Goal: Task Accomplishment & Management: Manage account settings

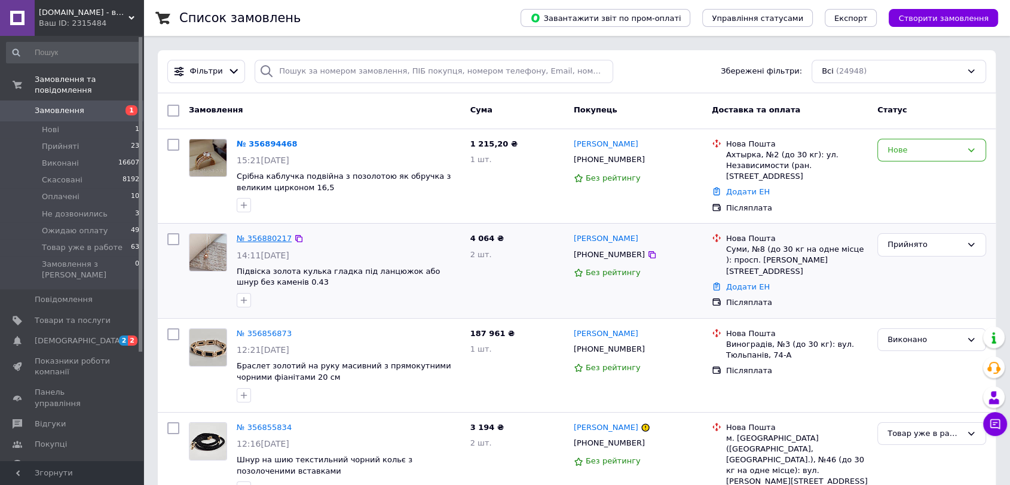
click at [256, 235] on link "№ 356880217" at bounding box center [264, 238] width 55 height 9
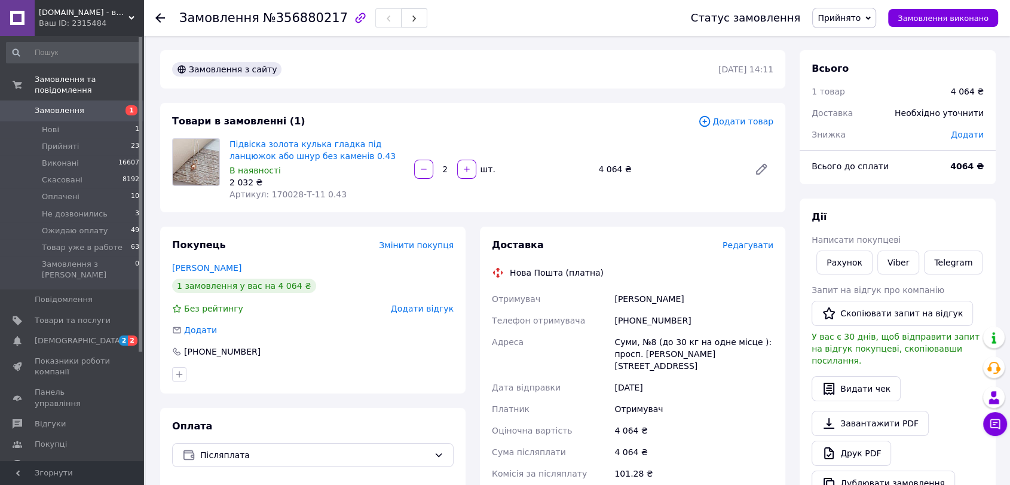
click at [118, 105] on span "1" at bounding box center [127, 110] width 33 height 11
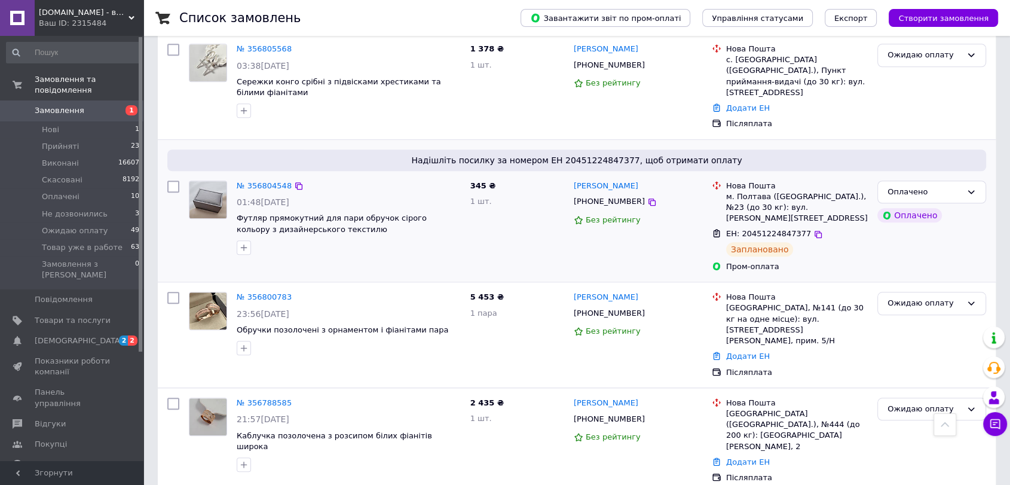
scroll to position [1062, 0]
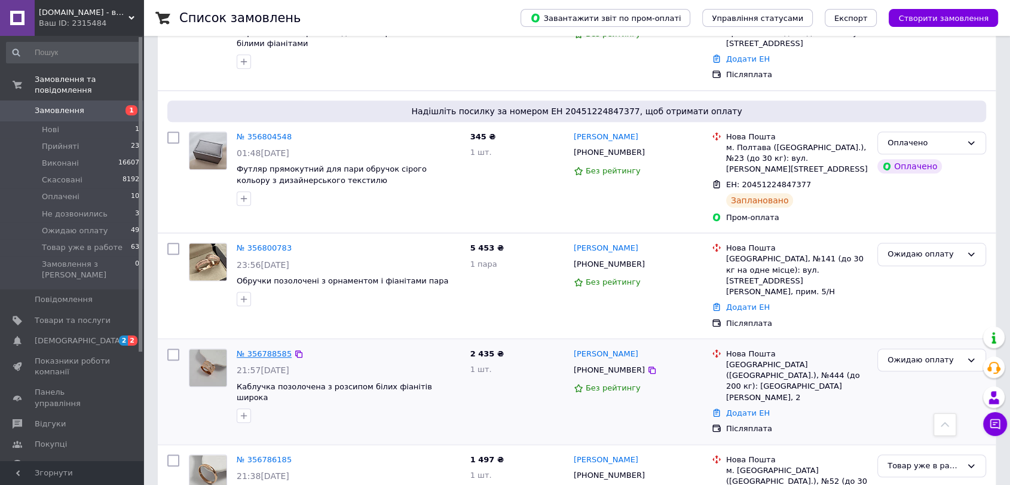
click at [272, 349] on link "№ 356788585" at bounding box center [264, 353] width 55 height 9
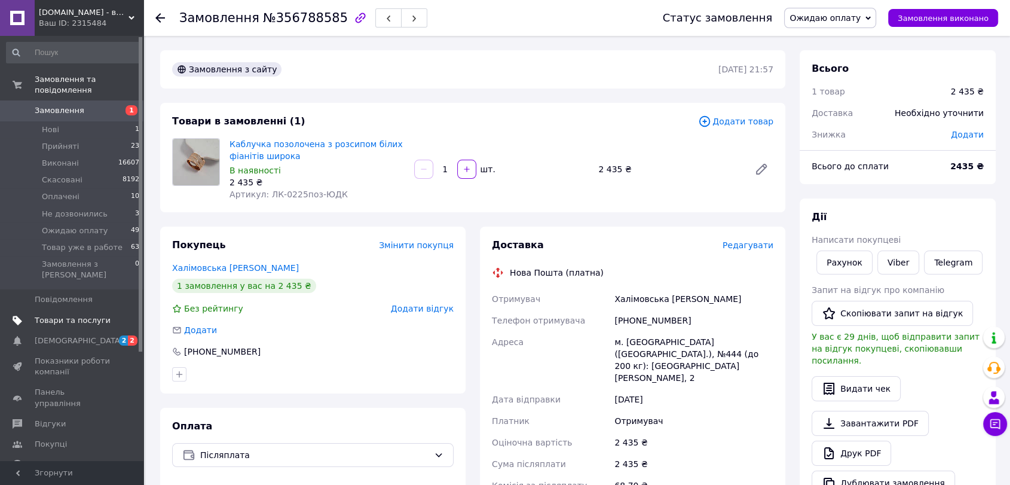
click at [74, 315] on span "Товари та послуги" at bounding box center [73, 320] width 76 height 11
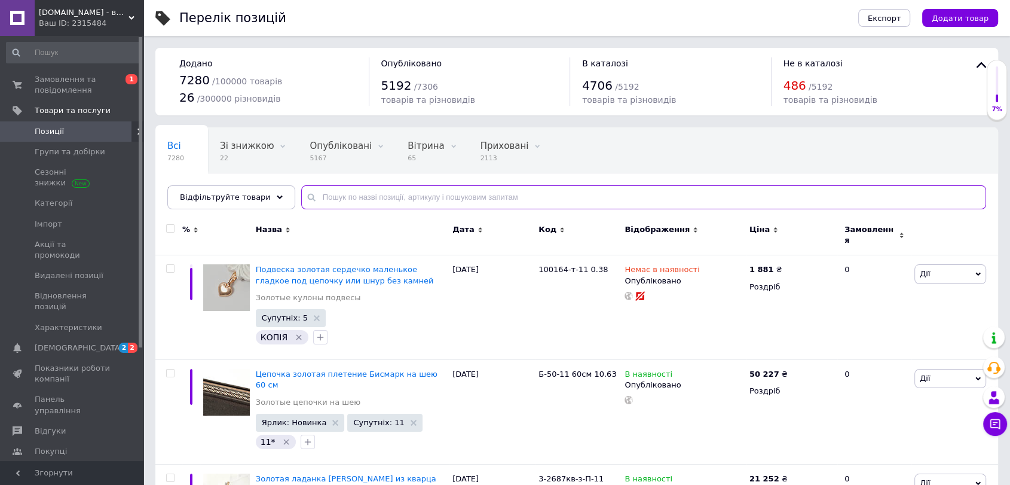
click at [327, 202] on input "text" at bounding box center [643, 197] width 685 height 24
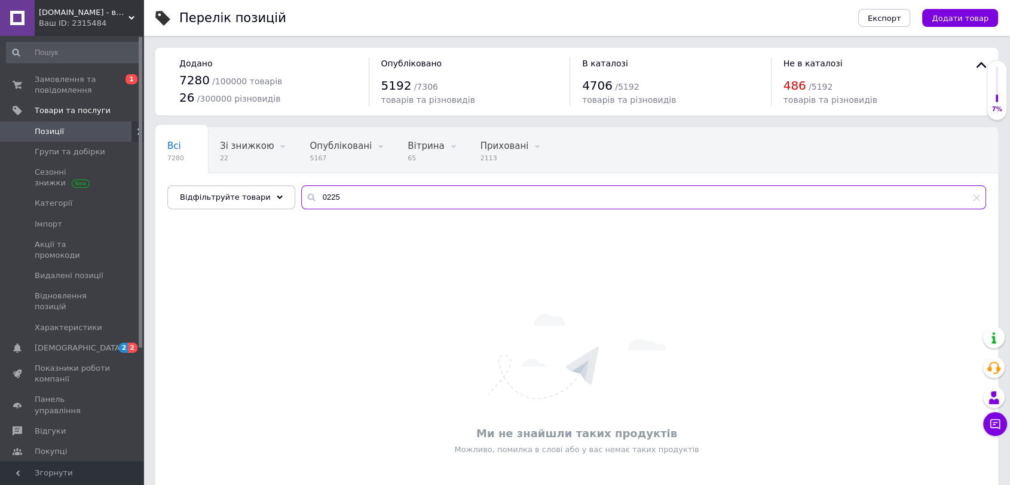
type input "0225"
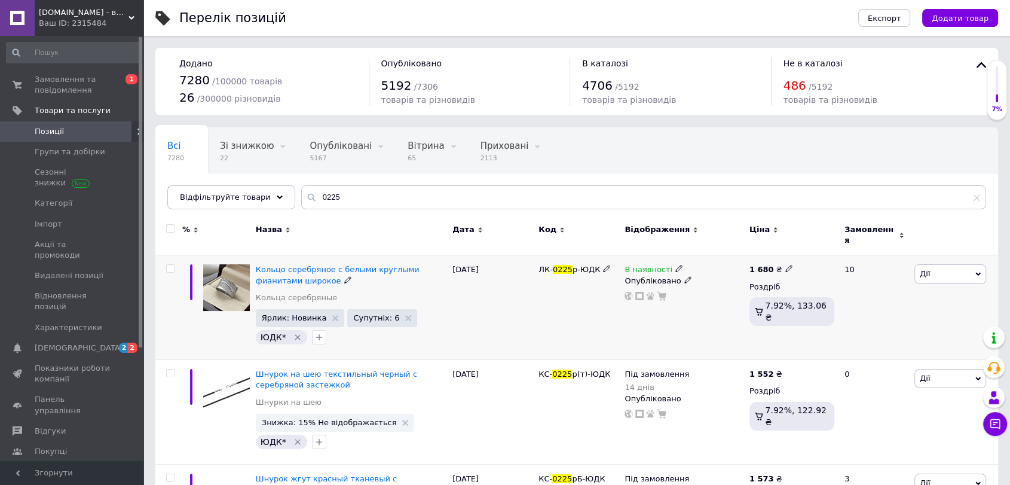
click at [675, 265] on icon at bounding box center [678, 268] width 7 height 7
click at [709, 292] on li "Під замовлення" at bounding box center [744, 295] width 114 height 17
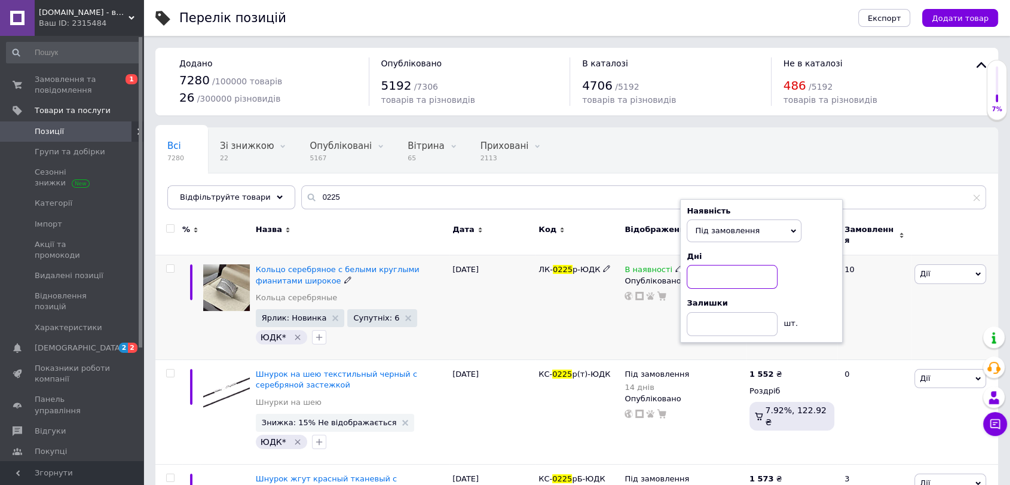
click at [704, 275] on input at bounding box center [732, 277] width 91 height 24
type input "30"
click at [693, 312] on input at bounding box center [732, 324] width 91 height 24
type input "0"
click at [635, 310] on div "В наявності Наявність Під замовлення В наявності Немає в наявності Готово до ві…" at bounding box center [683, 307] width 125 height 105
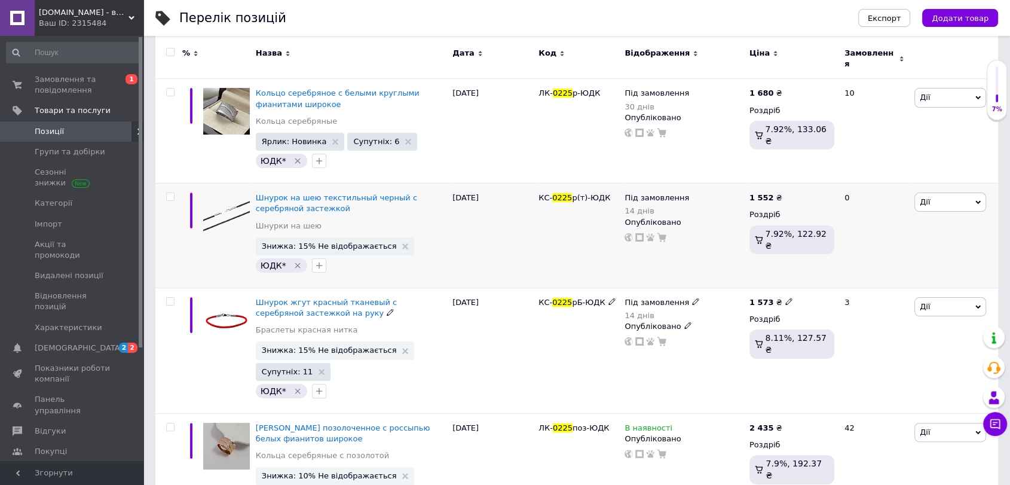
scroll to position [234, 0]
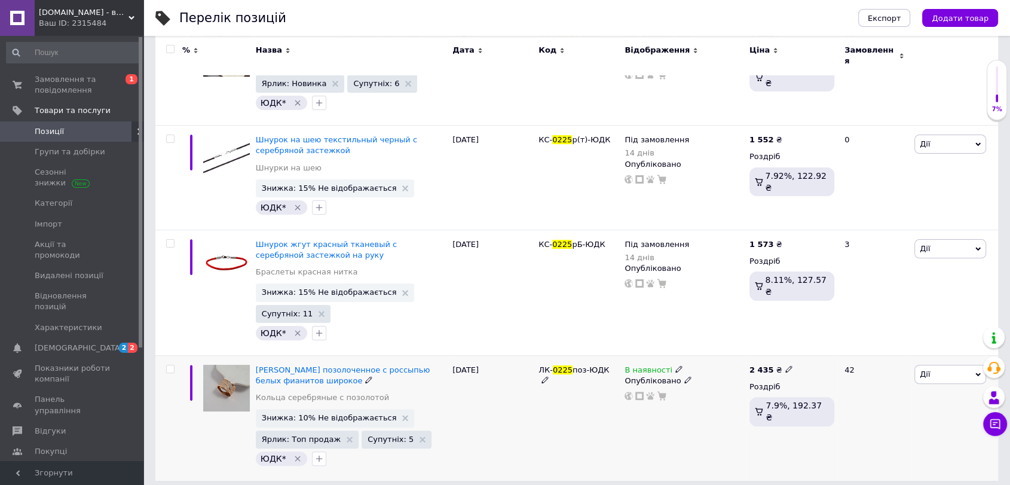
click at [675, 366] on use at bounding box center [678, 369] width 7 height 7
click at [725, 388] on li "Під замовлення" at bounding box center [744, 395] width 114 height 17
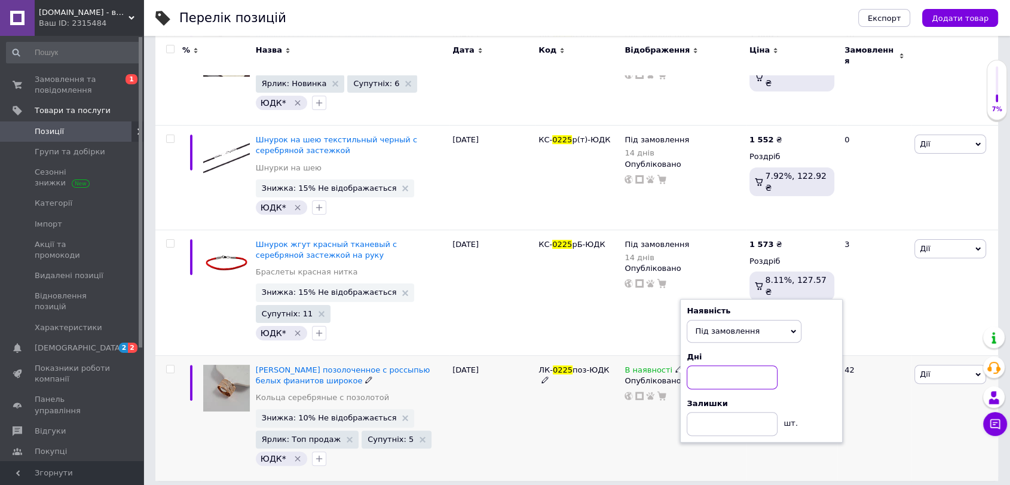
click at [714, 365] on input at bounding box center [732, 377] width 91 height 24
type input "30"
click at [739, 419] on input at bounding box center [732, 424] width 91 height 24
type input "0"
click at [609, 436] on div "ЛК- 0225 поз-ЮДК" at bounding box center [578, 417] width 86 height 125
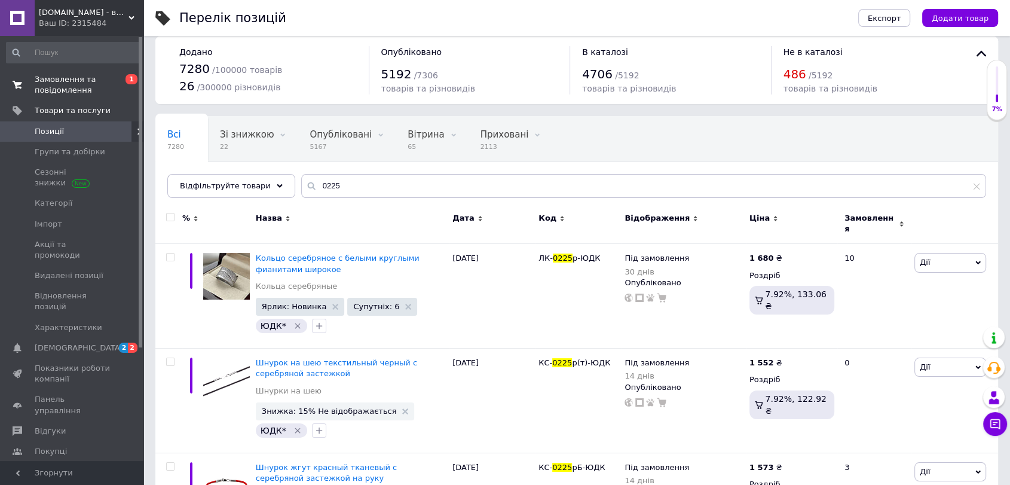
scroll to position [0, 0]
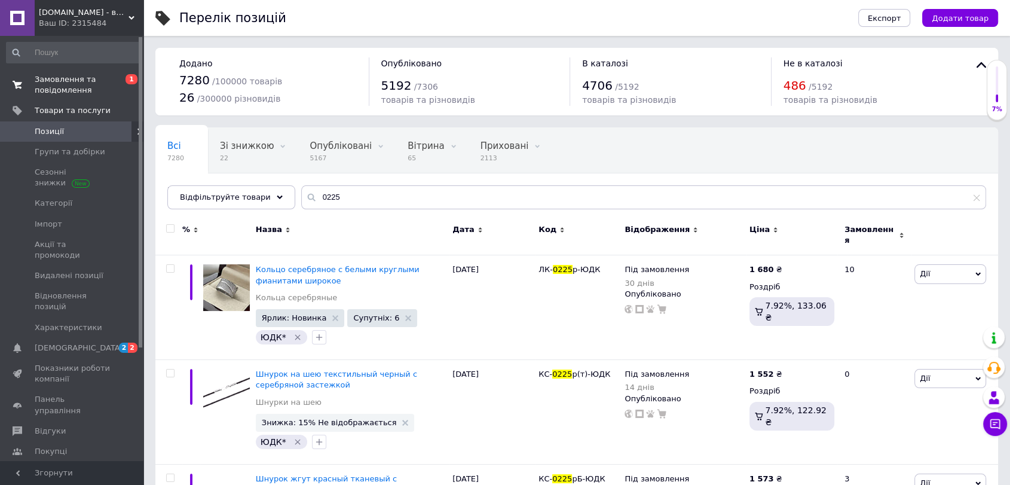
click at [56, 93] on span "Замовлення та повідомлення" at bounding box center [73, 85] width 76 height 22
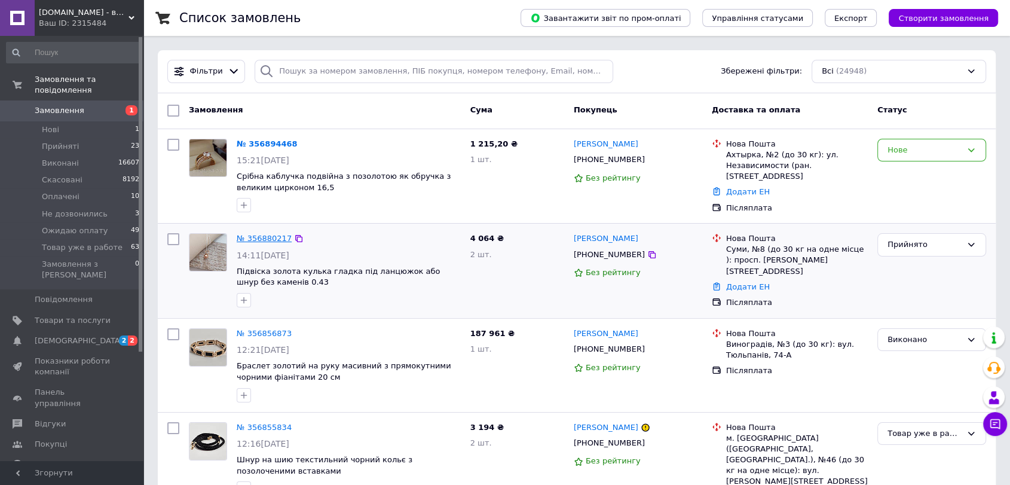
click at [247, 234] on link "№ 356880217" at bounding box center [264, 238] width 55 height 9
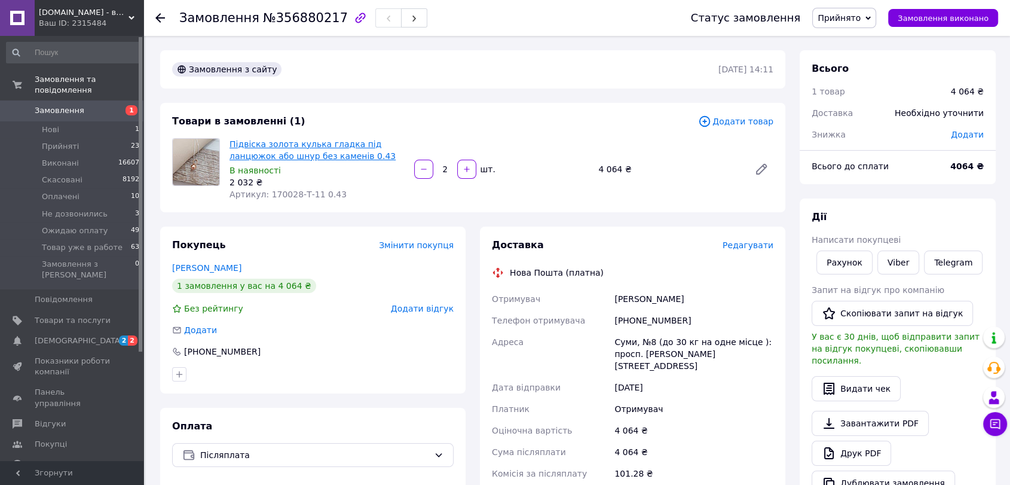
click at [270, 149] on link "Підвіска золота кулька гладка під ланцюжок або шнур без каменів 0.43" at bounding box center [312, 150] width 166 height 22
click at [891, 260] on link "Viber" at bounding box center [898, 262] width 42 height 24
click at [744, 441] on div "4 064 ₴" at bounding box center [694, 452] width 164 height 22
click at [855, 17] on span "Прийнято" at bounding box center [838, 18] width 43 height 10
click at [859, 115] on li "Ожидаю оплату" at bounding box center [859, 114] width 93 height 18
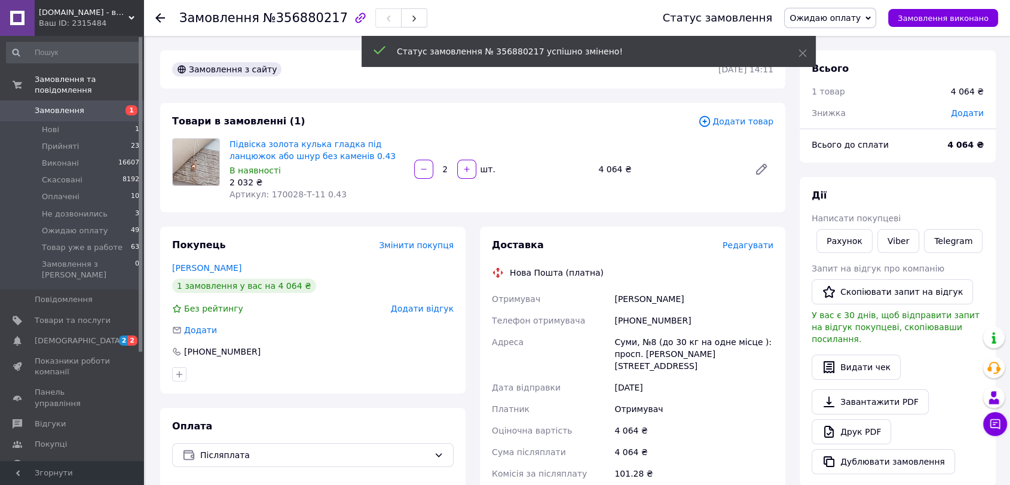
click at [103, 105] on span "Замовлення" at bounding box center [73, 110] width 76 height 11
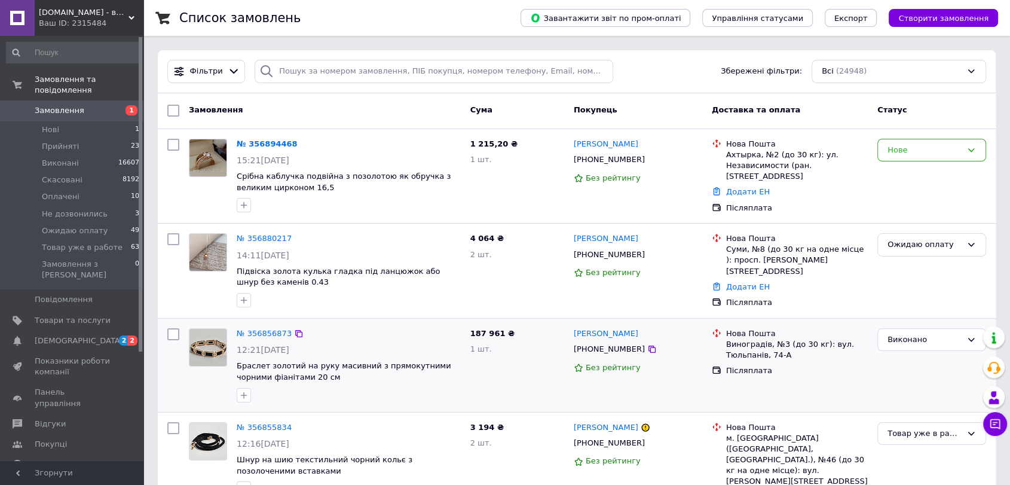
click at [301, 407] on div "№ 356856873 12:21[DATE] Браслет золотий на руку масивний з прямокутними чорними…" at bounding box center [577, 364] width 838 height 93
click at [364, 74] on input "search" at bounding box center [434, 71] width 358 height 23
click at [263, 235] on link "№ 356880217" at bounding box center [264, 238] width 55 height 9
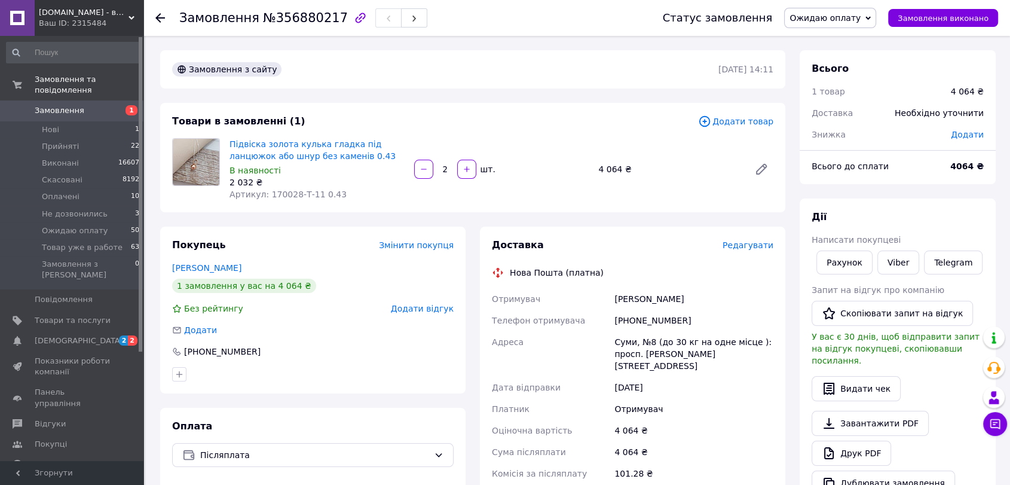
click at [287, 16] on span "№356880217" at bounding box center [305, 18] width 85 height 14
copy span "356880217"
drag, startPoint x: 229, startPoint y: 193, endPoint x: 343, endPoint y: 193, distance: 113.5
click at [343, 193] on div "Артикул: 170028-Т-11 0.43" at bounding box center [316, 194] width 175 height 12
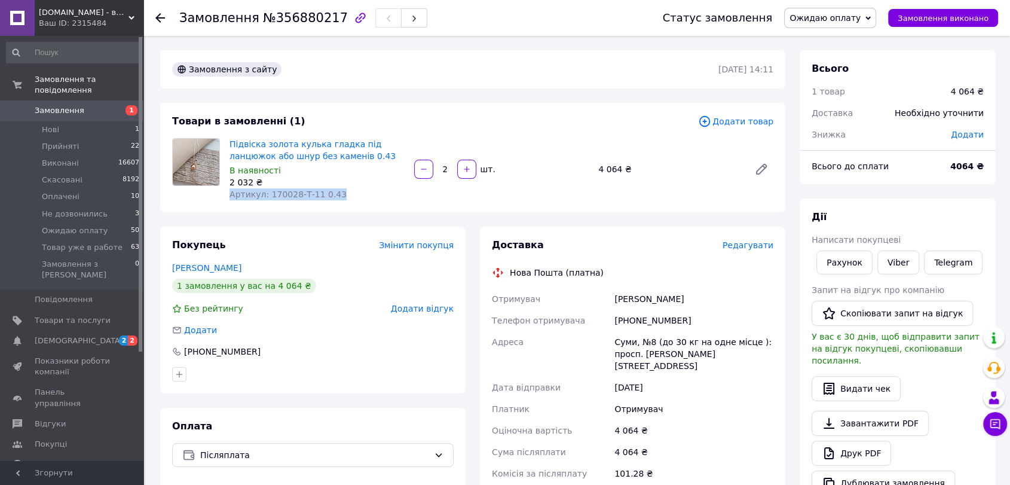
copy span "Артикул: 170028-Т-11 0.43"
click at [636, 319] on div "[PHONE_NUMBER]" at bounding box center [694, 320] width 164 height 22
copy div "380991352102"
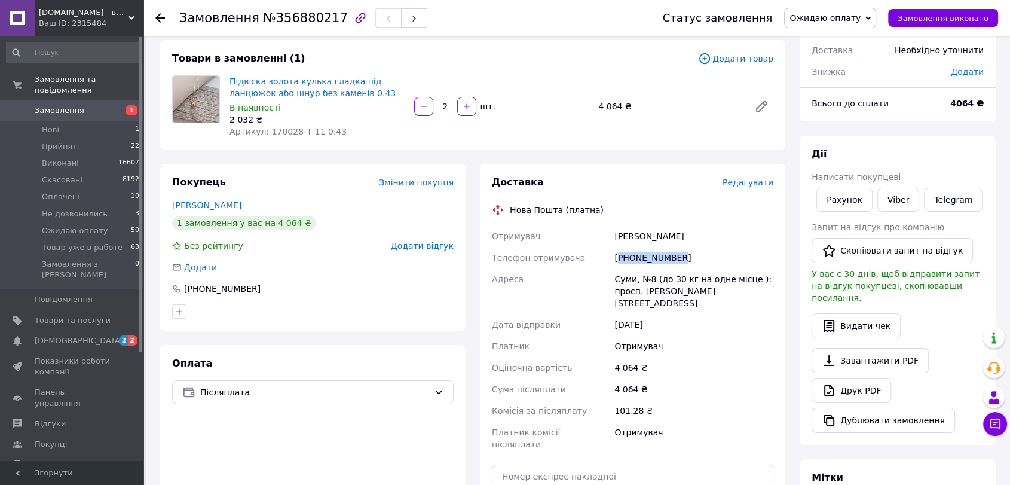
scroll to position [199, 0]
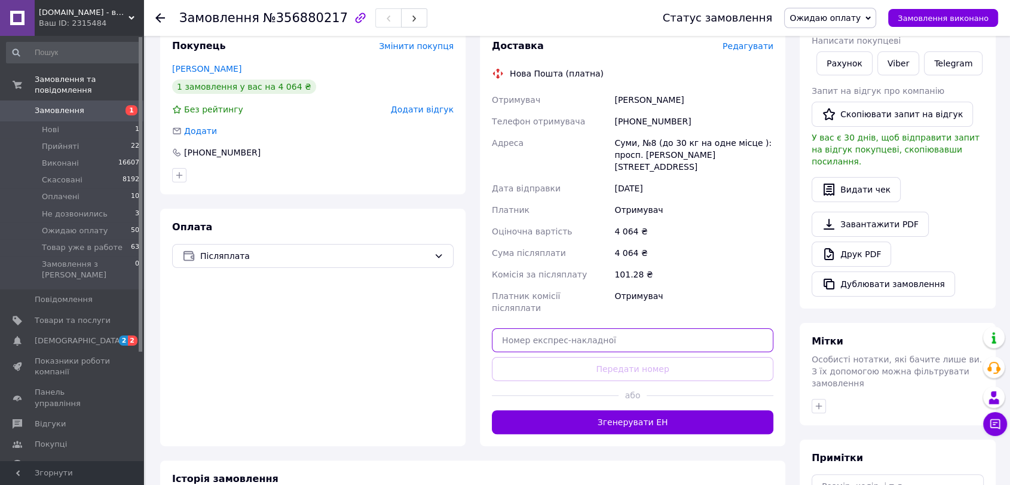
click at [631, 328] on input "text" at bounding box center [632, 340] width 281 height 24
paste input "20451225246317"
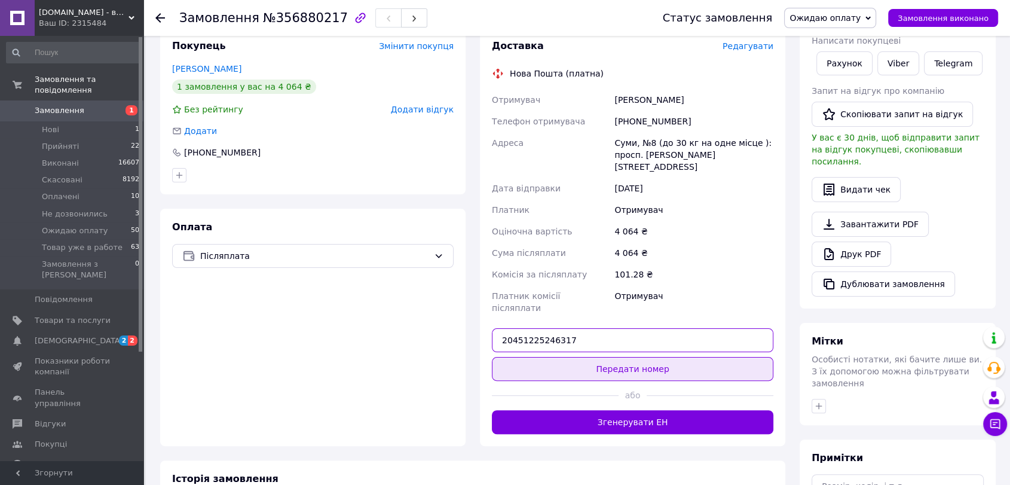
type input "20451225246317"
click at [636, 357] on button "Передати номер" at bounding box center [632, 369] width 281 height 24
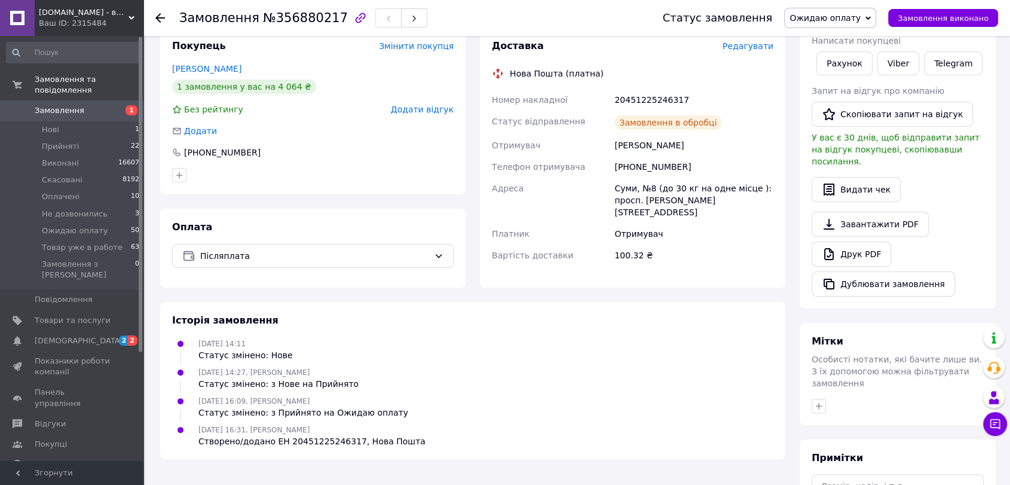
click at [827, 20] on span "Ожидаю оплату" at bounding box center [824, 18] width 71 height 10
click at [823, 133] on li "Товар уже в работе" at bounding box center [830, 131] width 93 height 18
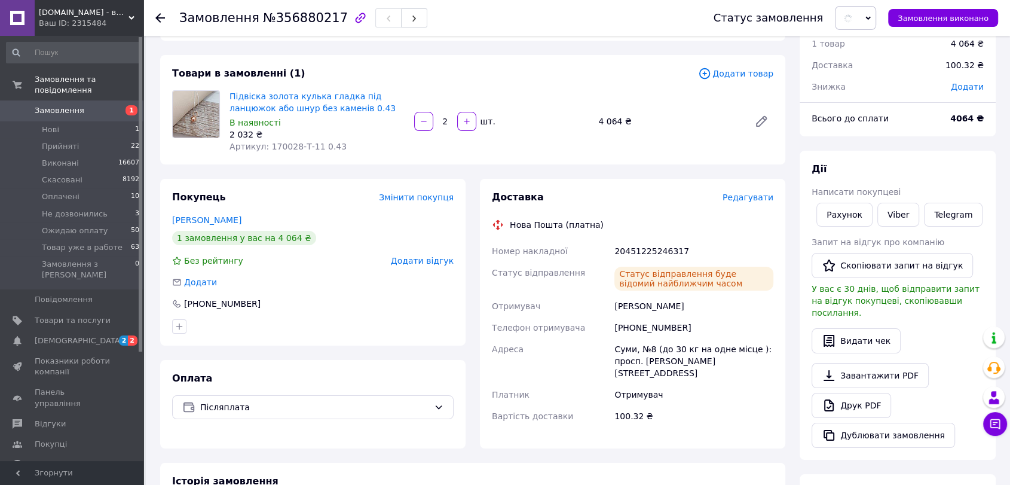
scroll to position [0, 0]
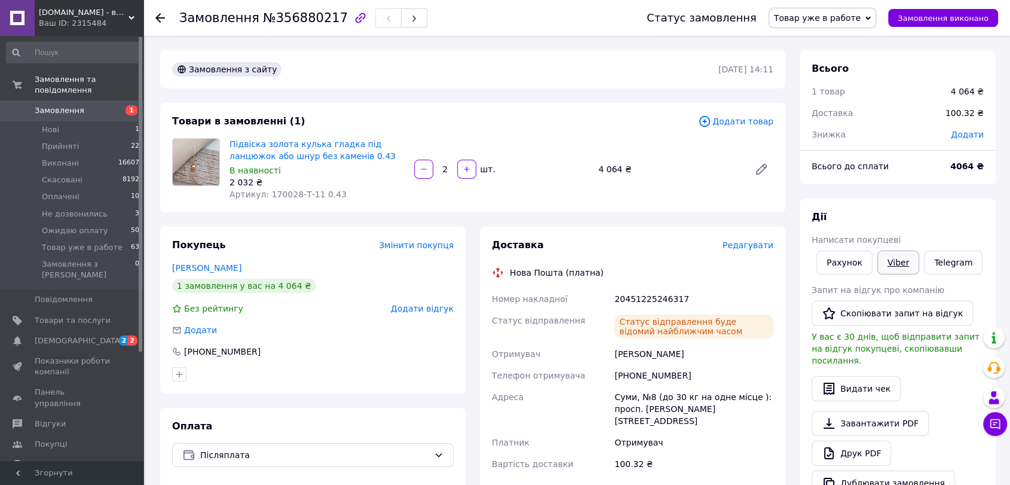
click at [887, 260] on link "Viber" at bounding box center [898, 262] width 42 height 24
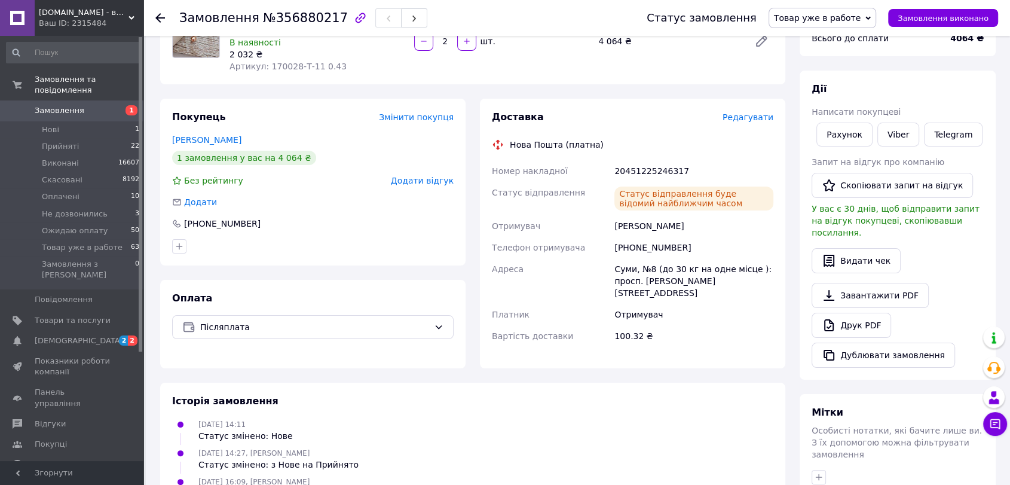
scroll to position [133, 0]
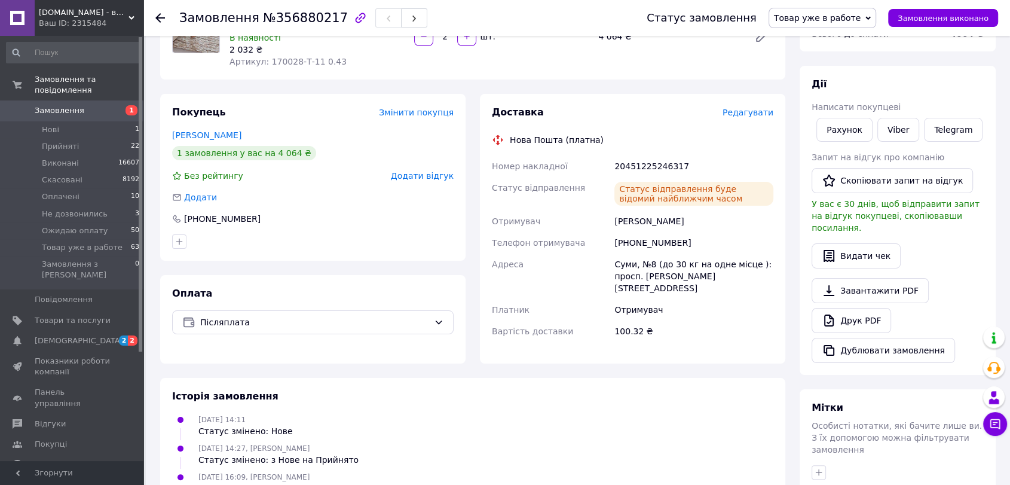
click at [510, 413] on div "[DATE] 14:11 Статус змінено: Нове" at bounding box center [472, 425] width 611 height 24
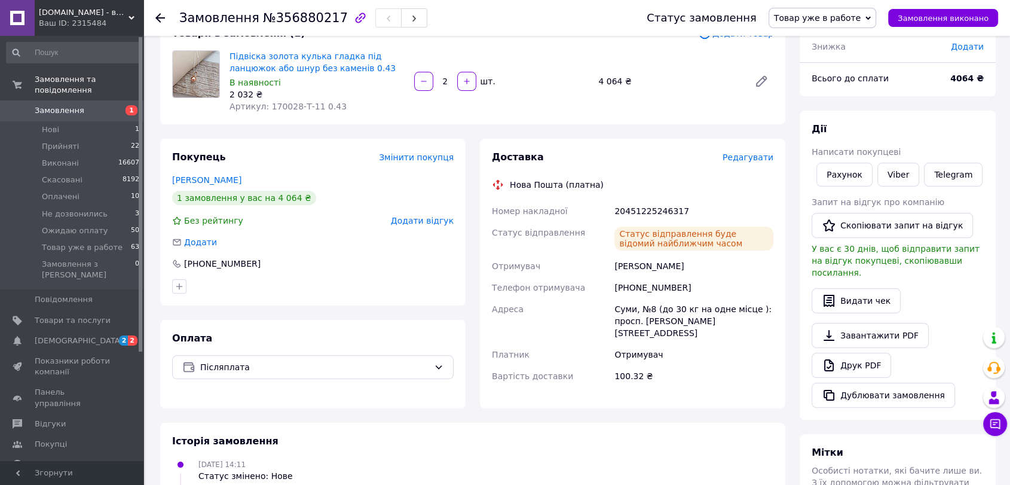
scroll to position [0, 0]
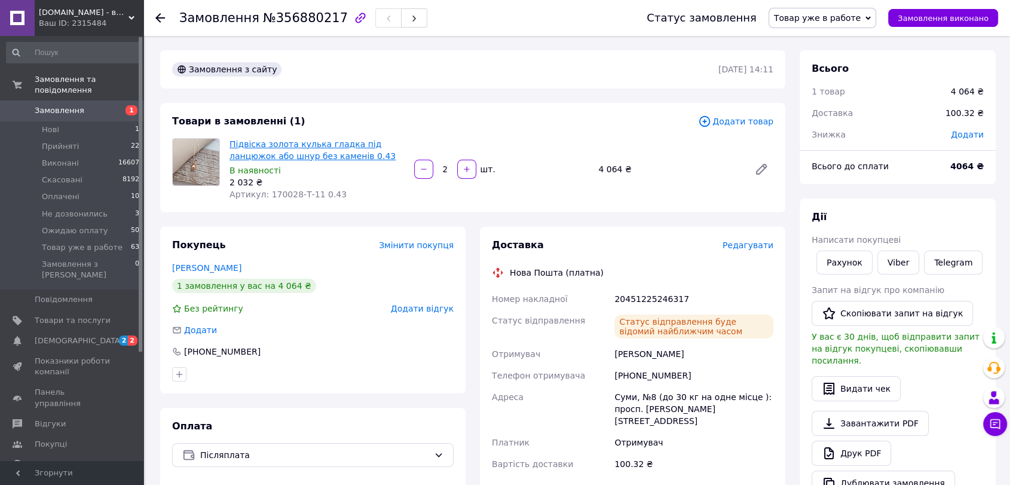
click at [279, 141] on link "Підвіска золота кулька гладка під ланцюжок або шнур без каменів 0.43" at bounding box center [312, 150] width 166 height 22
click at [99, 105] on span "Замовлення" at bounding box center [73, 110] width 76 height 11
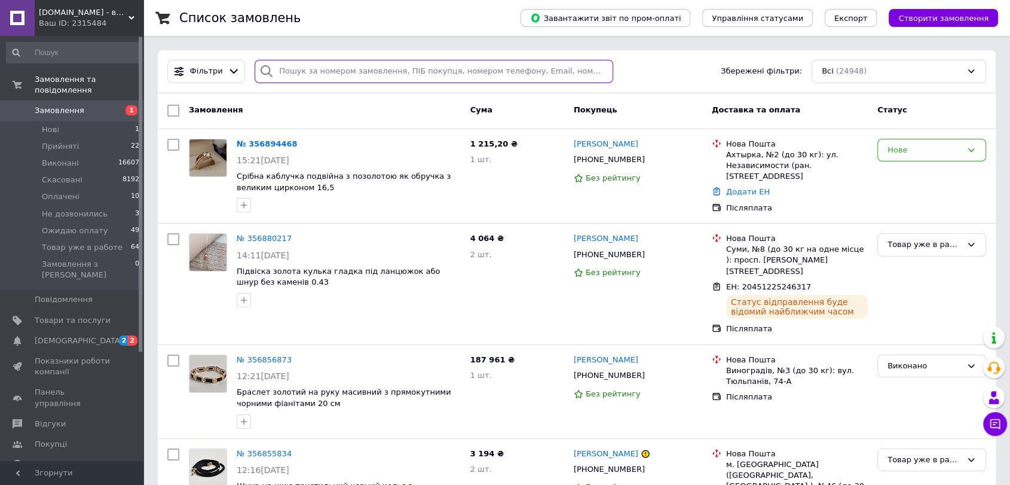
click at [280, 68] on input "search" at bounding box center [434, 71] width 358 height 23
paste input "[PHONE_NUMBER]"
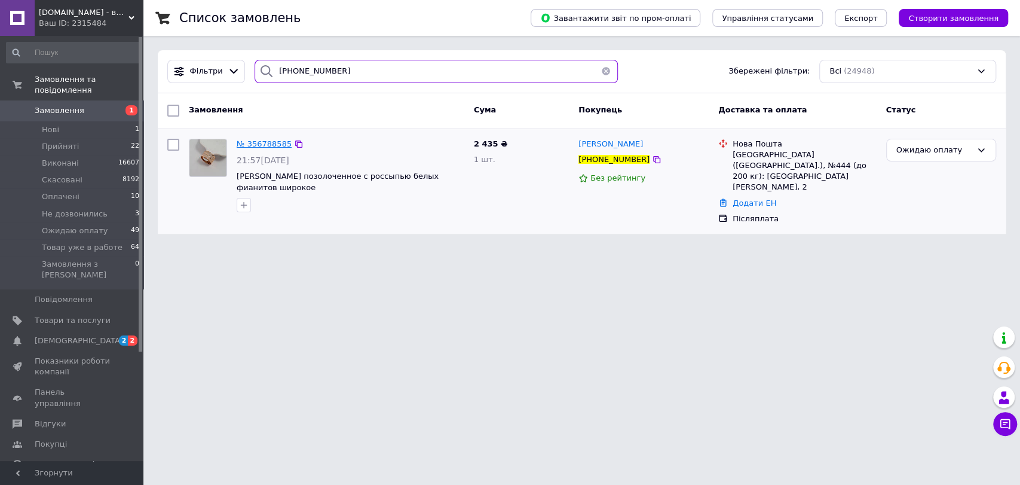
type input "[PHONE_NUMBER]"
click at [265, 146] on span "№ 356788585" at bounding box center [264, 143] width 55 height 9
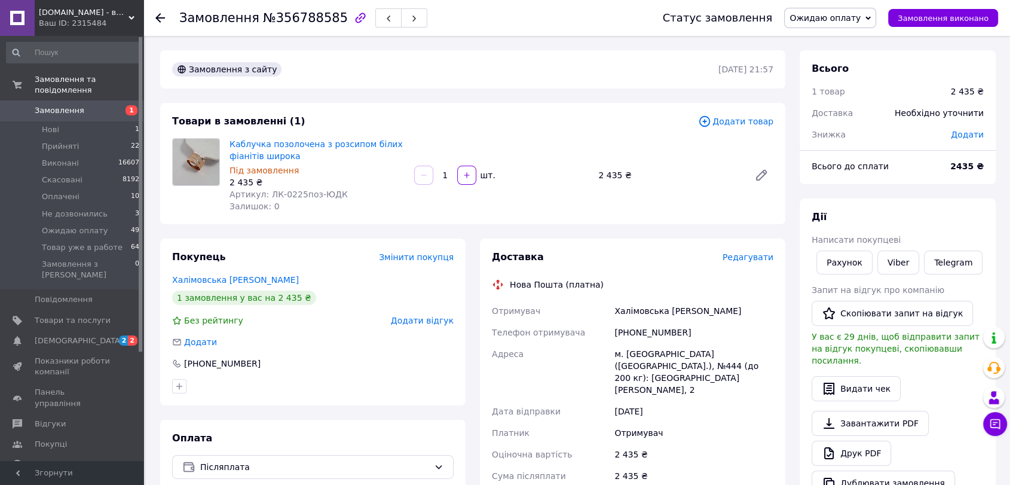
click at [280, 18] on span "№356788585" at bounding box center [305, 18] width 85 height 14
copy span "356788585"
drag, startPoint x: 229, startPoint y: 195, endPoint x: 333, endPoint y: 197, distance: 103.4
click at [333, 197] on div "Артикул: ЛК-0225поз-ЮДК" at bounding box center [316, 194] width 175 height 12
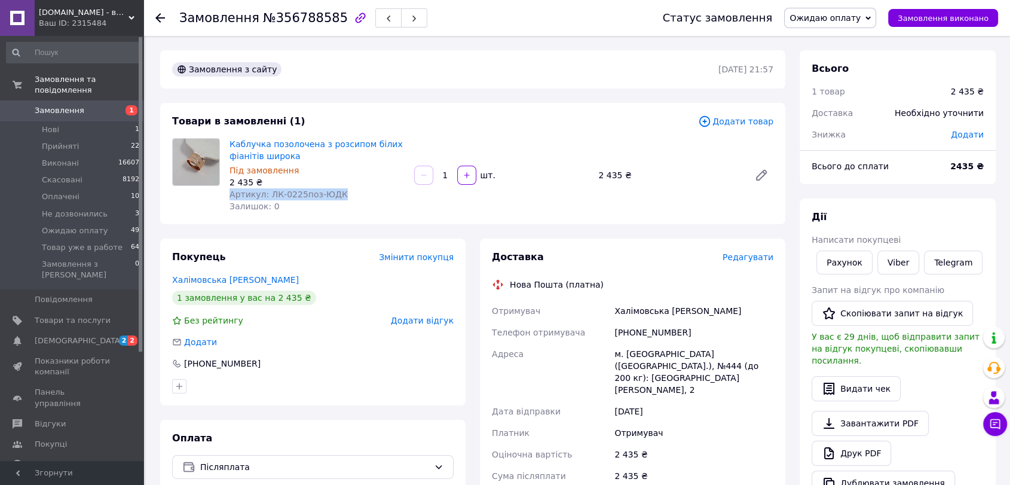
copy span "Артикул: ЛК-0225поз-ЮДК"
click at [301, 15] on span "№356788585" at bounding box center [305, 18] width 85 height 14
copy span "356788585"
click at [630, 336] on div "[PHONE_NUMBER]" at bounding box center [694, 332] width 164 height 22
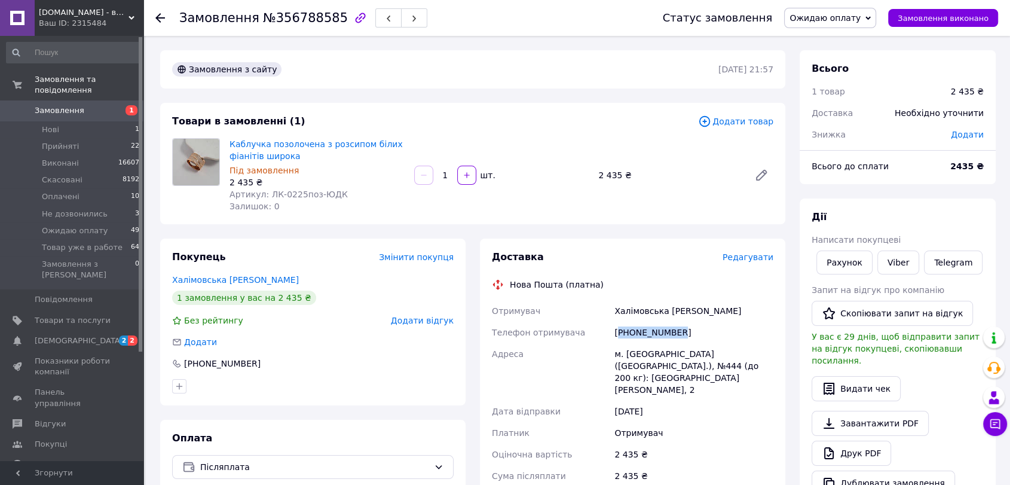
click at [630, 336] on div "[PHONE_NUMBER]" at bounding box center [694, 332] width 164 height 22
copy div "380963959322"
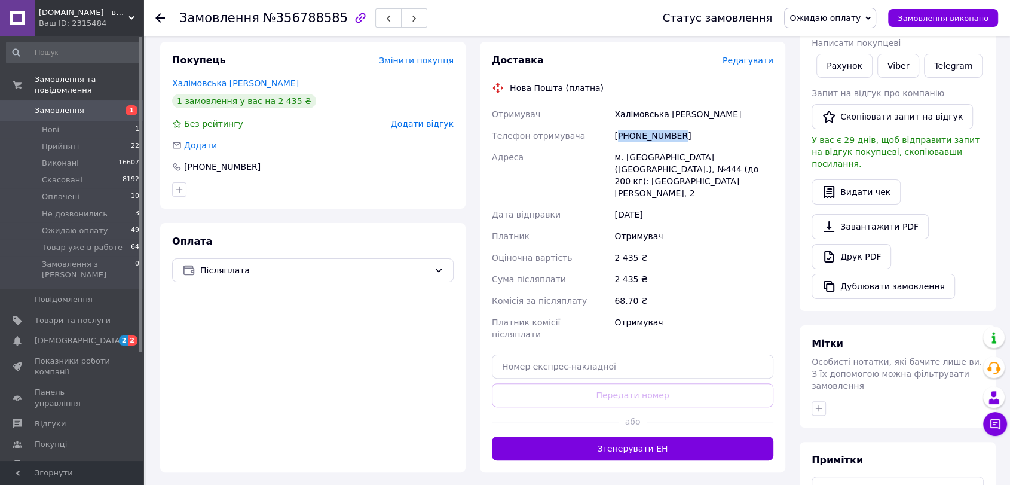
scroll to position [199, 0]
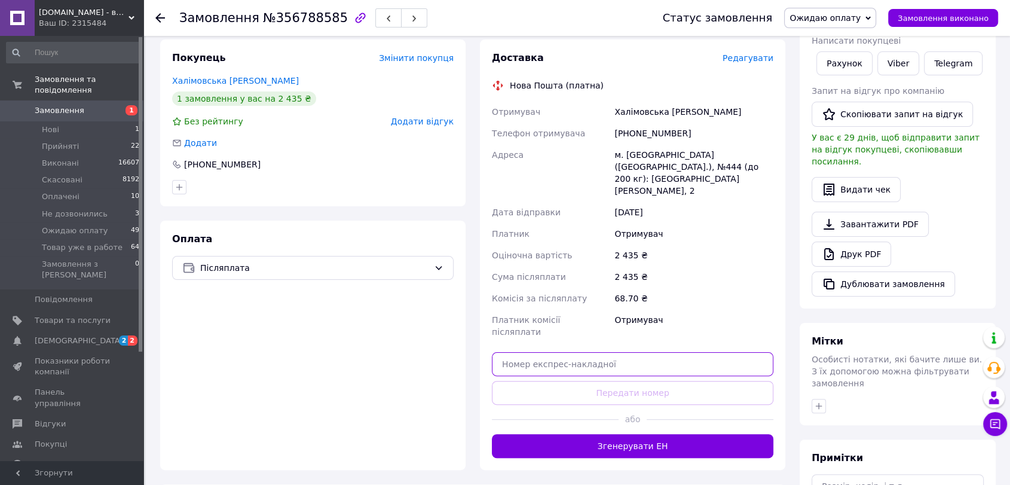
click at [644, 352] on input "text" at bounding box center [632, 364] width 281 height 24
paste input "20451225256792"
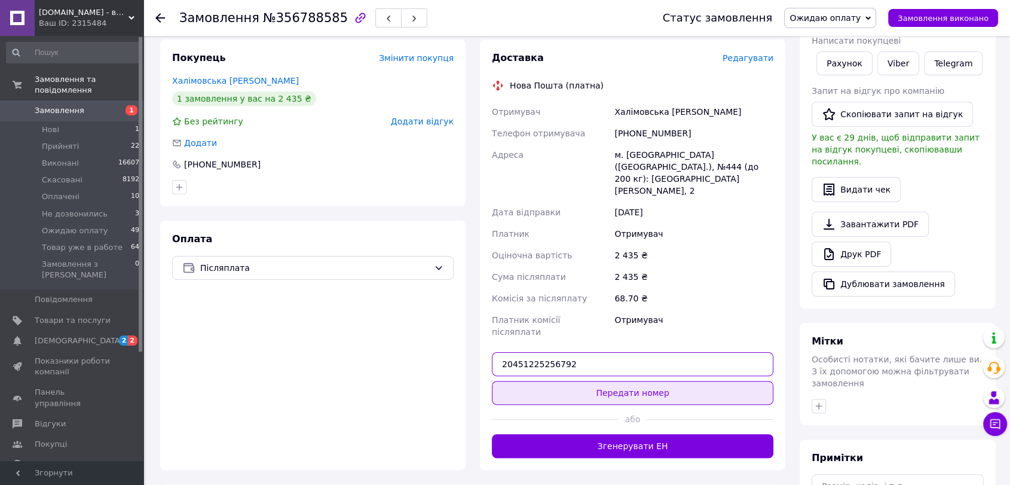
type input "20451225256792"
click at [632, 381] on button "Передати номер" at bounding box center [632, 393] width 281 height 24
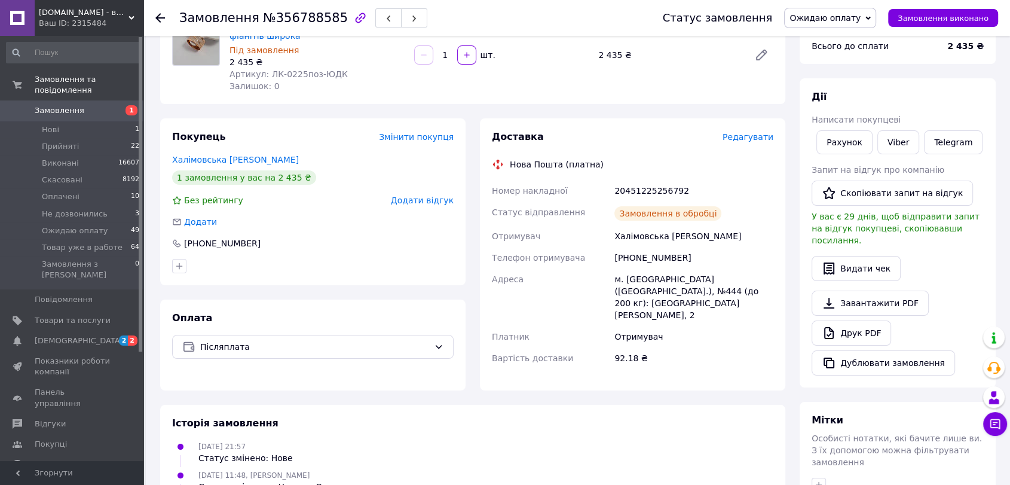
scroll to position [0, 0]
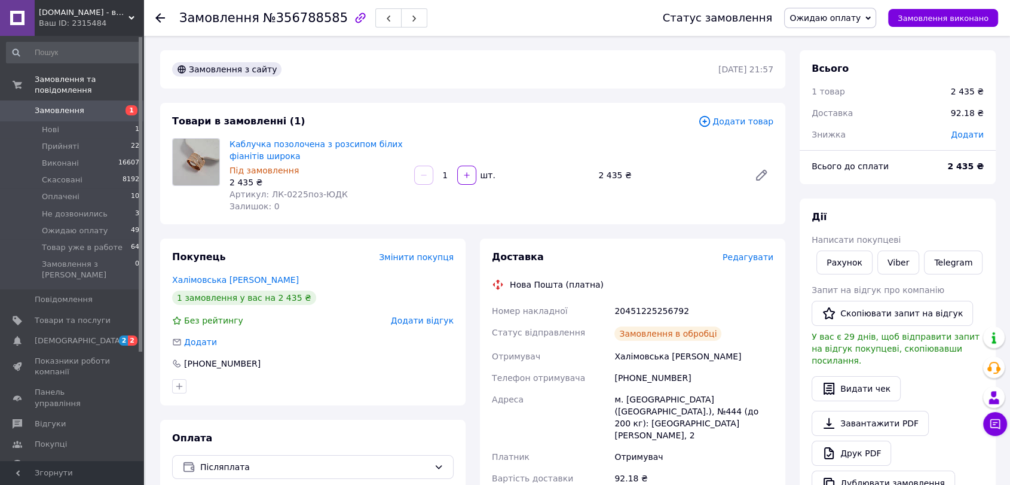
click at [834, 17] on span "Ожидаю оплату" at bounding box center [824, 18] width 71 height 10
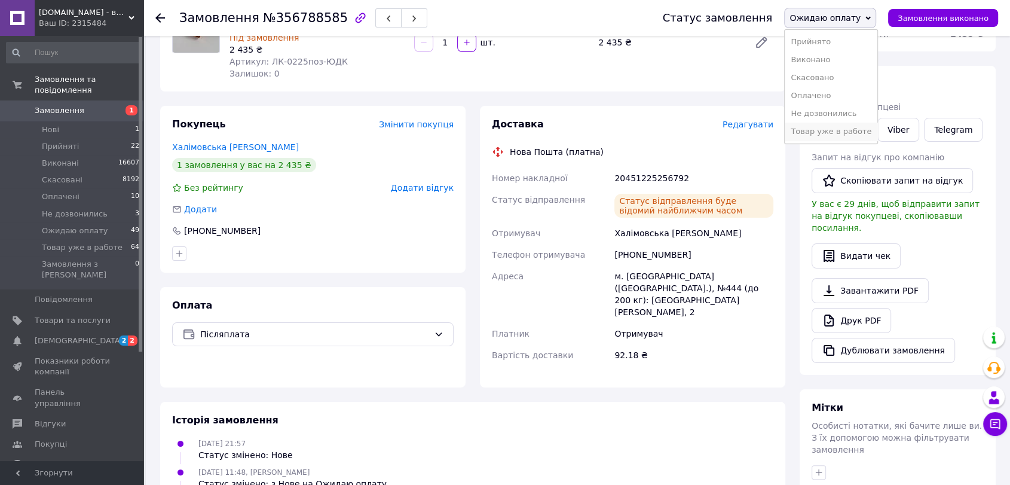
click at [839, 126] on li "Товар уже в работе" at bounding box center [830, 131] width 93 height 18
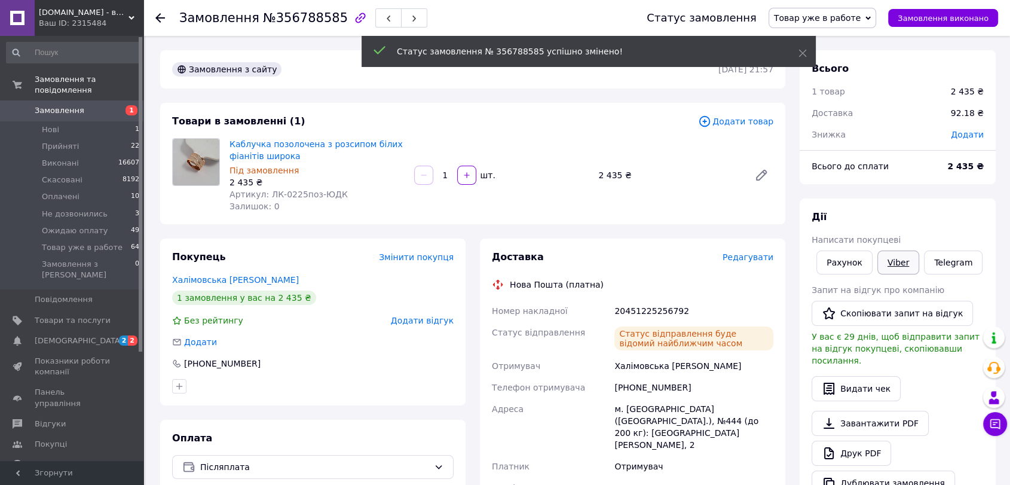
click at [901, 262] on link "Viber" at bounding box center [898, 262] width 42 height 24
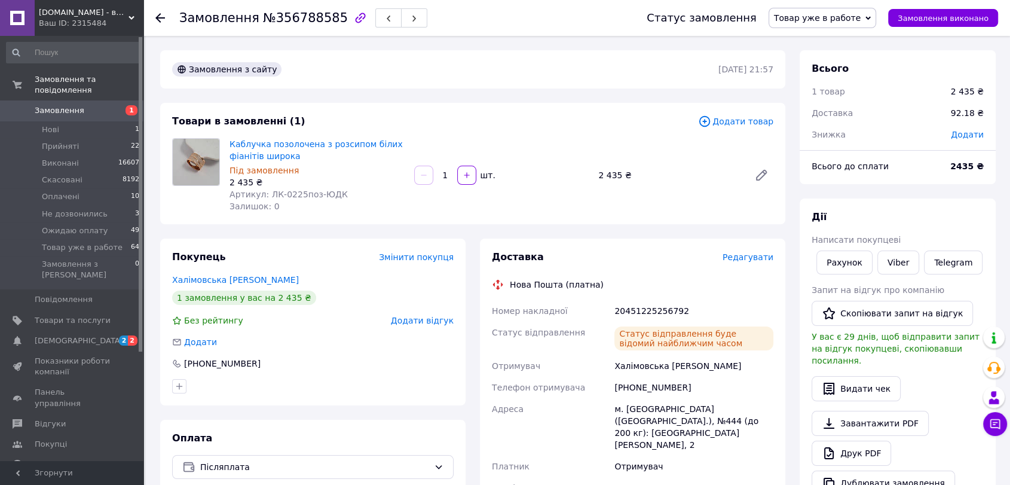
click at [579, 455] on div "Платник" at bounding box center [550, 466] width 122 height 22
click at [247, 152] on link "Каблучка позолочена з розсипом білих фіанітів широка" at bounding box center [315, 150] width 173 height 22
click at [47, 100] on link "Замовлення 1" at bounding box center [73, 110] width 146 height 20
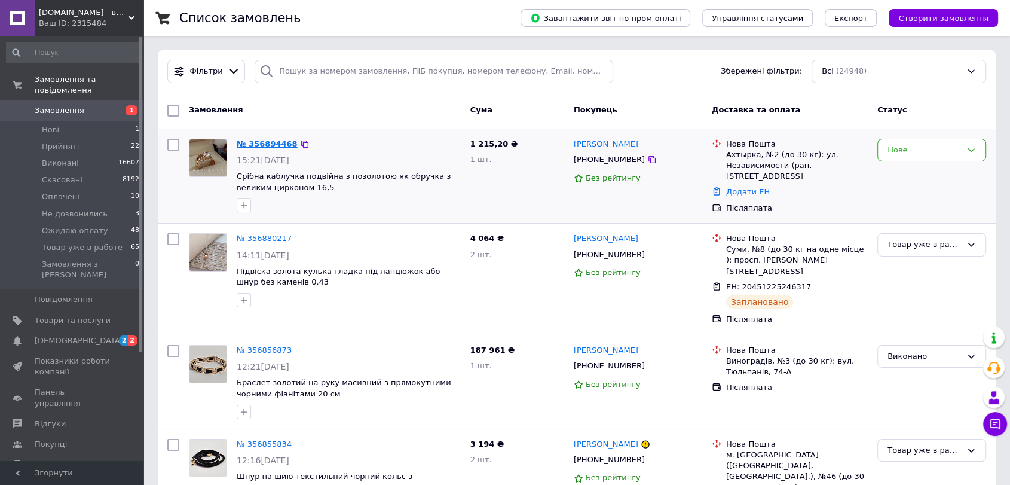
click at [264, 144] on link "№ 356894468" at bounding box center [267, 143] width 61 height 9
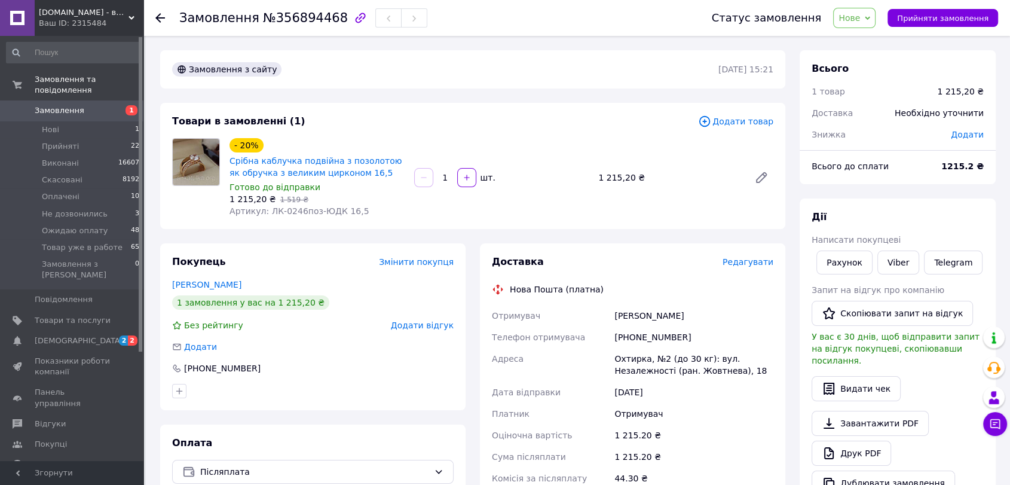
scroll to position [66, 0]
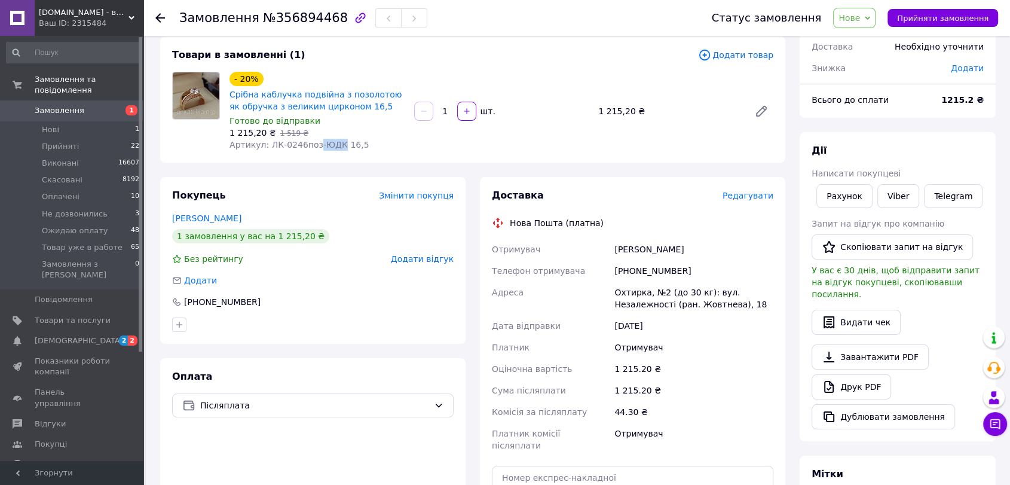
drag, startPoint x: 309, startPoint y: 142, endPoint x: 332, endPoint y: 156, distance: 26.9
click at [332, 156] on div "Товари в замовленні (1) Додати товар - 20% Срібна каблучка подвійна з позолотою…" at bounding box center [472, 99] width 625 height 126
drag, startPoint x: 615, startPoint y: 245, endPoint x: 674, endPoint y: 266, distance: 62.7
click at [674, 266] on div "Отримувач [PERSON_NAME] отримувача [PHONE_NUMBER] Адреса Охтирка, №2 (до 30 кг)…" at bounding box center [632, 346] width 286 height 217
click at [655, 277] on div "[PHONE_NUMBER]" at bounding box center [694, 271] width 164 height 22
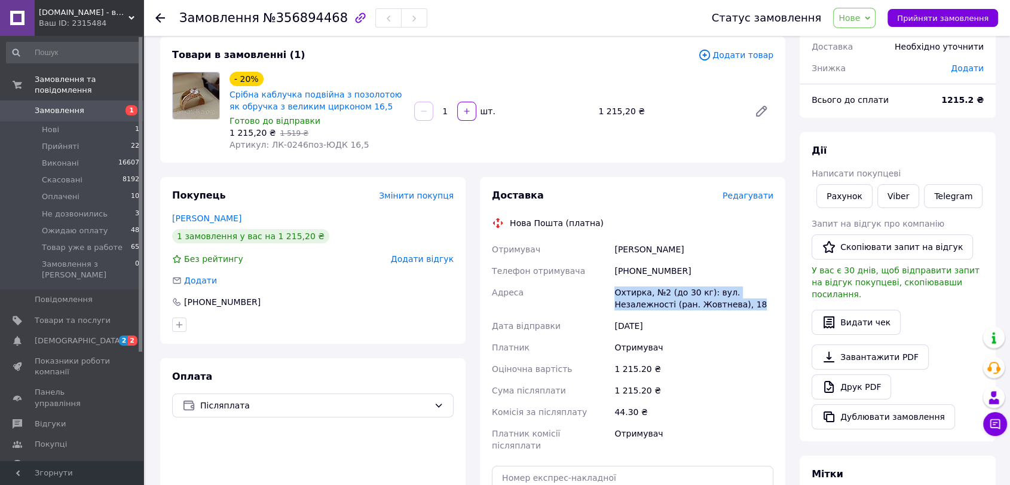
drag, startPoint x: 616, startPoint y: 288, endPoint x: 748, endPoint y: 307, distance: 133.3
click at [748, 307] on div "Охтирка, №2 (до 30 кг): вул. Незалежності (ран. Жовтнева), 18" at bounding box center [694, 297] width 164 height 33
click at [749, 307] on div "Охтирка, №2 (до 30 кг): вул. Незалежності (ран. Жовтнева), 18" at bounding box center [694, 297] width 164 height 33
drag, startPoint x: 662, startPoint y: 290, endPoint x: 746, endPoint y: 307, distance: 85.3
click at [746, 307] on div "Охтирка, №2 (до 30 кг): вул. Незалежності (ран. Жовтнева), 18" at bounding box center [694, 297] width 164 height 33
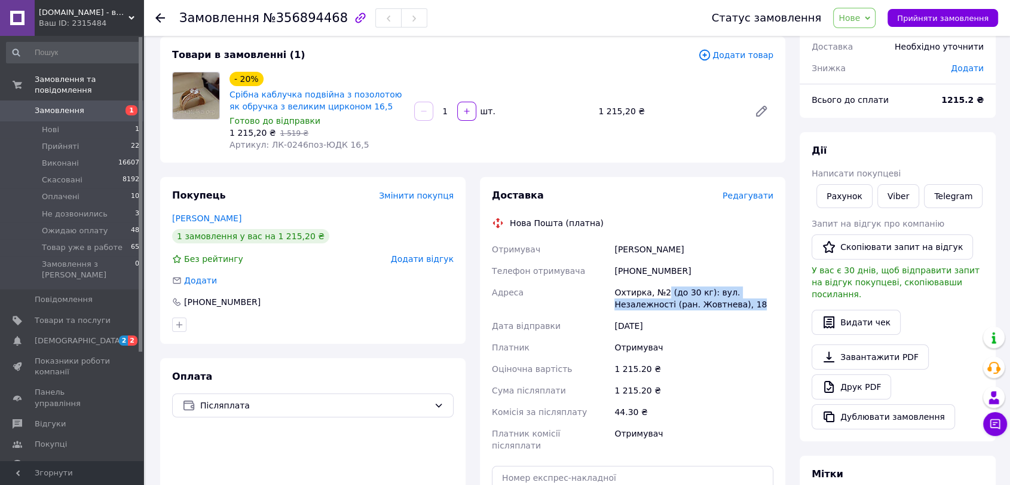
click at [713, 305] on div "Охтирка, №2 (до 30 кг): вул. Незалежності (ран. Жовтнева), 18" at bounding box center [694, 297] width 164 height 33
click at [669, 289] on div "Охтирка, №2 (до 30 кг): вул. Незалежності (ран. Жовтнева), 18" at bounding box center [694, 297] width 164 height 33
drag, startPoint x: 666, startPoint y: 289, endPoint x: 744, endPoint y: 307, distance: 80.3
click at [744, 307] on div "Охтирка, №2 (до 30 кг): вул. Незалежності (ран. Жовтнева), 18" at bounding box center [694, 297] width 164 height 33
click at [713, 304] on div "Охтирка, №2 (до 30 кг): вул. Незалежності (ран. Жовтнева), 18" at bounding box center [694, 297] width 164 height 33
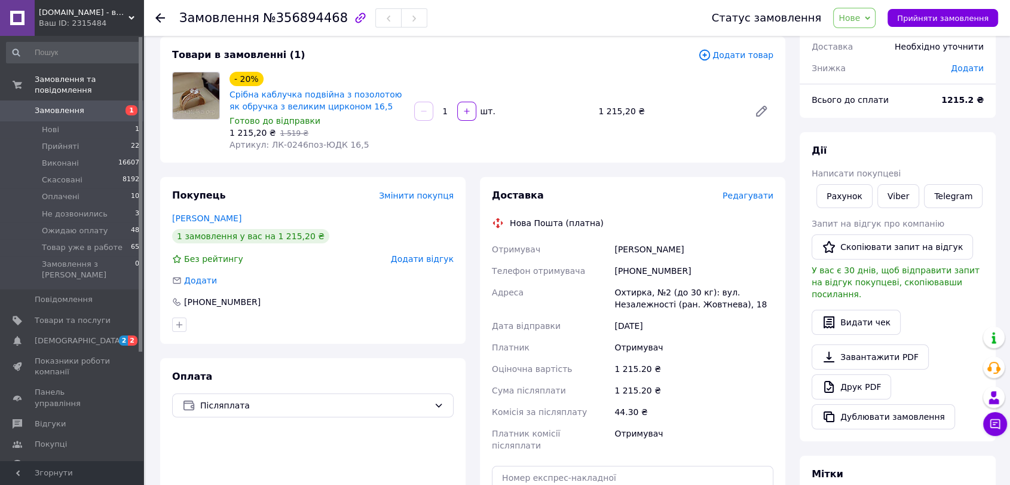
click at [664, 289] on div "Охтирка, №2 (до 30 кг): вул. Незалежності (ран. Жовтнева), 18" at bounding box center [694, 297] width 164 height 33
drag, startPoint x: 667, startPoint y: 293, endPoint x: 741, endPoint y: 304, distance: 75.5
click at [741, 304] on div "Охтирка, №2 (до 30 кг): вул. Незалежності (ран. Жовтнева), 18" at bounding box center [694, 297] width 164 height 33
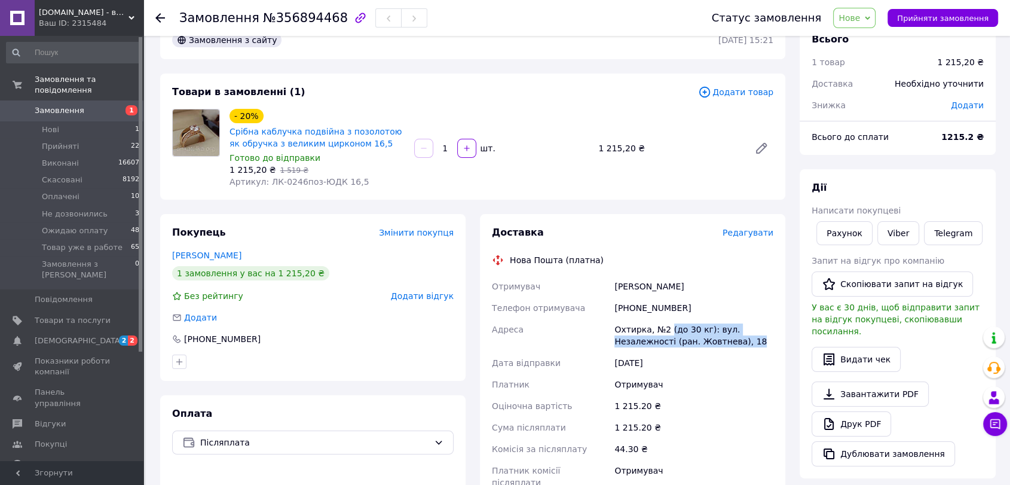
scroll to position [0, 0]
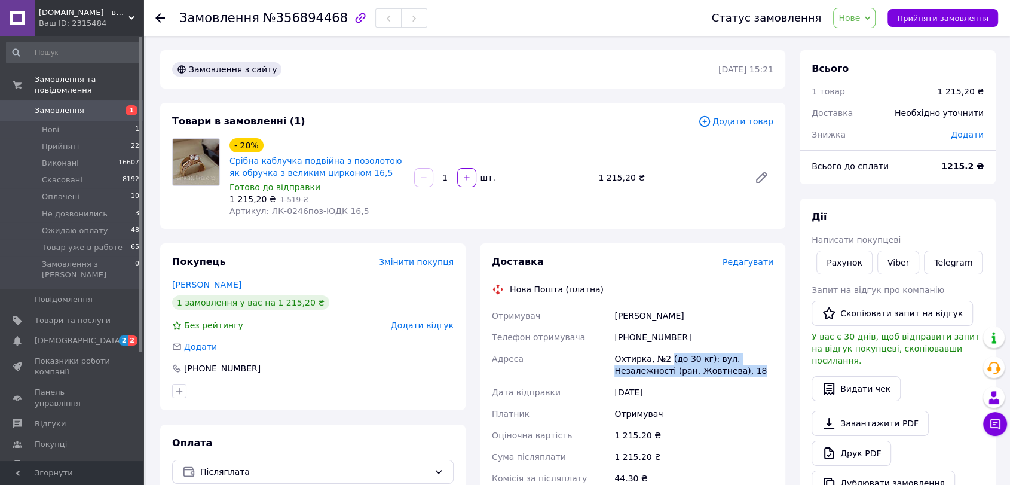
click at [50, 105] on span "Замовлення" at bounding box center [60, 110] width 50 height 11
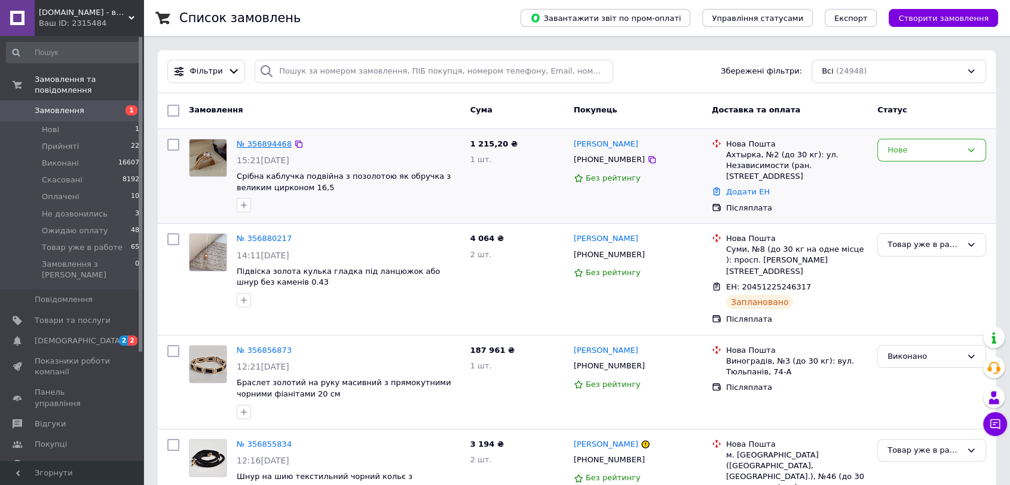
click at [258, 142] on link "№ 356894468" at bounding box center [264, 143] width 55 height 9
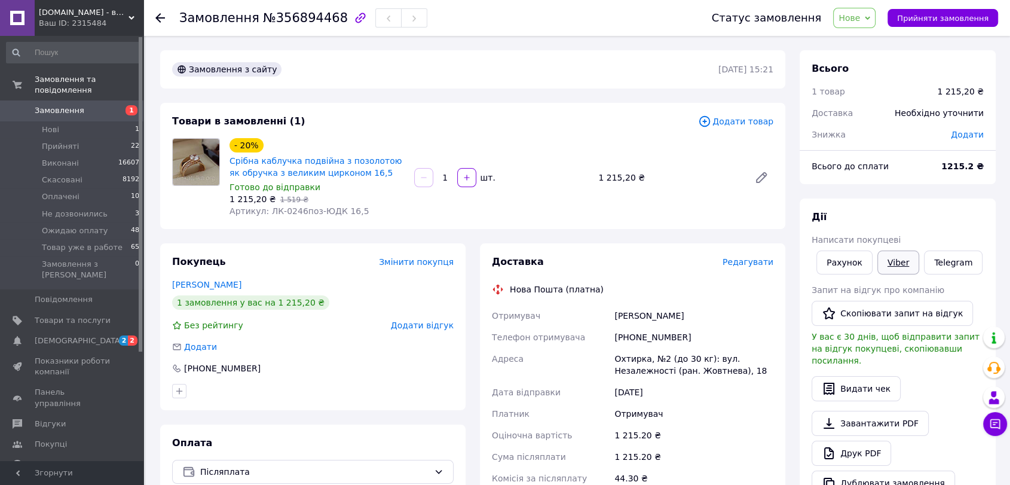
click at [906, 266] on link "Viber" at bounding box center [898, 262] width 42 height 24
click at [261, 167] on link "Срібна каблучка подвійна з позолотою як обручка з великим цирконом 16,5" at bounding box center [315, 167] width 173 height 22
click at [894, 264] on link "Viber" at bounding box center [898, 262] width 42 height 24
click at [870, 16] on icon at bounding box center [867, 18] width 5 height 5
click at [885, 127] on li "Ожидаю оплату" at bounding box center [879, 131] width 93 height 18
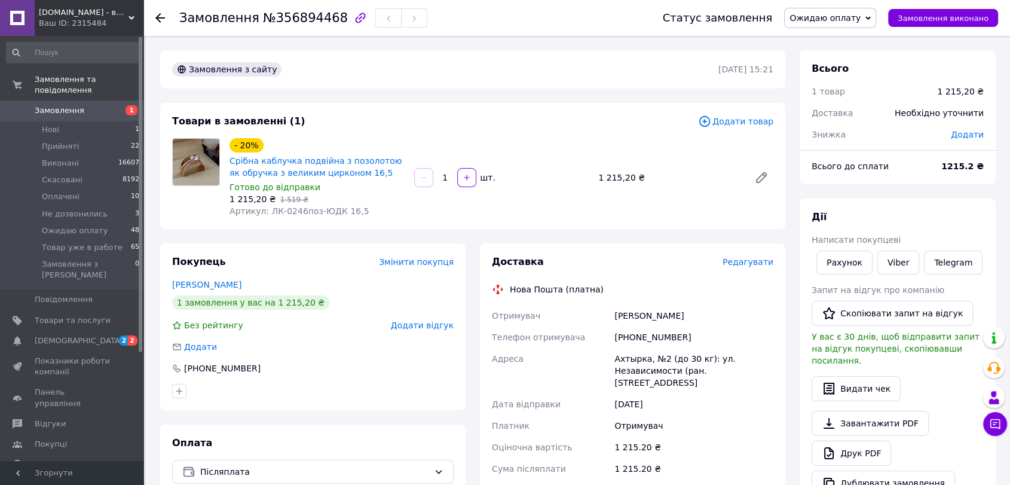
click at [91, 105] on span "Замовлення" at bounding box center [73, 110] width 76 height 11
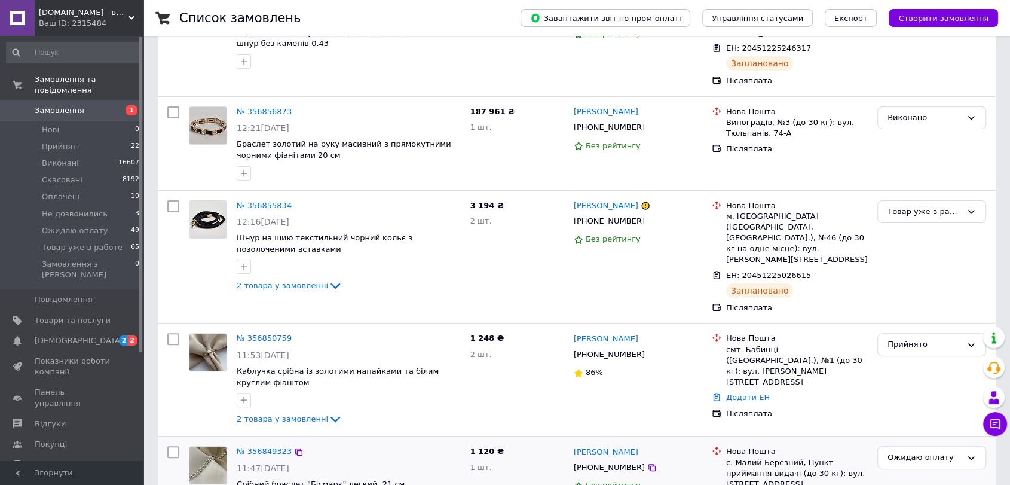
scroll to position [265, 0]
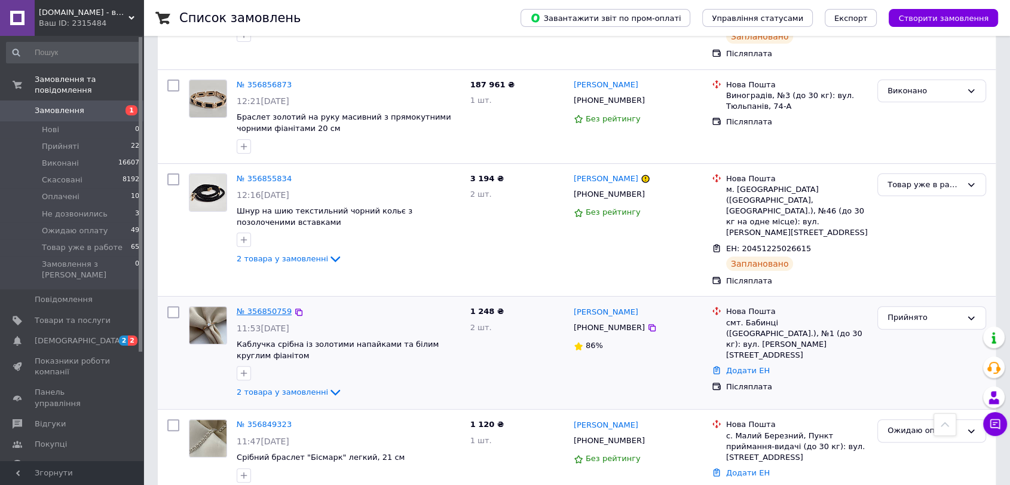
click at [260, 307] on link "№ 356850759" at bounding box center [264, 311] width 55 height 9
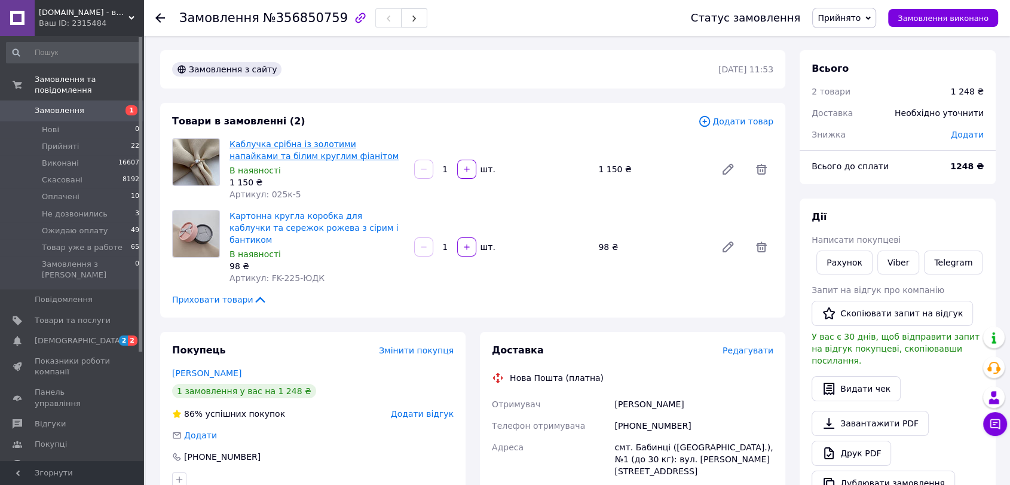
click at [258, 145] on link "Каблучка срібна із золотими напайками та білим круглим фіанітом" at bounding box center [313, 150] width 169 height 22
click at [888, 262] on link "Viber" at bounding box center [898, 262] width 42 height 24
click at [266, 229] on link "Картонна кругла коробка для каблучки та сережок рожева з сірим і бантиком" at bounding box center [313, 227] width 169 height 33
click at [860, 20] on span "Прийнято" at bounding box center [838, 18] width 43 height 10
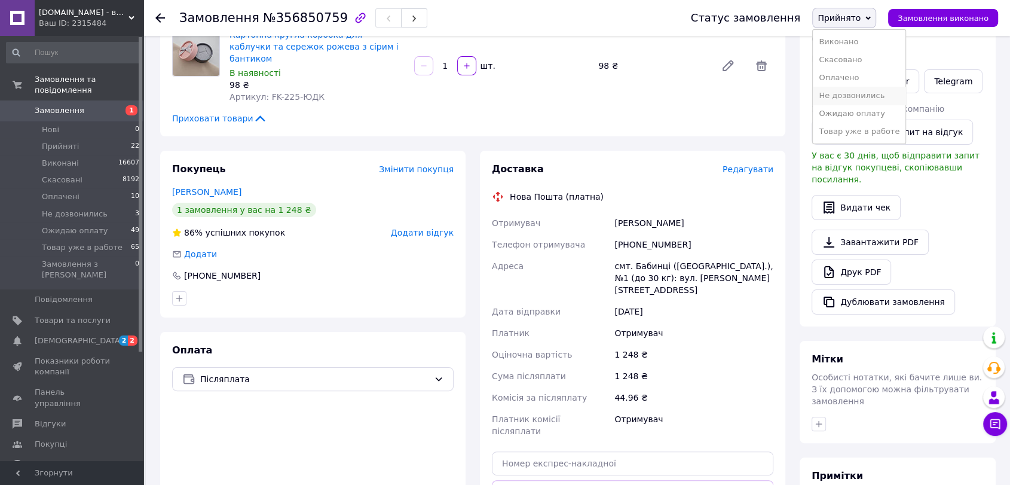
scroll to position [199, 0]
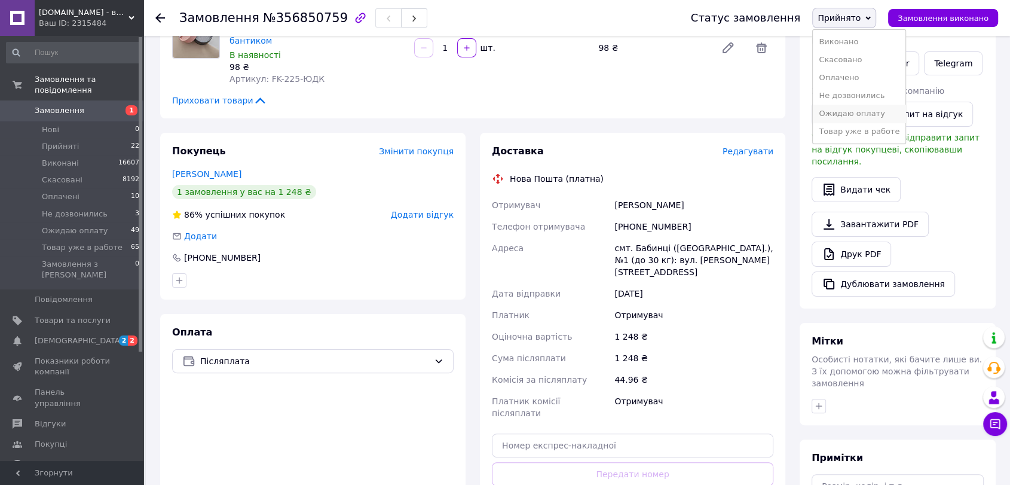
click at [854, 108] on li "Ожидаю оплату" at bounding box center [859, 114] width 93 height 18
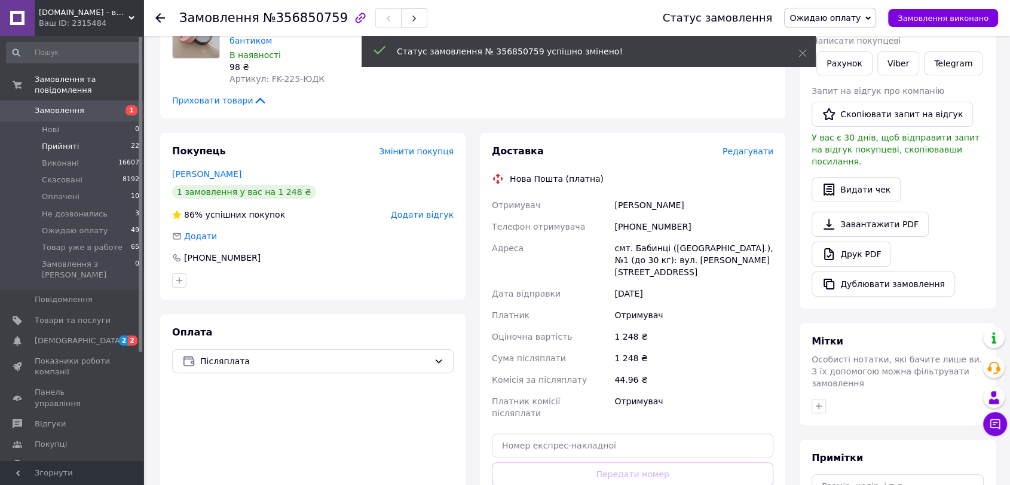
click at [55, 141] on span "Прийняті" at bounding box center [60, 146] width 37 height 11
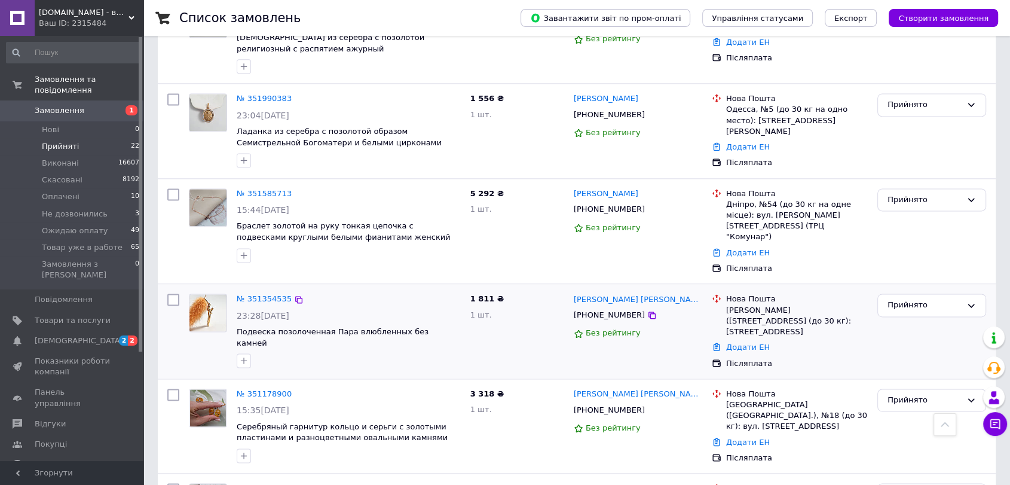
scroll to position [1646, 0]
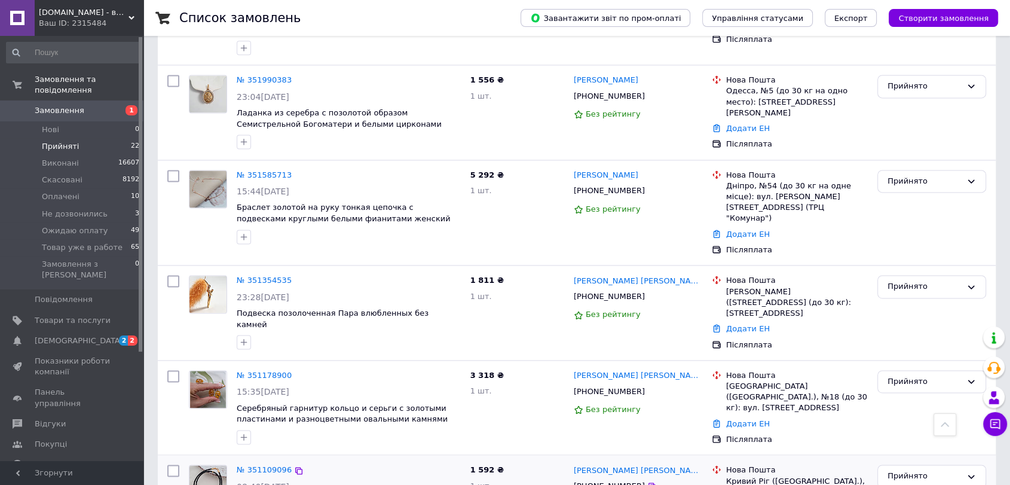
click at [176, 464] on input "checkbox" at bounding box center [173, 470] width 12 height 12
checkbox input "true"
click at [171, 370] on input "checkbox" at bounding box center [173, 376] width 12 height 12
checkbox input "true"
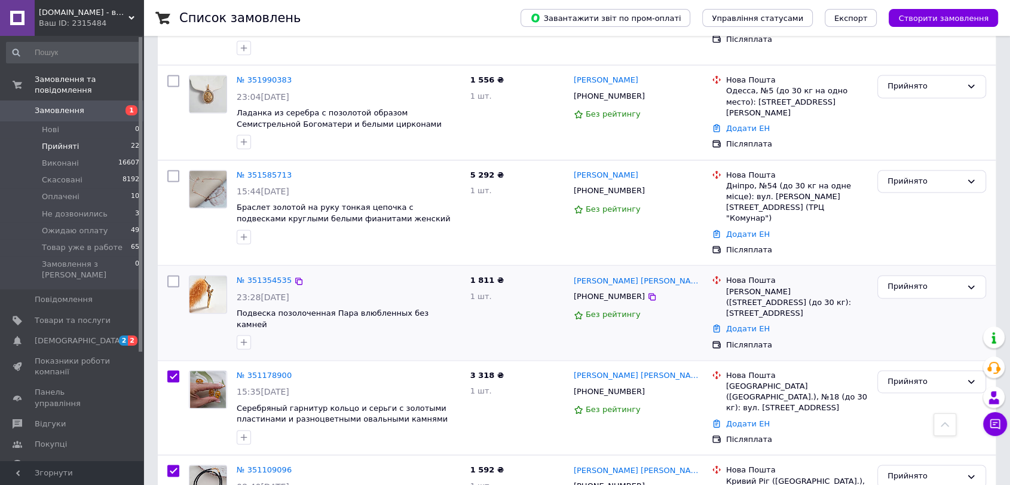
click at [170, 275] on input "checkbox" at bounding box center [173, 281] width 12 height 12
checkbox input "true"
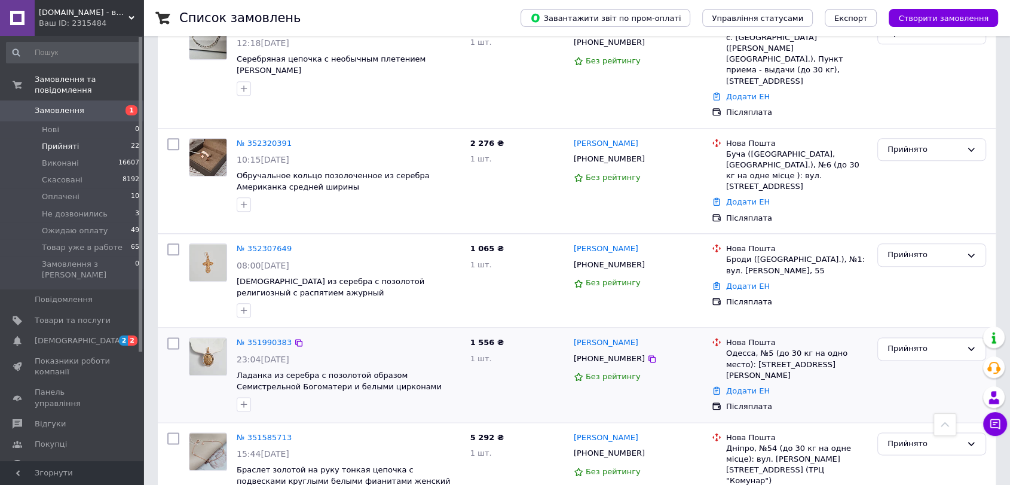
scroll to position [1381, 0]
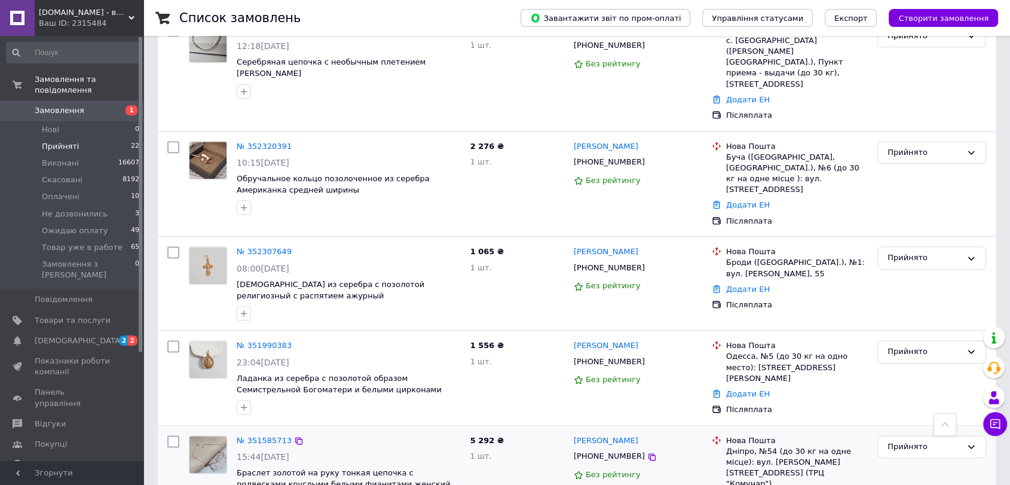
click at [173, 435] on input "checkbox" at bounding box center [173, 441] width 12 height 12
checkbox input "true"
click at [171, 340] on input "checkbox" at bounding box center [173, 346] width 12 height 12
checkbox input "true"
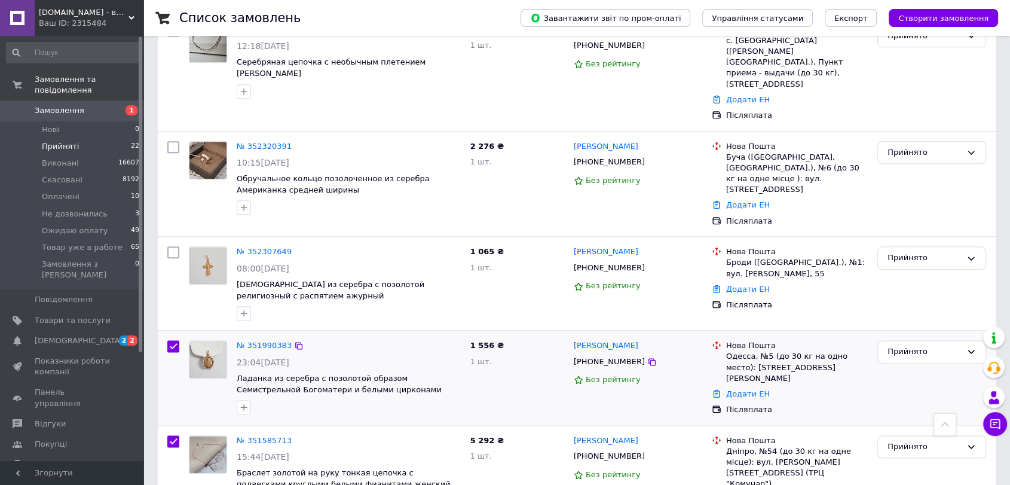
checkbox input "true"
click at [173, 246] on input "checkbox" at bounding box center [173, 252] width 12 height 12
checkbox input "true"
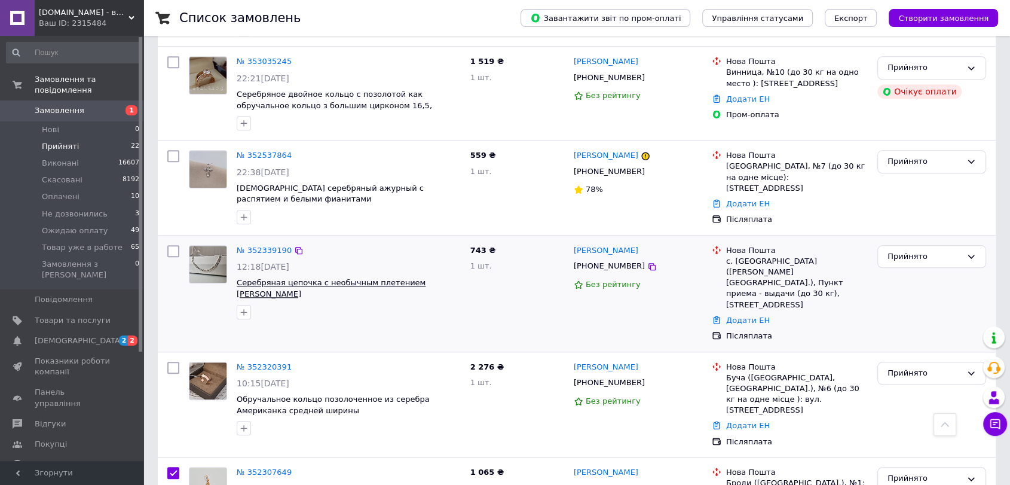
scroll to position [1115, 0]
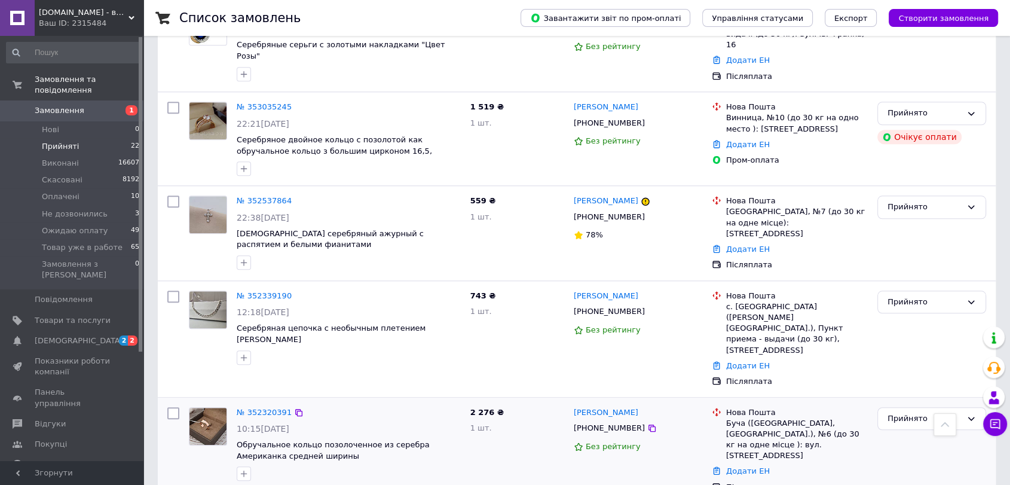
click at [175, 407] on input "checkbox" at bounding box center [173, 413] width 12 height 12
checkbox input "true"
click at [171, 290] on input "checkbox" at bounding box center [173, 296] width 12 height 12
checkbox input "true"
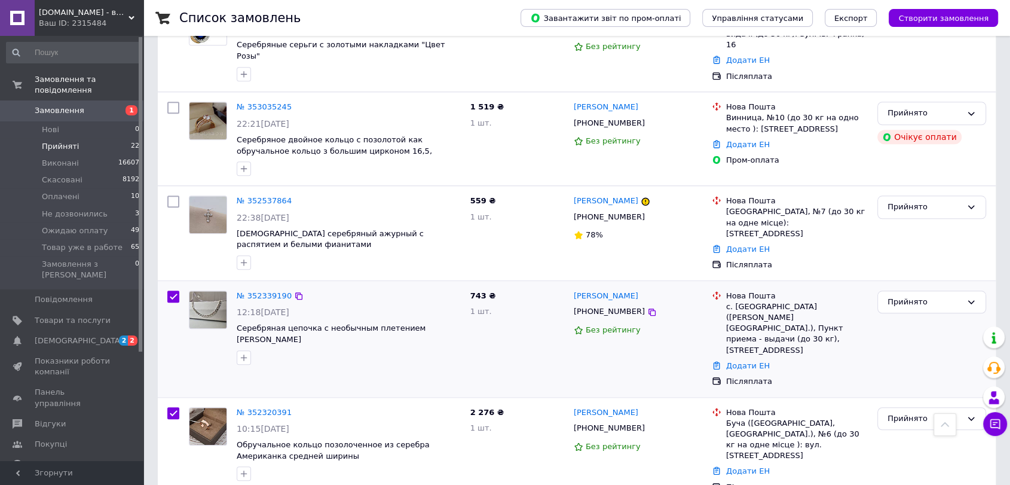
checkbox input "true"
click at [170, 195] on input "checkbox" at bounding box center [173, 201] width 12 height 12
checkbox input "true"
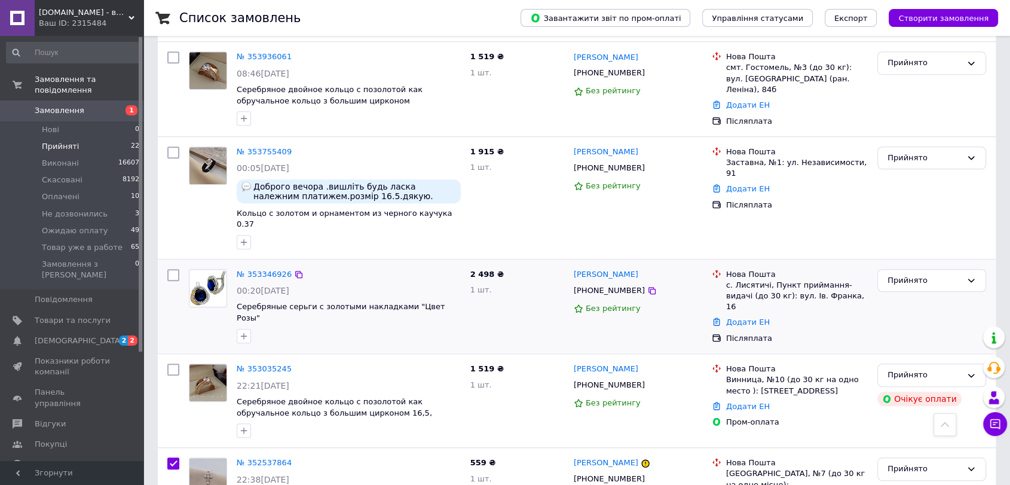
scroll to position [850, 0]
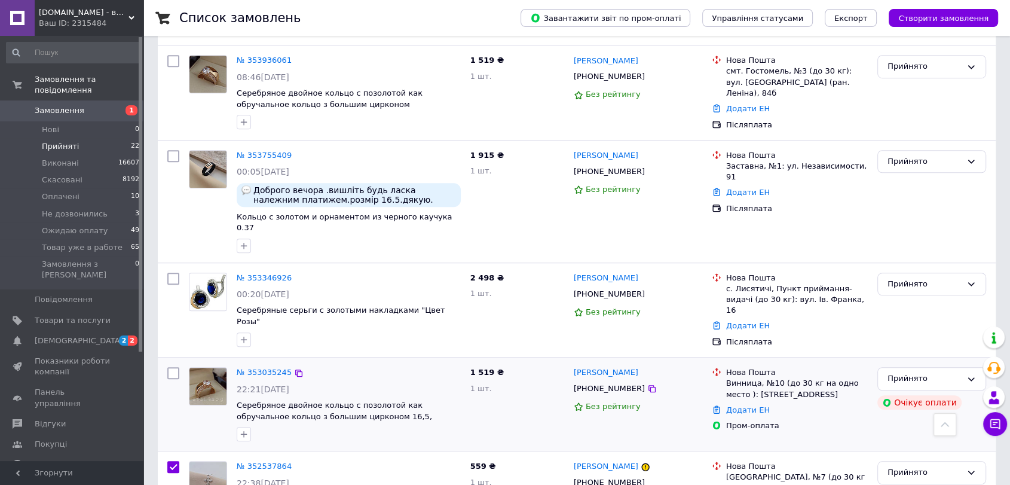
click at [171, 367] on input "checkbox" at bounding box center [173, 373] width 12 height 12
checkbox input "true"
click at [168, 272] on input "checkbox" at bounding box center [173, 278] width 12 height 12
checkbox input "true"
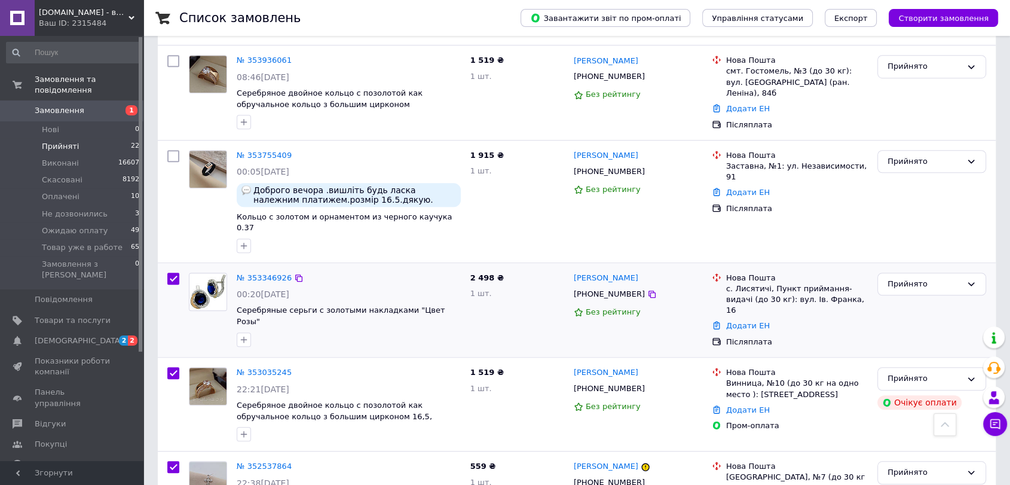
checkbox input "true"
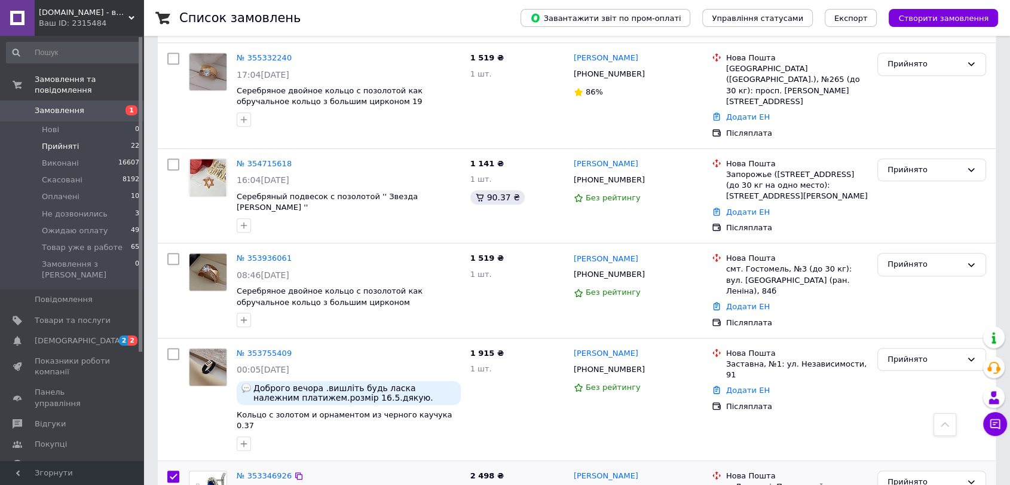
scroll to position [650, 0]
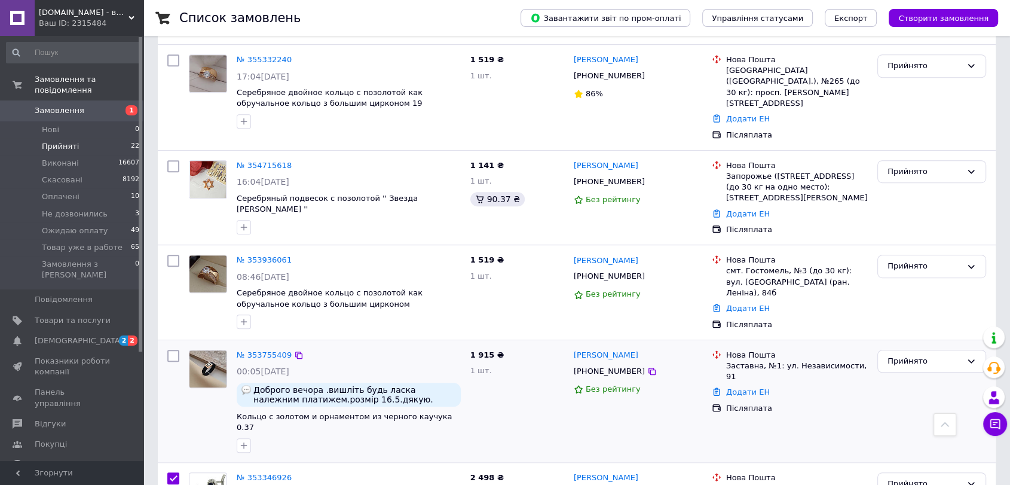
click at [176, 350] on input "checkbox" at bounding box center [173, 356] width 12 height 12
checkbox input "true"
click at [168, 255] on input "checkbox" at bounding box center [173, 261] width 12 height 12
checkbox input "true"
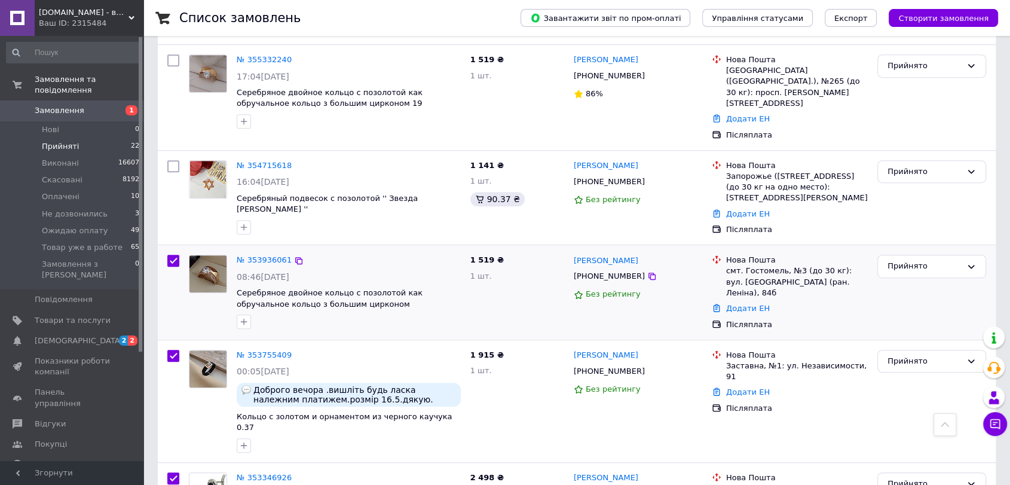
checkbox input "true"
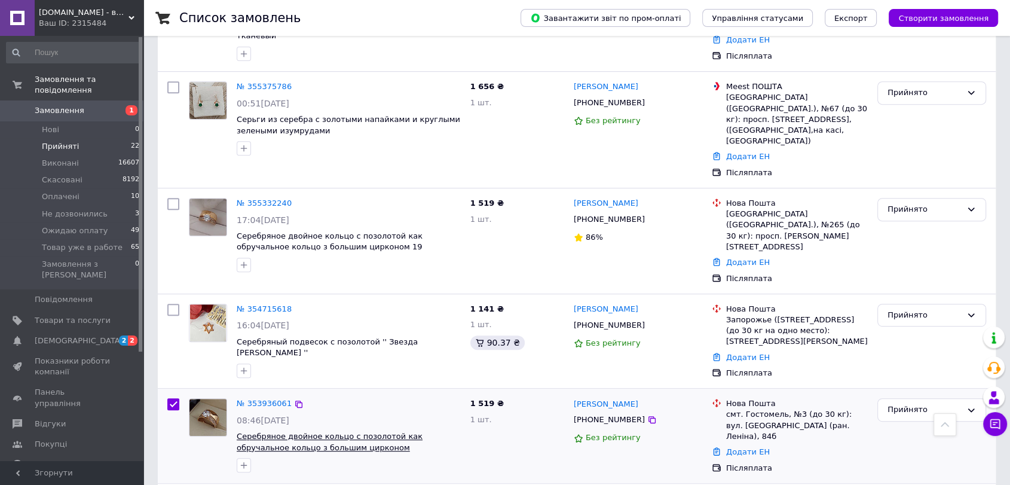
scroll to position [451, 0]
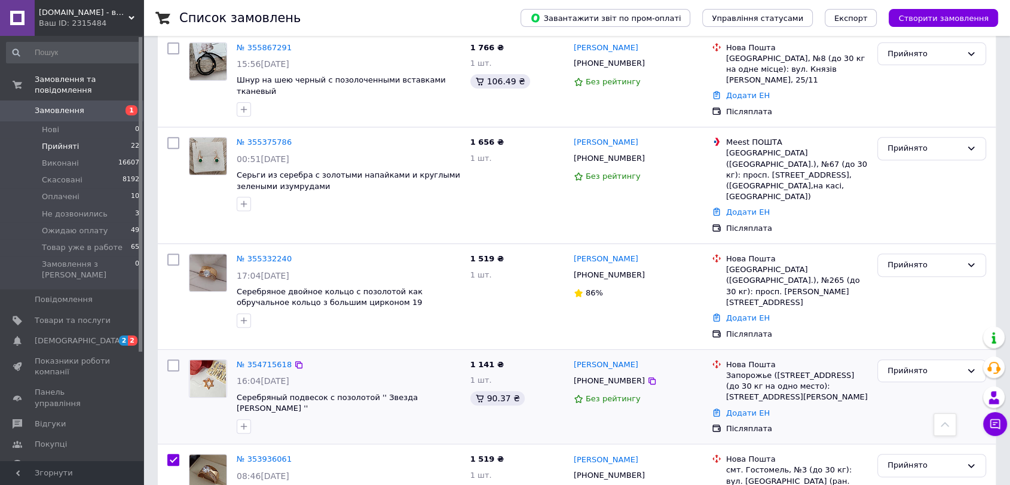
click at [173, 359] on input "checkbox" at bounding box center [173, 365] width 12 height 12
checkbox input "true"
click at [180, 249] on div at bounding box center [174, 297] width 22 height 96
checkbox input "true"
click at [172, 253] on input "checkbox" at bounding box center [173, 259] width 12 height 12
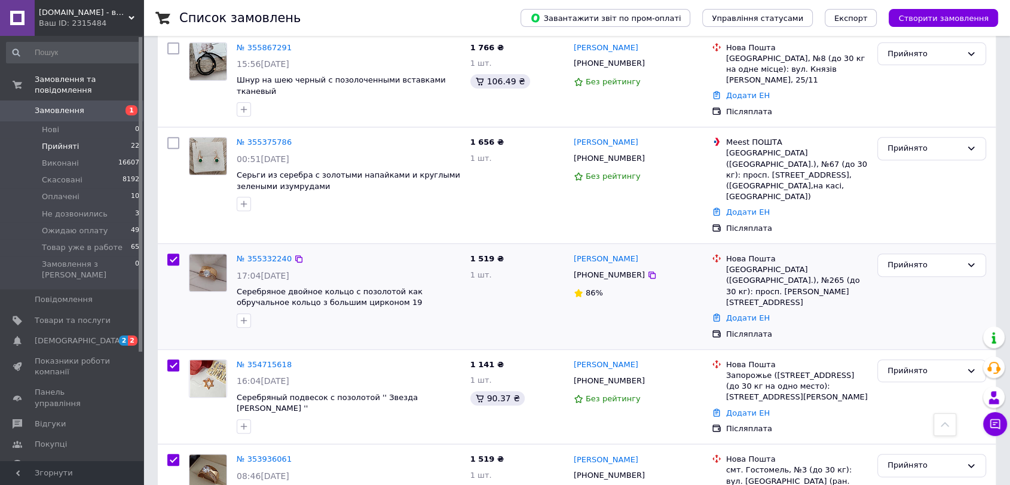
checkbox input "true"
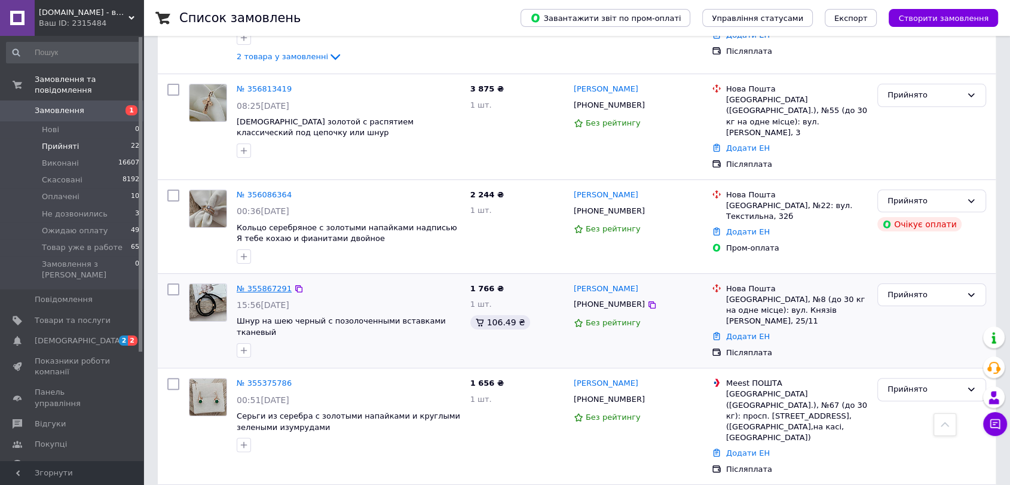
scroll to position [186, 0]
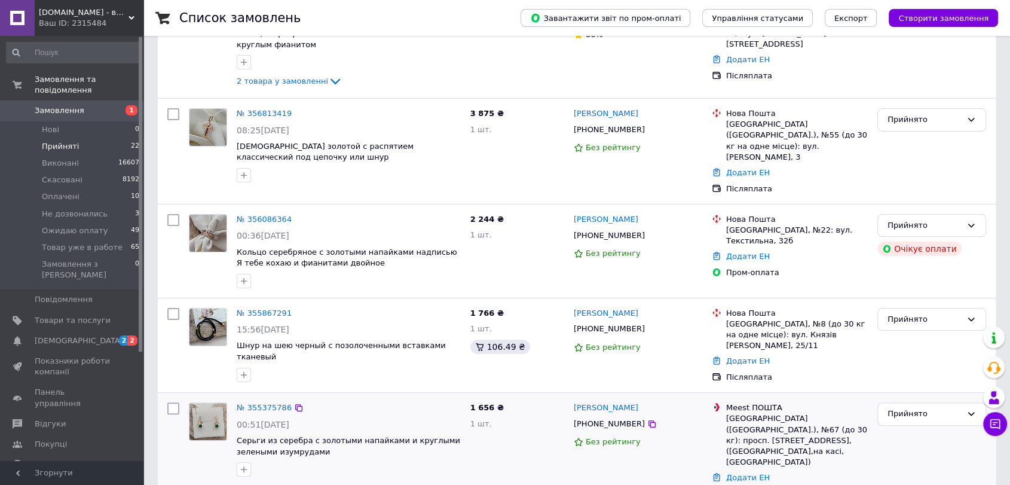
click at [169, 402] on input "checkbox" at bounding box center [173, 408] width 12 height 12
checkbox input "true"
click at [174, 308] on input "checkbox" at bounding box center [173, 314] width 12 height 12
checkbox input "true"
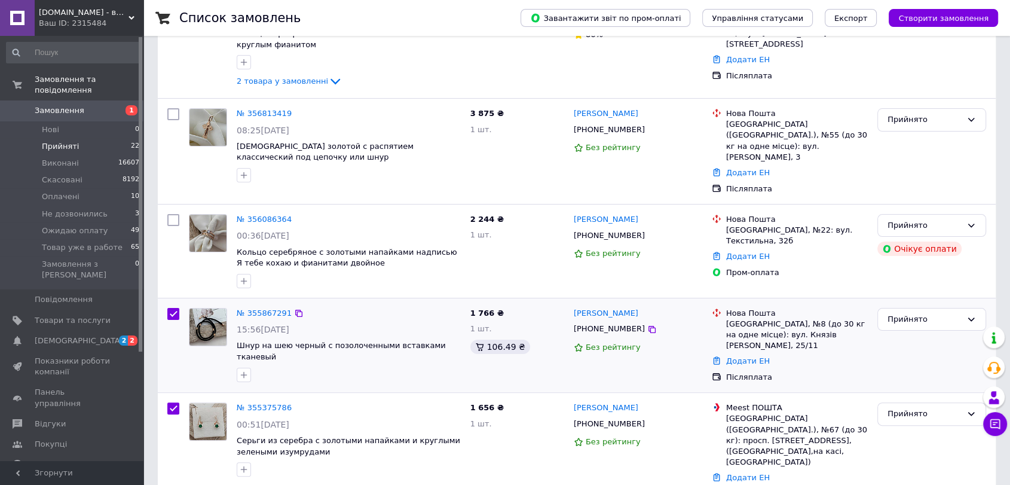
checkbox input "true"
click at [172, 214] on input "checkbox" at bounding box center [173, 220] width 12 height 12
checkbox input "true"
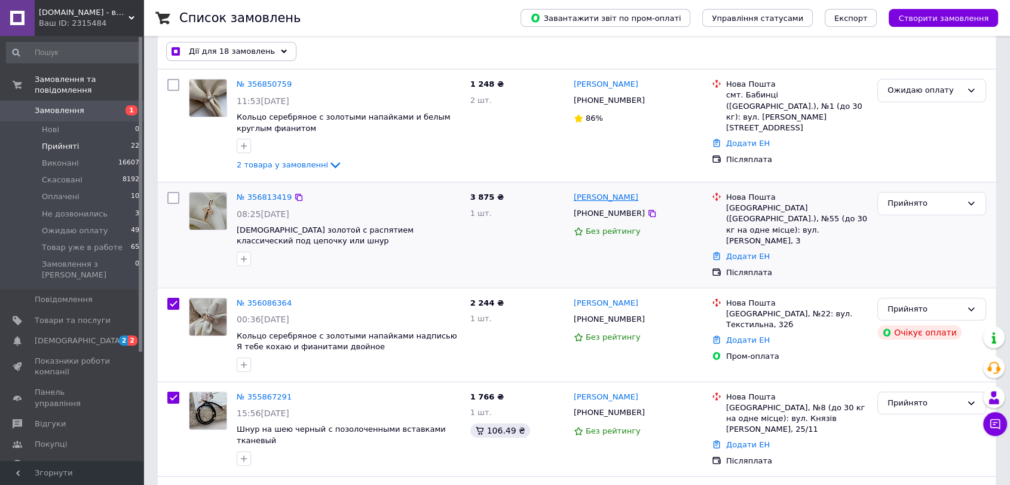
scroll to position [0, 0]
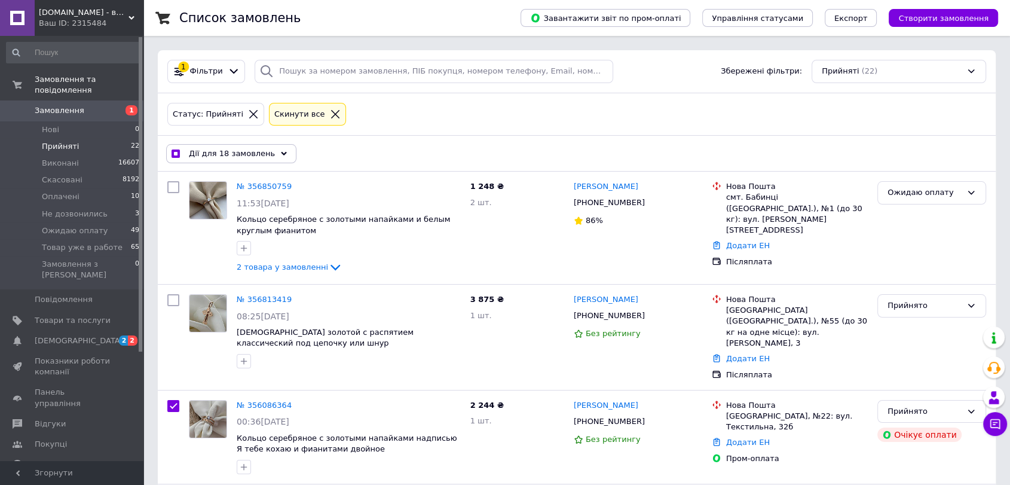
click at [281, 152] on use at bounding box center [284, 153] width 6 height 4
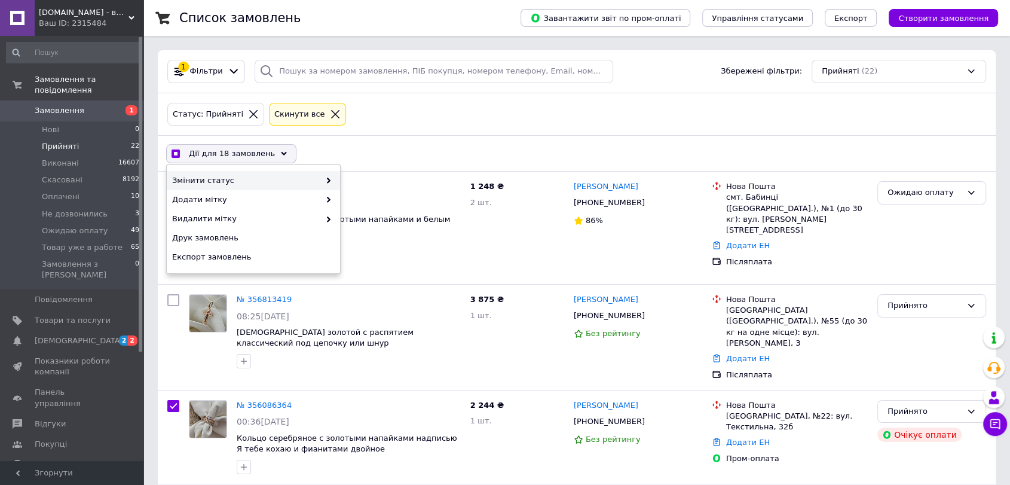
checkbox input "true"
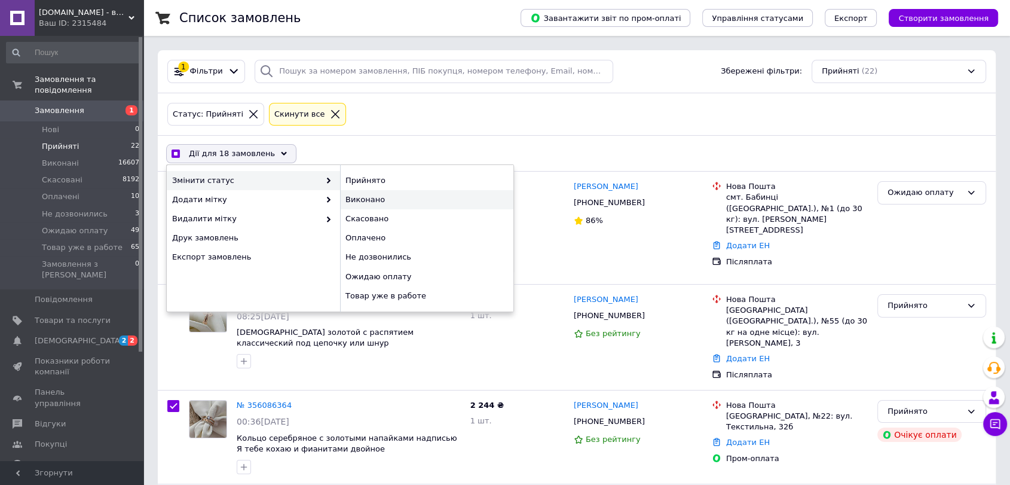
click at [347, 195] on div "Виконано" at bounding box center [426, 199] width 173 height 19
checkbox input "false"
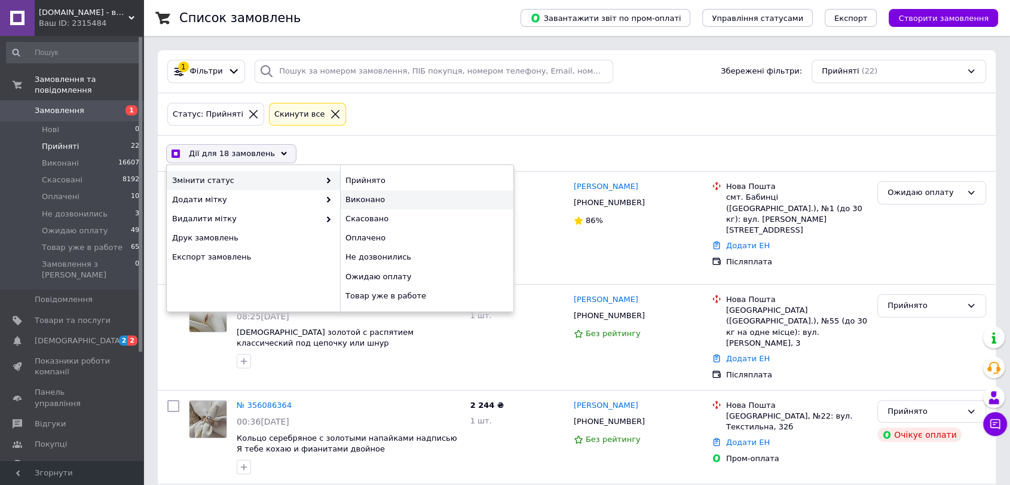
checkbox input "false"
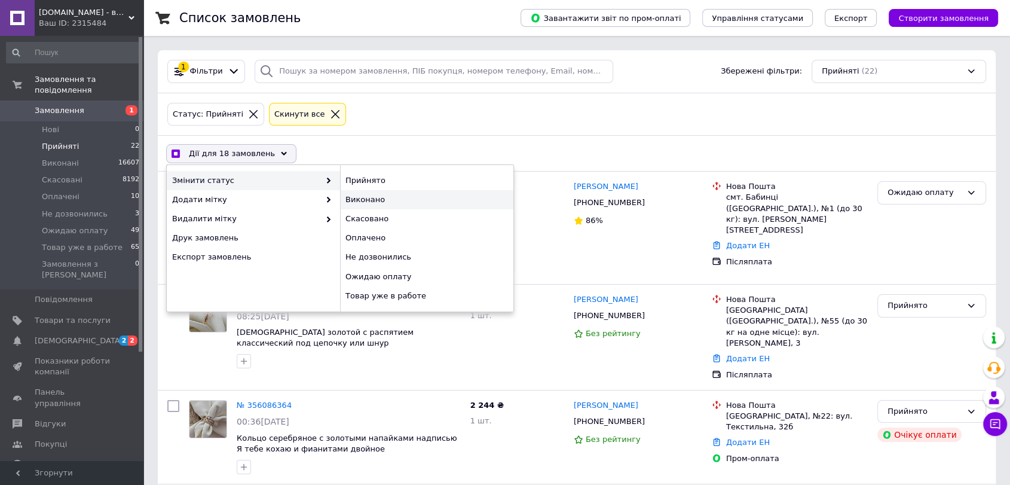
checkbox input "false"
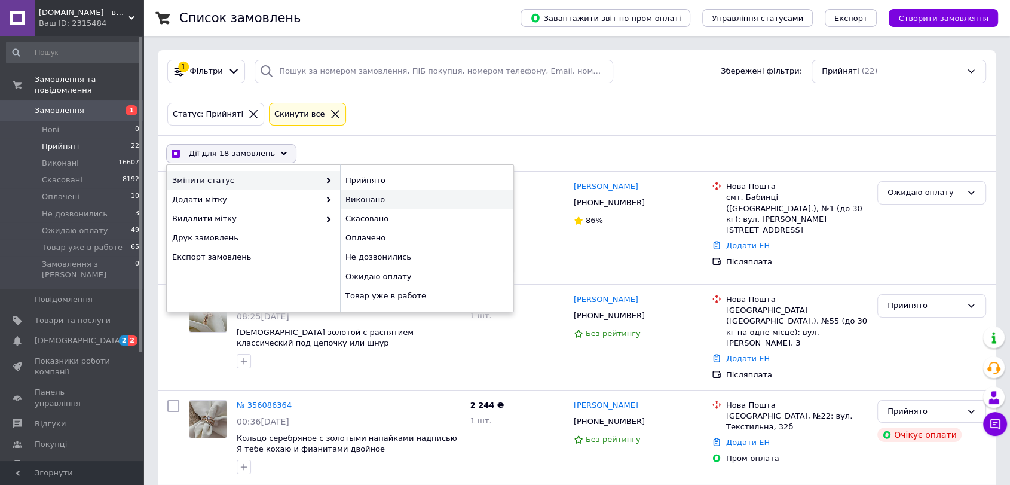
checkbox input "false"
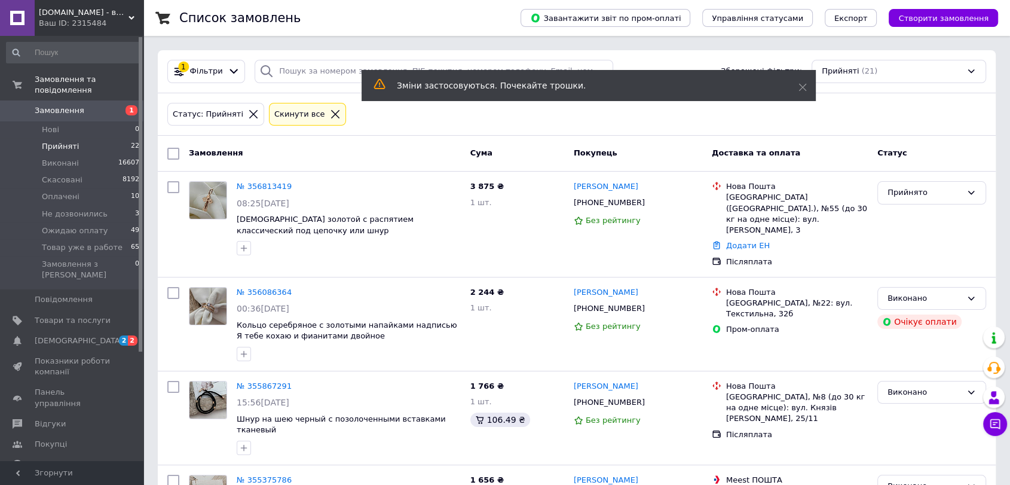
click at [86, 105] on span "Замовлення" at bounding box center [73, 110] width 76 height 11
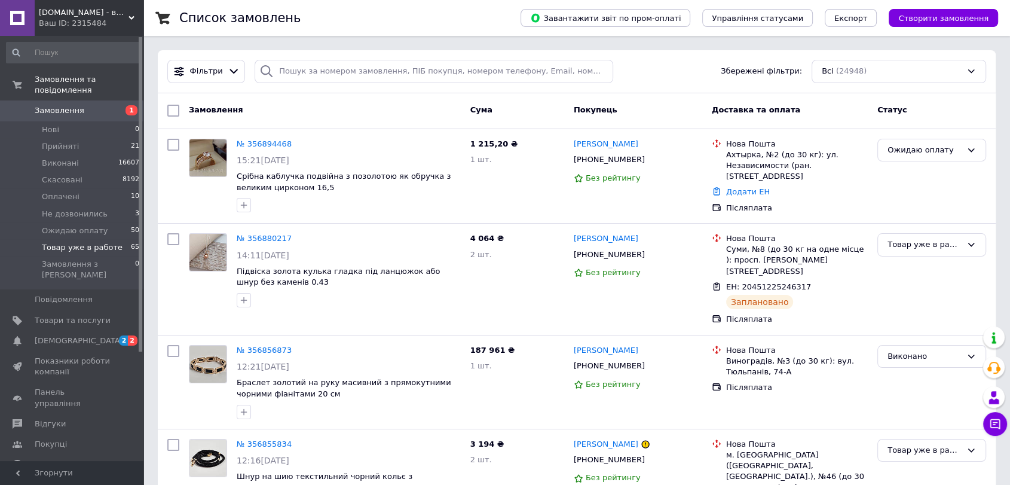
click at [64, 242] on span "Товар уже в работе" at bounding box center [82, 247] width 81 height 11
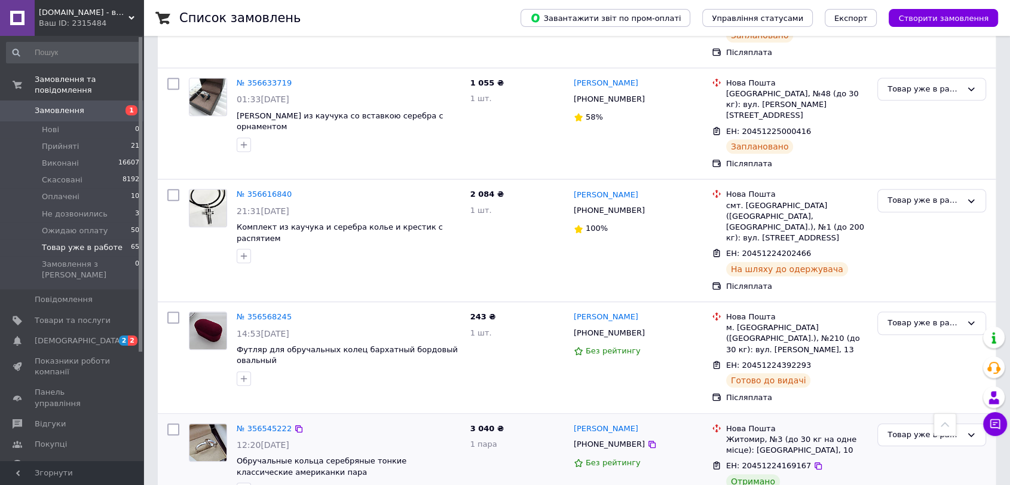
scroll to position [1128, 0]
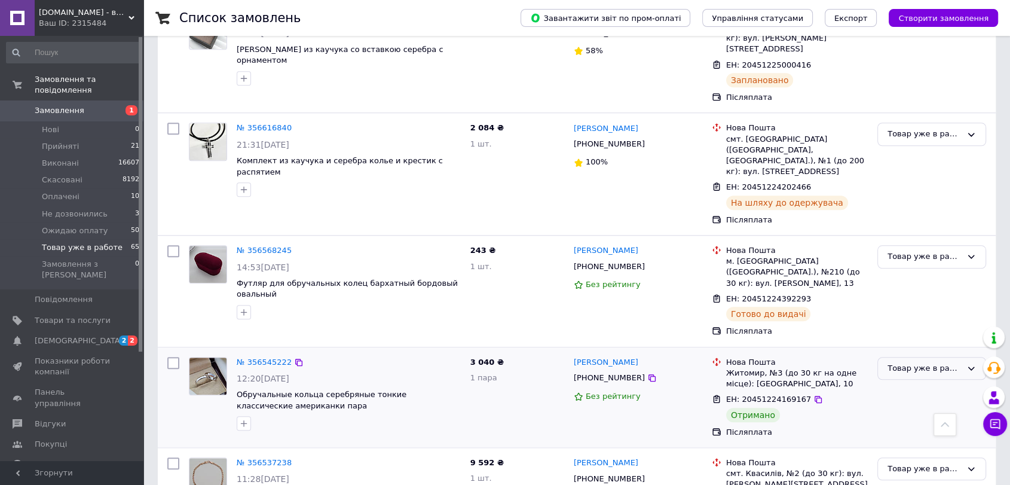
click at [908, 362] on div "Товар уже в работе" at bounding box center [924, 368] width 74 height 13
click at [914, 404] on li "Виконано" at bounding box center [932, 415] width 108 height 22
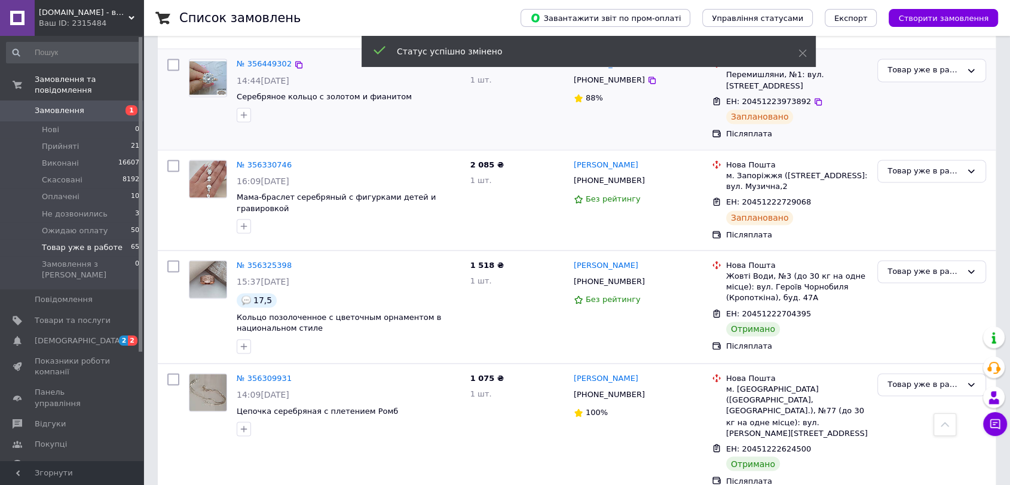
scroll to position [1850, 0]
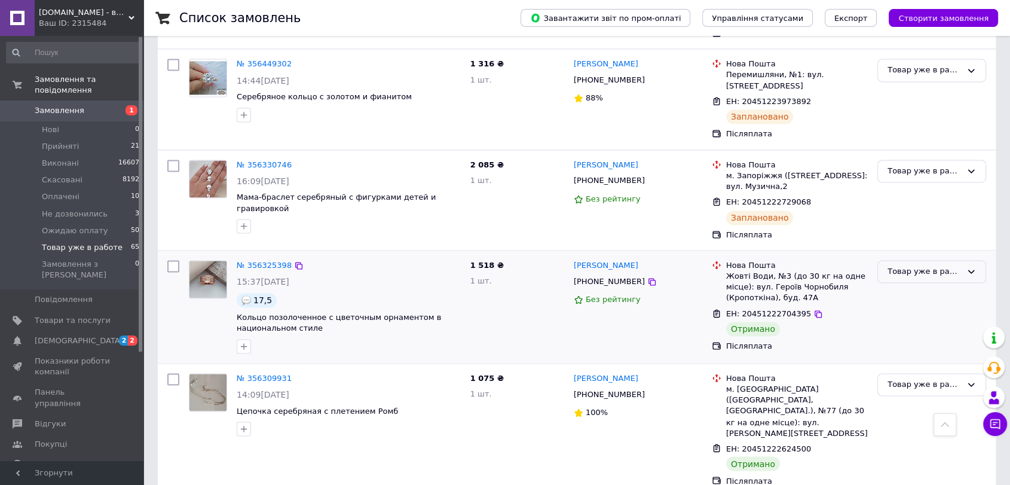
click at [905, 265] on div "Товар уже в работе" at bounding box center [924, 271] width 74 height 13
click at [905, 307] on li "Виконано" at bounding box center [932, 318] width 108 height 22
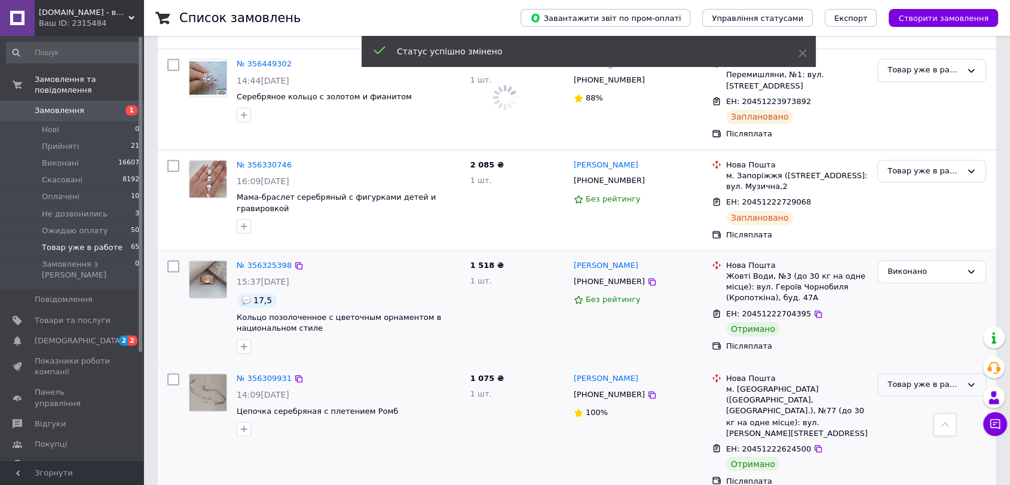
click at [918, 378] on div "Товар уже в работе" at bounding box center [924, 384] width 74 height 13
click at [917, 420] on li "Виконано" at bounding box center [932, 431] width 108 height 22
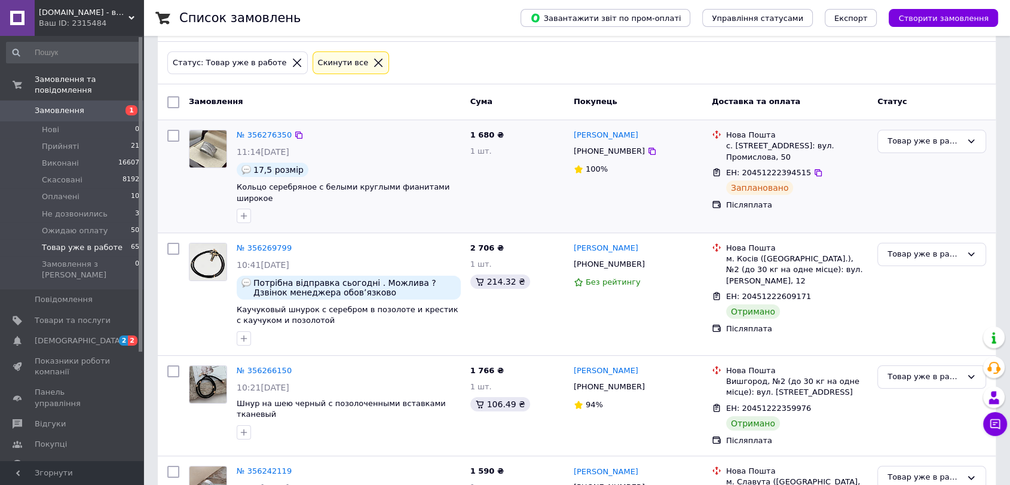
scroll to position [133, 0]
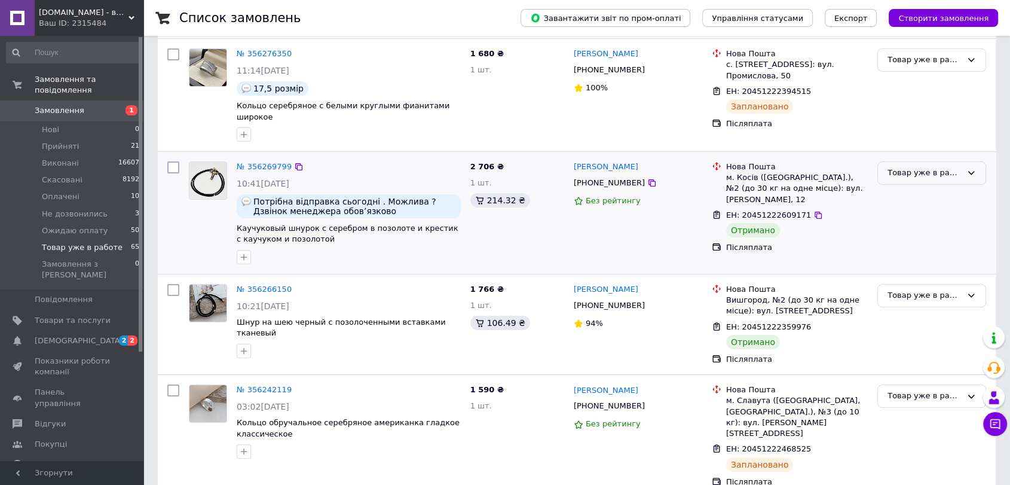
click at [923, 170] on div "Товар уже в работе" at bounding box center [931, 172] width 109 height 23
click at [909, 209] on li "Виконано" at bounding box center [932, 220] width 108 height 22
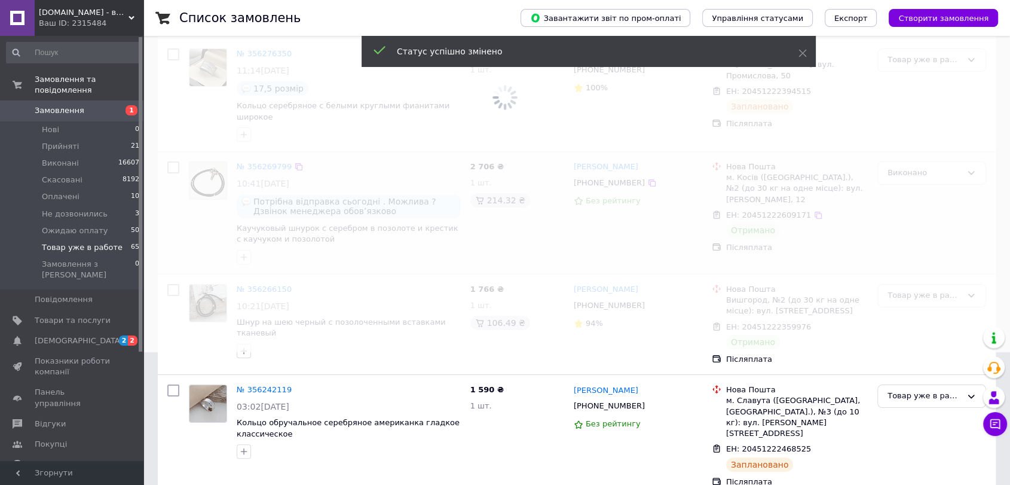
click at [908, 291] on span at bounding box center [505, 109] width 1010 height 485
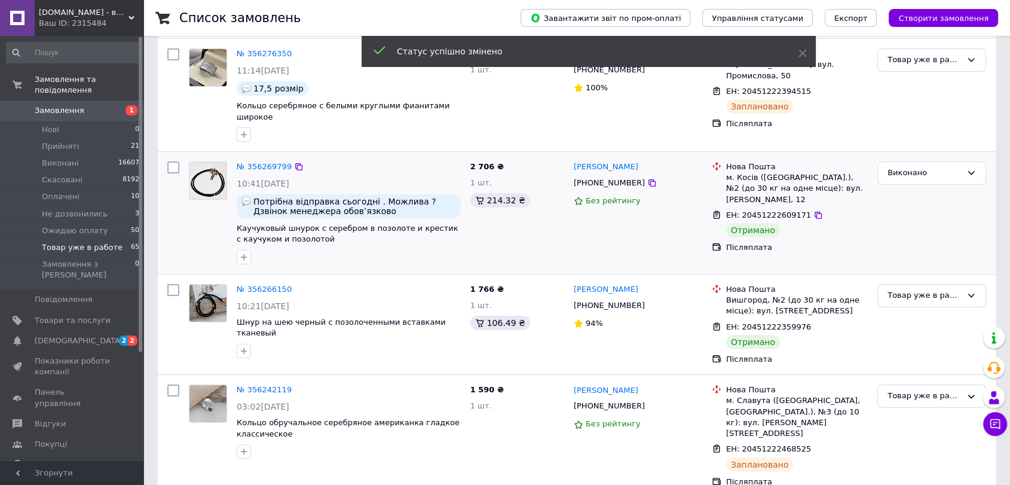
click at [908, 293] on div "Товар уже в работе" at bounding box center [931, 295] width 109 height 23
click at [896, 331] on li "Виконано" at bounding box center [932, 342] width 108 height 22
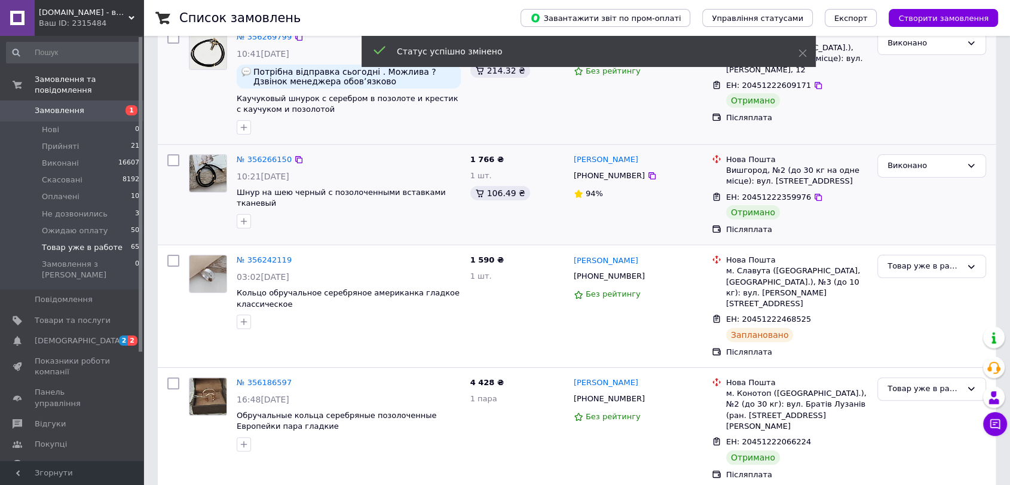
scroll to position [332, 0]
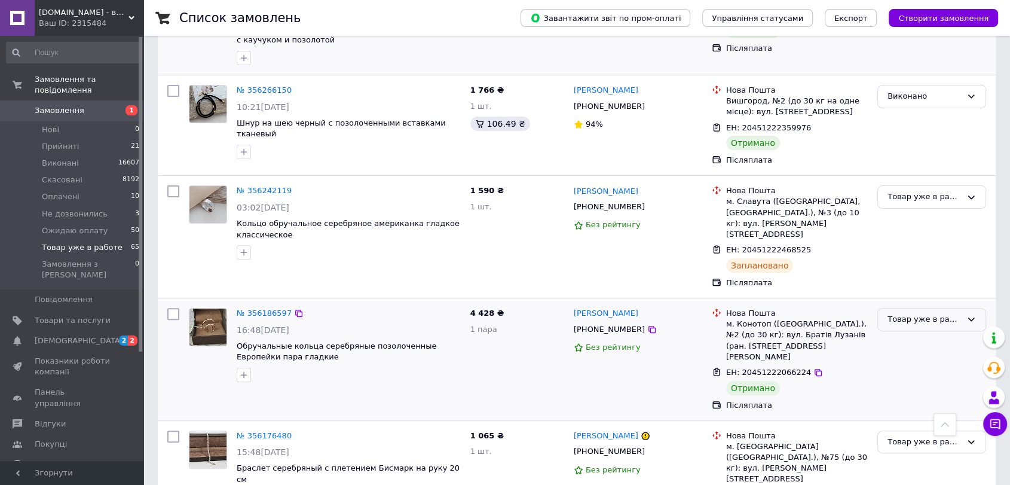
click at [902, 313] on div "Товар уже в работе" at bounding box center [924, 319] width 74 height 13
click at [905, 355] on li "Виконано" at bounding box center [932, 366] width 108 height 22
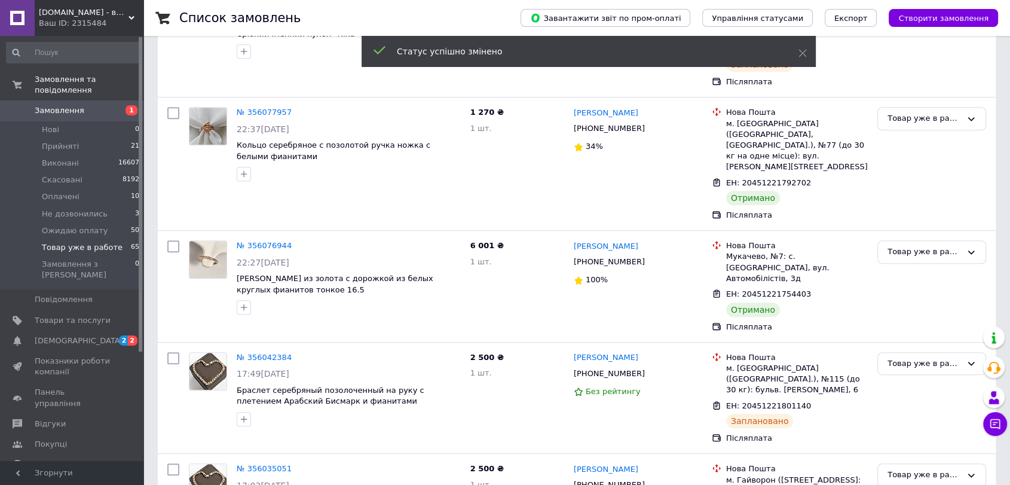
scroll to position [95, 0]
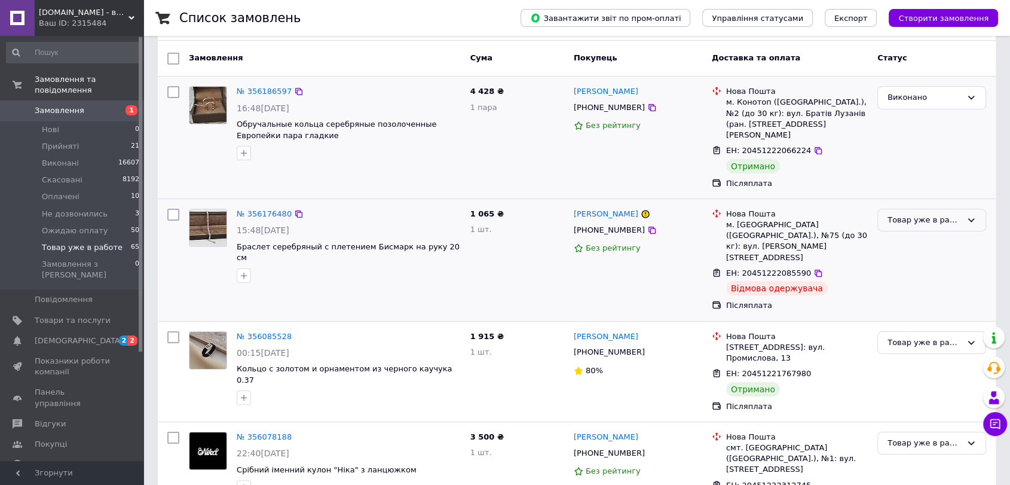
click at [917, 214] on div "Товар уже в работе" at bounding box center [924, 220] width 74 height 13
click at [918, 256] on li "Виконано" at bounding box center [932, 267] width 108 height 22
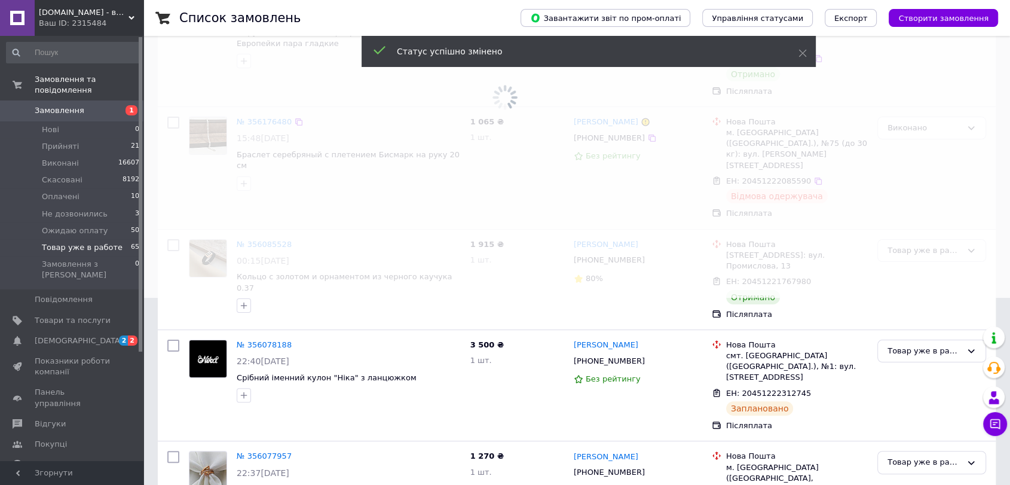
scroll to position [228, 0]
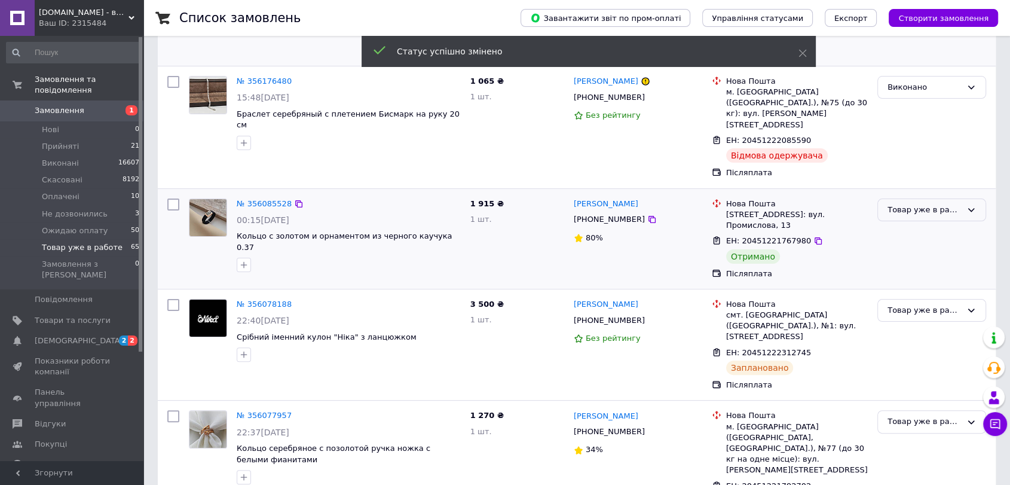
click at [910, 204] on div "Товар уже в работе" at bounding box center [924, 210] width 74 height 13
click at [911, 246] on li "Виконано" at bounding box center [932, 257] width 108 height 22
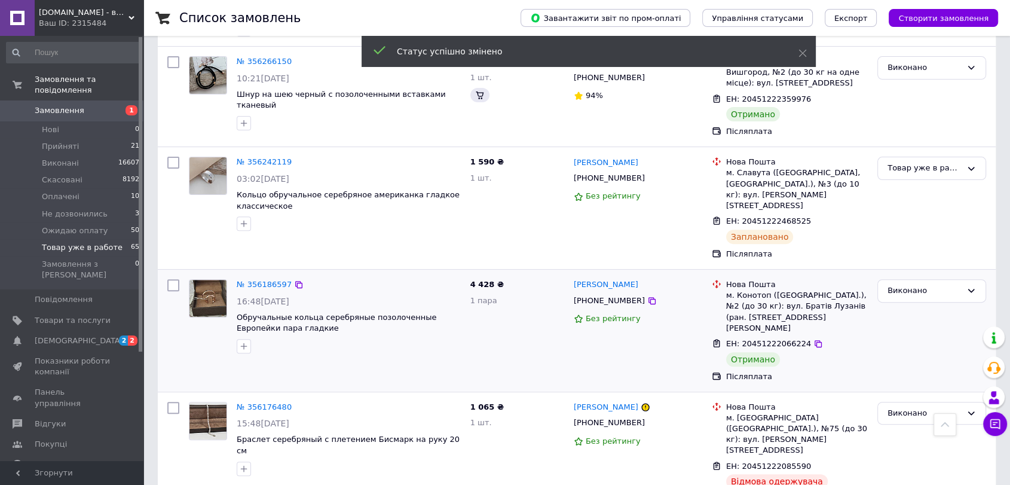
scroll to position [796, 0]
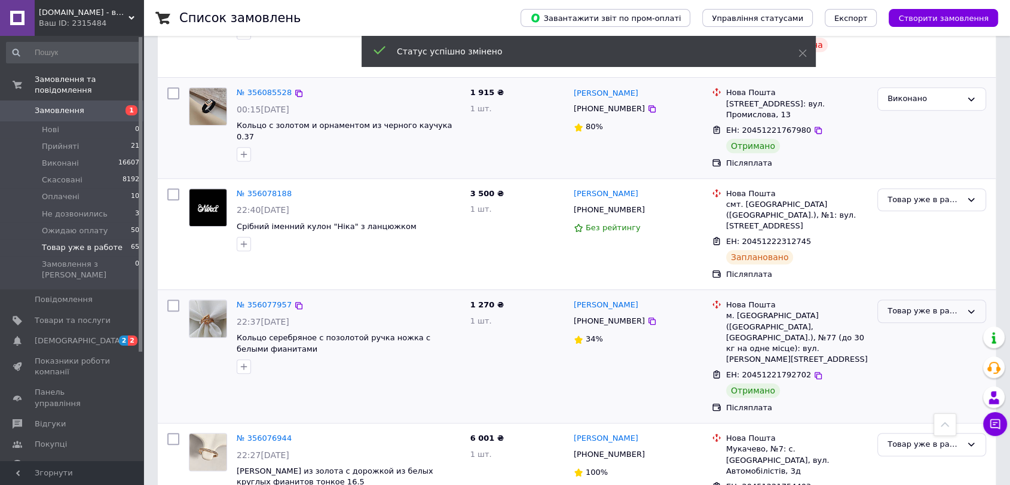
click at [906, 305] on div "Товар уже в работе" at bounding box center [924, 311] width 74 height 13
click at [903, 347] on li "Виконано" at bounding box center [932, 358] width 108 height 22
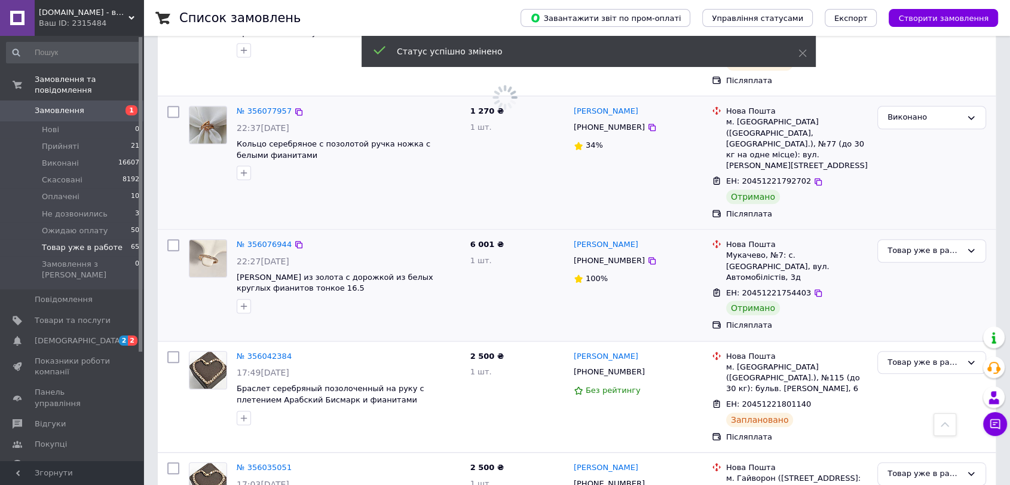
scroll to position [995, 0]
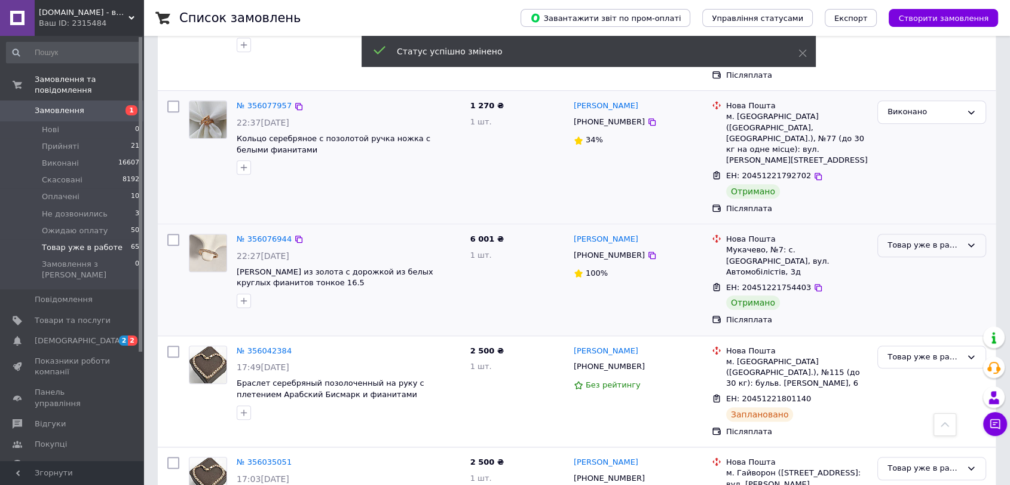
click at [910, 239] on div "Товар уже в работе" at bounding box center [924, 245] width 74 height 13
click at [909, 281] on li "Виконано" at bounding box center [932, 292] width 108 height 22
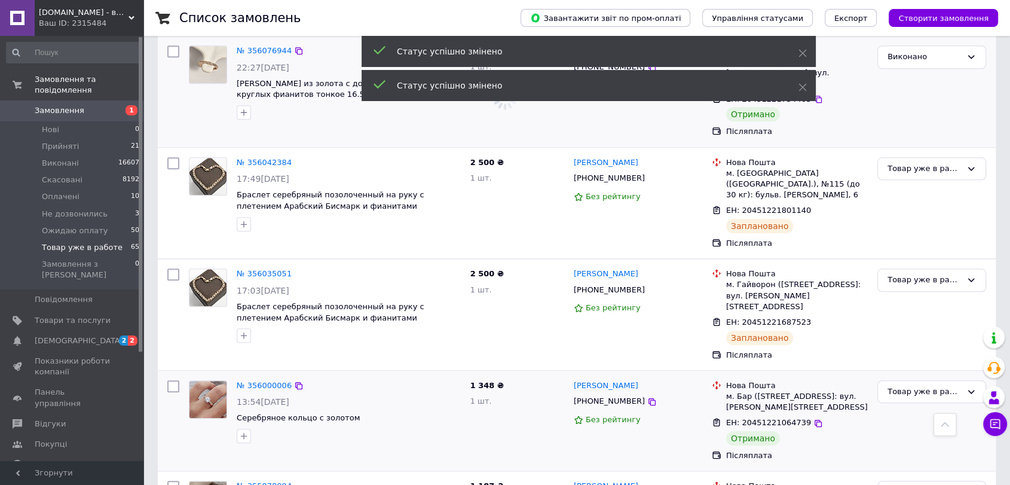
scroll to position [1195, 0]
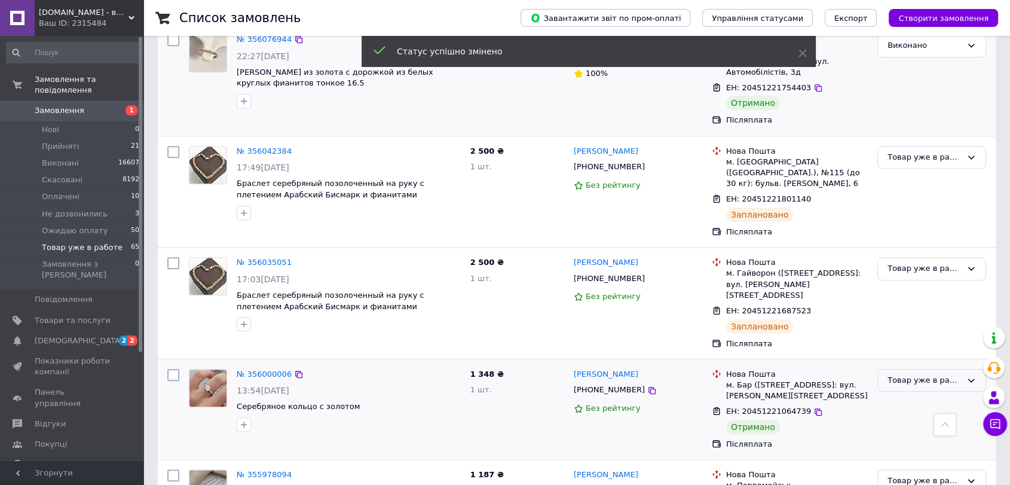
click at [937, 374] on div "Товар уже в работе" at bounding box center [924, 380] width 74 height 13
click at [893, 416] on li "Виконано" at bounding box center [932, 427] width 108 height 22
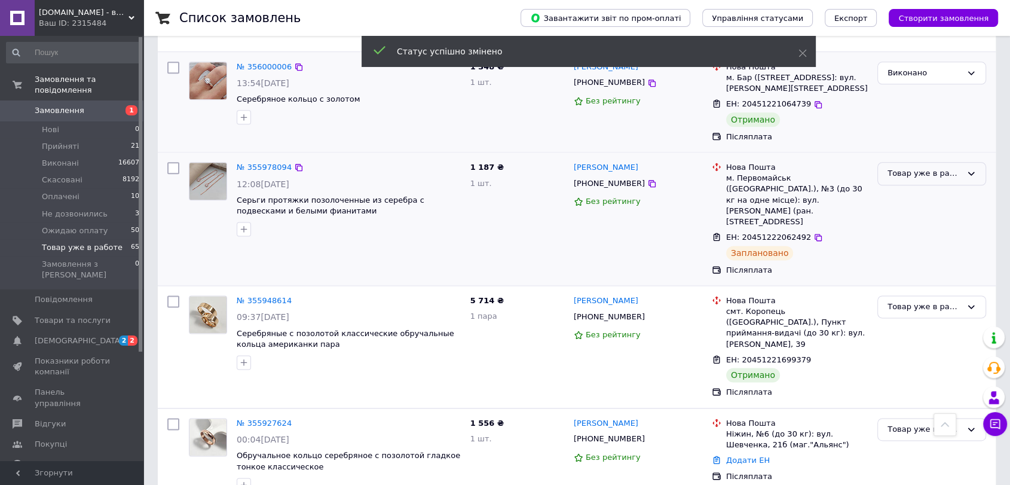
scroll to position [1527, 0]
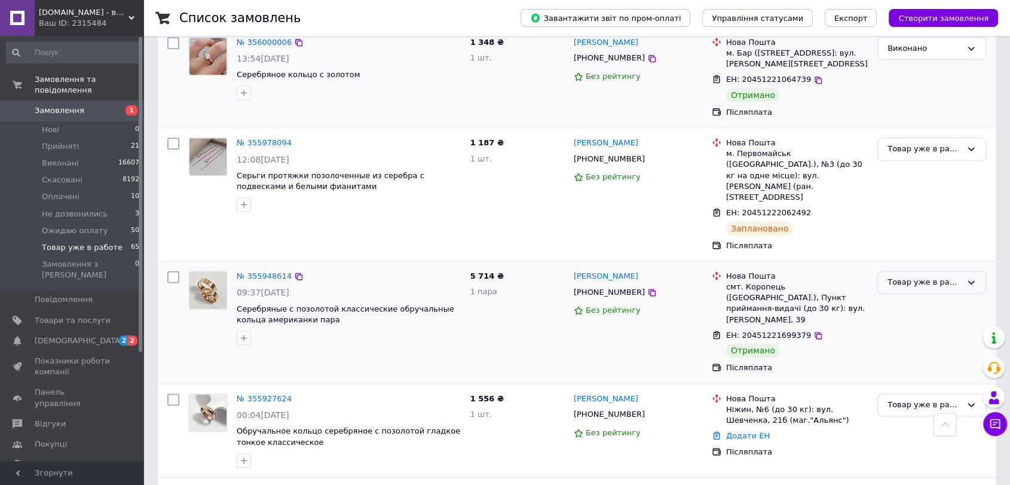
click at [908, 271] on div "Товар уже в работе" at bounding box center [931, 282] width 109 height 23
click at [905, 318] on li "Виконано" at bounding box center [932, 329] width 108 height 22
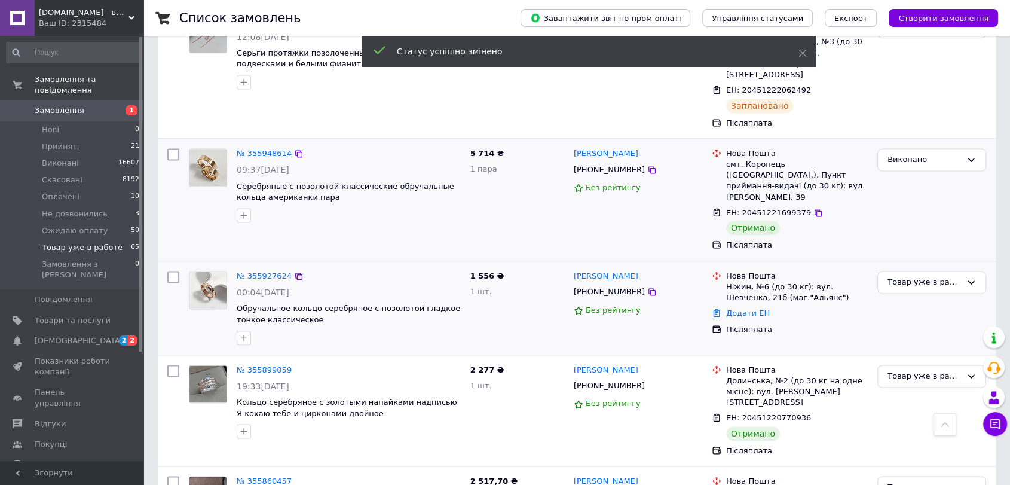
scroll to position [1659, 0]
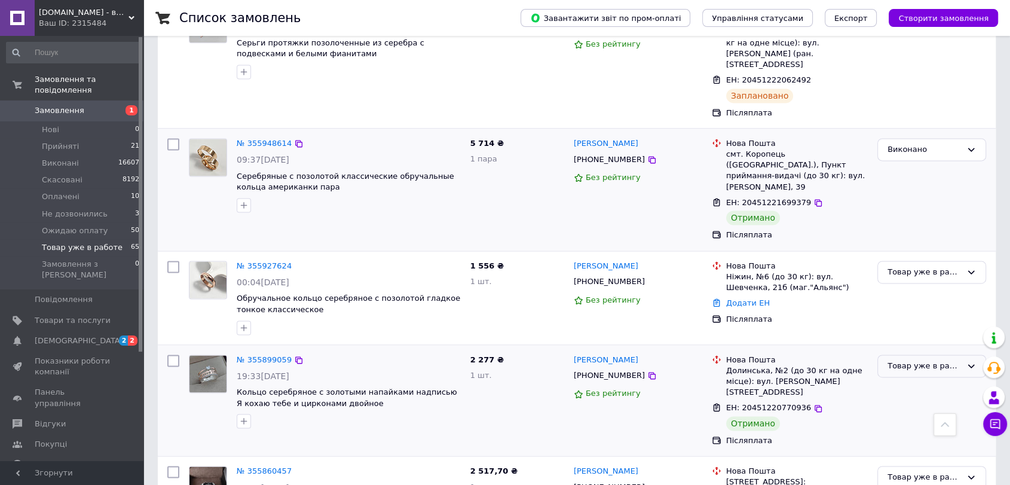
click at [900, 360] on div "Товар уже в работе" at bounding box center [924, 366] width 74 height 13
click at [900, 402] on li "Виконано" at bounding box center [932, 413] width 108 height 22
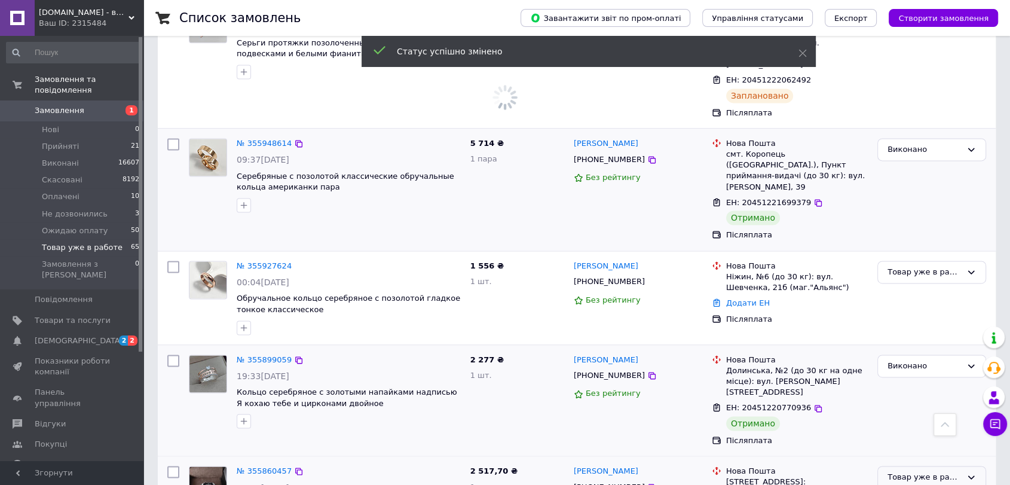
click at [903, 471] on div "Товар уже в работе" at bounding box center [924, 477] width 74 height 13
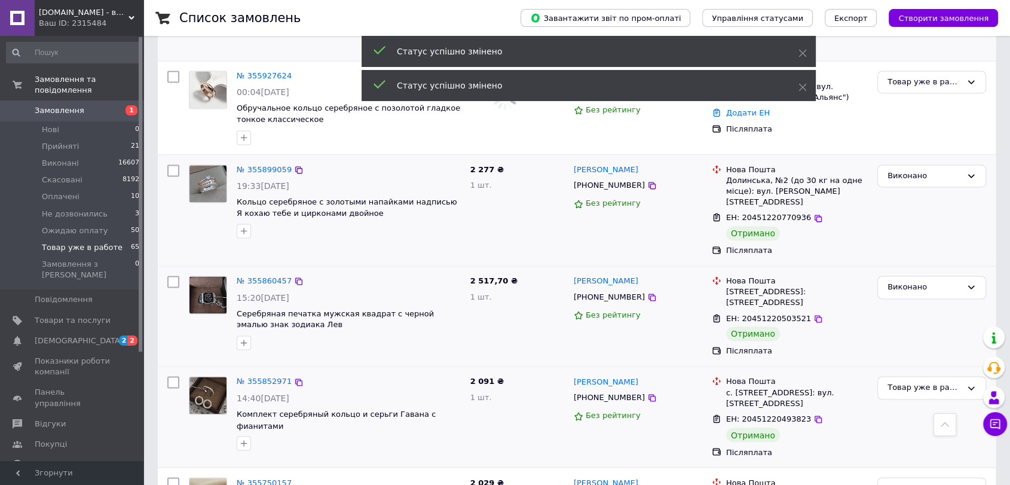
scroll to position [1851, 0]
click at [905, 379] on div "Товар уже в работе" at bounding box center [924, 385] width 74 height 13
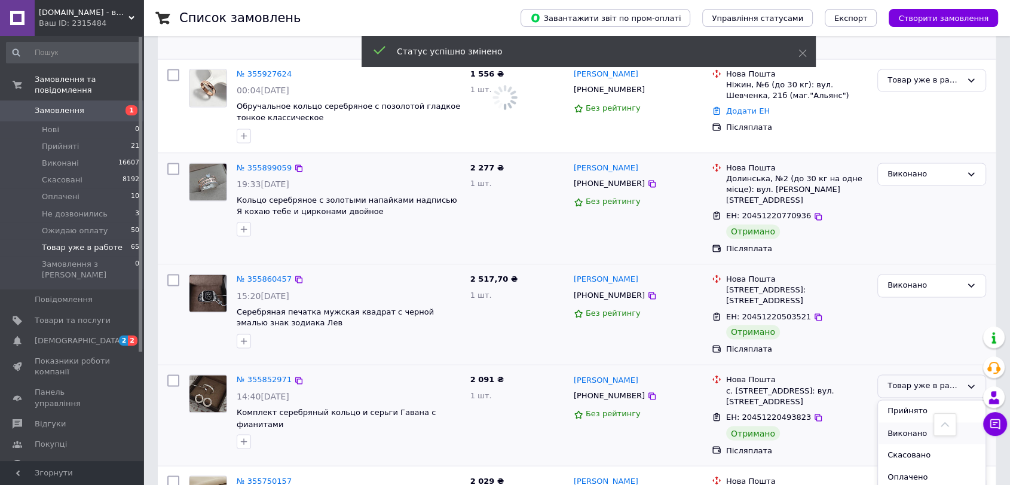
click at [896, 422] on li "Виконано" at bounding box center [932, 433] width 108 height 22
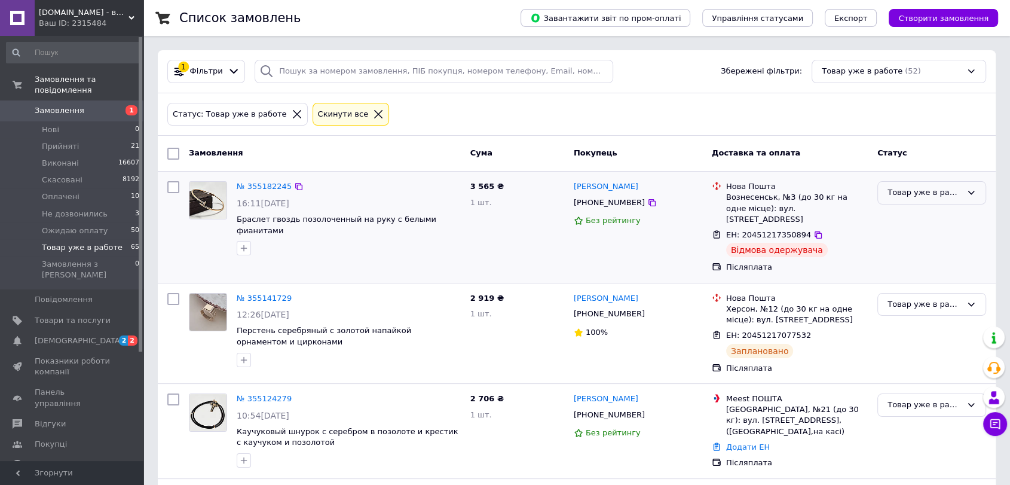
click at [907, 193] on div "Товар уже в работе" at bounding box center [924, 192] width 74 height 13
click at [911, 240] on li "Виконано" at bounding box center [932, 239] width 108 height 22
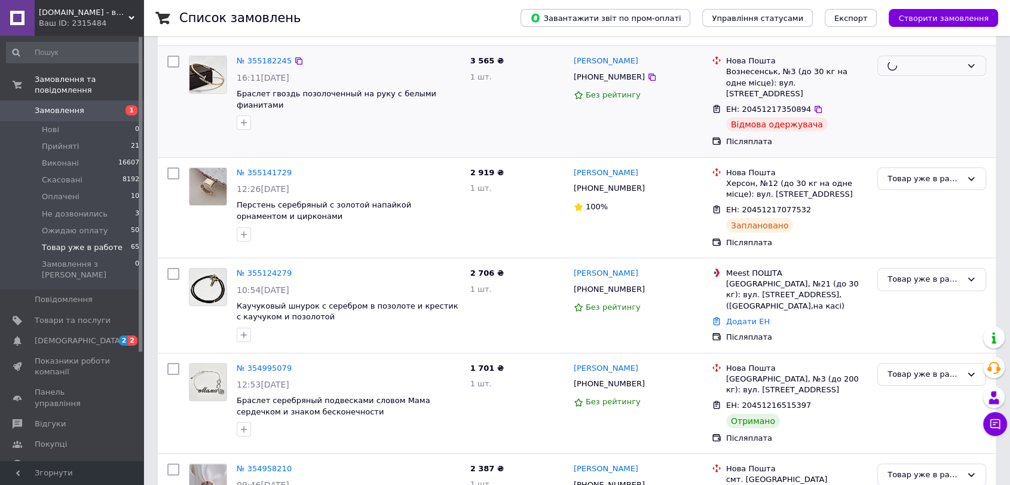
scroll to position [133, 0]
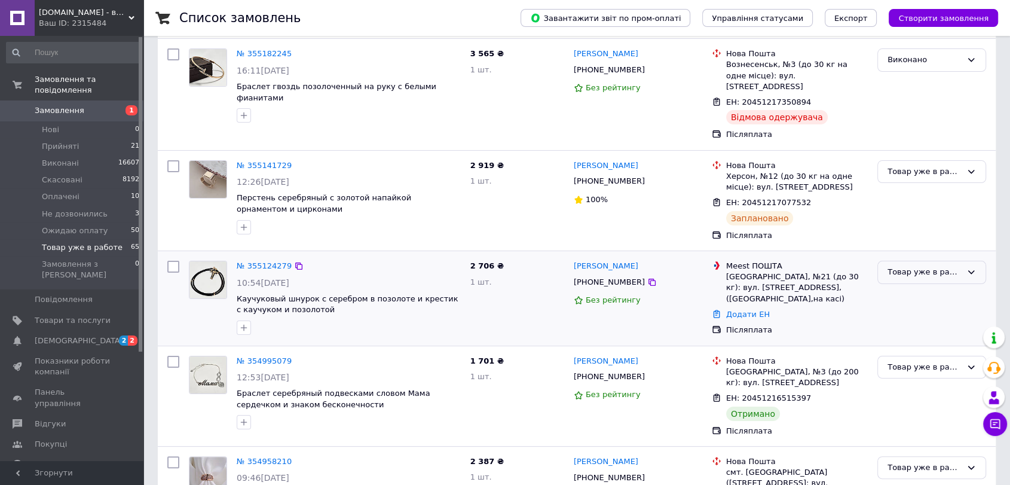
click at [942, 266] on div "Товар уже в работе" at bounding box center [924, 272] width 74 height 13
click at [936, 313] on li "Виконано" at bounding box center [932, 319] width 108 height 22
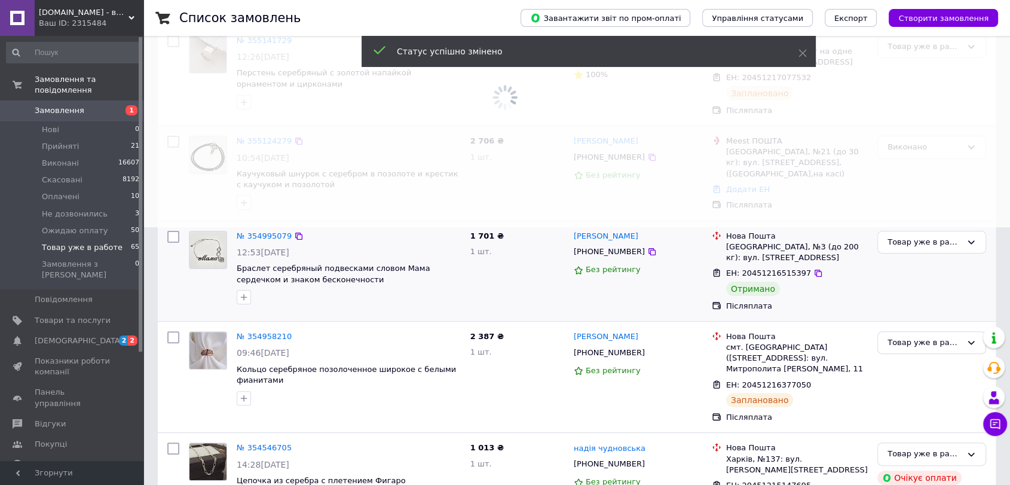
scroll to position [265, 0]
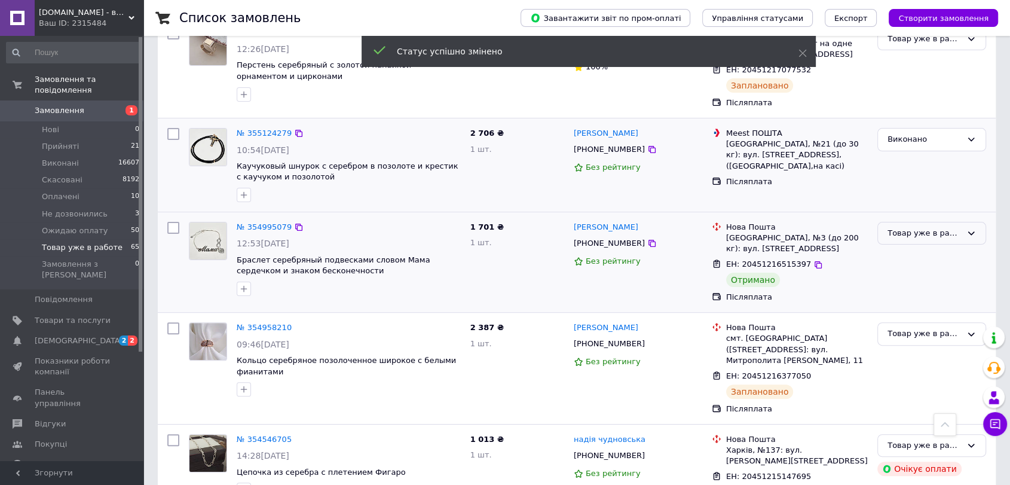
click at [906, 227] on div "Товар уже в работе" at bounding box center [924, 233] width 74 height 13
click at [909, 269] on li "Виконано" at bounding box center [932, 280] width 108 height 22
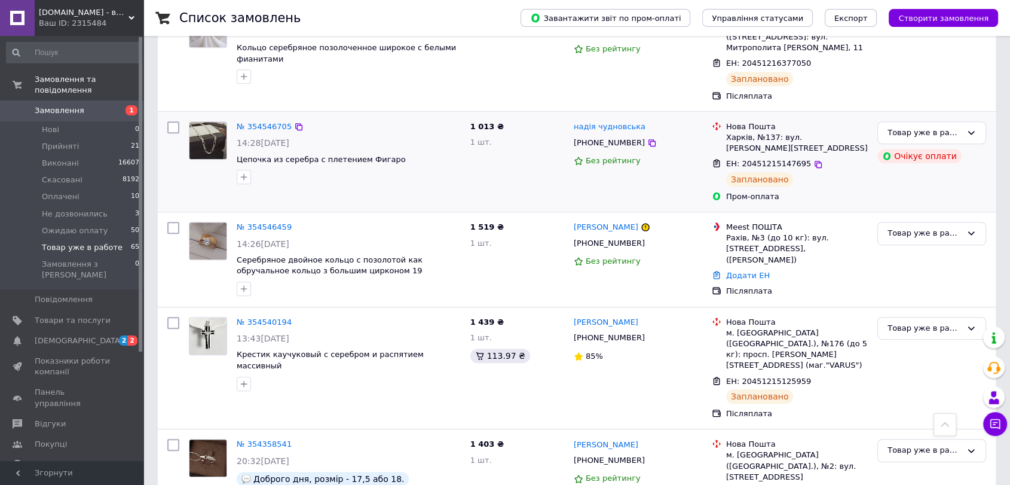
scroll to position [664, 0]
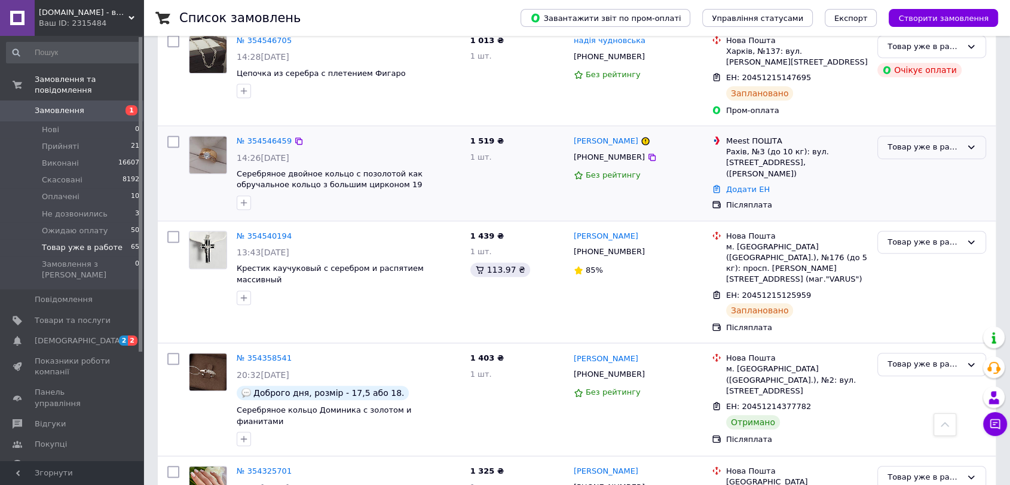
click at [937, 141] on div "Товар уже в работе" at bounding box center [924, 147] width 74 height 13
click at [915, 183] on li "Виконано" at bounding box center [932, 194] width 108 height 22
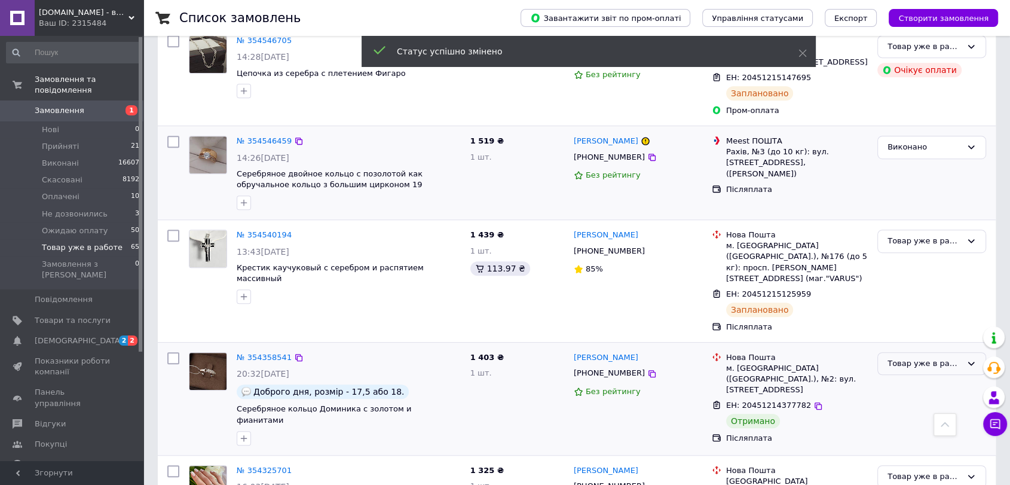
click at [908, 352] on div "Товар уже в работе" at bounding box center [931, 363] width 109 height 23
click at [908, 399] on li "Виконано" at bounding box center [932, 410] width 108 height 22
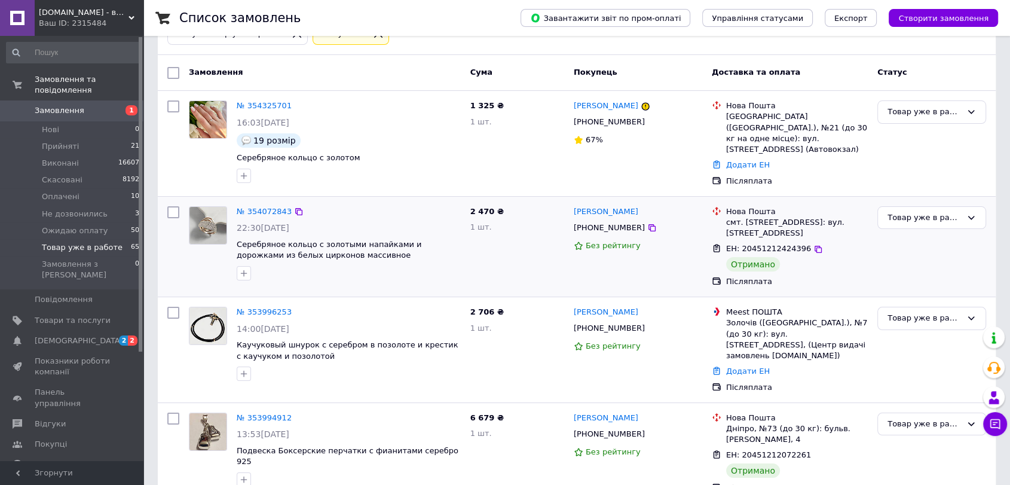
scroll to position [103, 0]
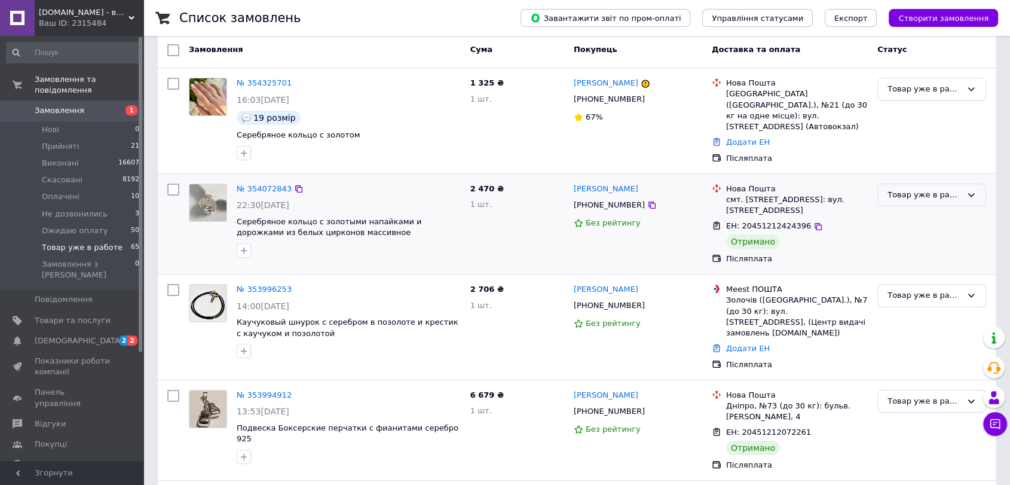
click at [923, 192] on div "Товар уже в работе" at bounding box center [924, 195] width 74 height 13
click at [922, 233] on li "Виконано" at bounding box center [932, 242] width 108 height 22
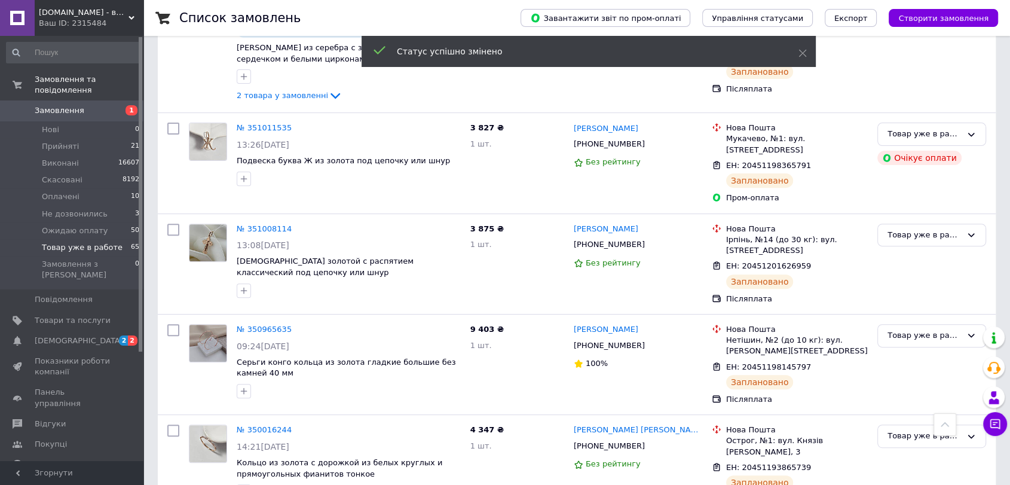
scroll to position [451, 0]
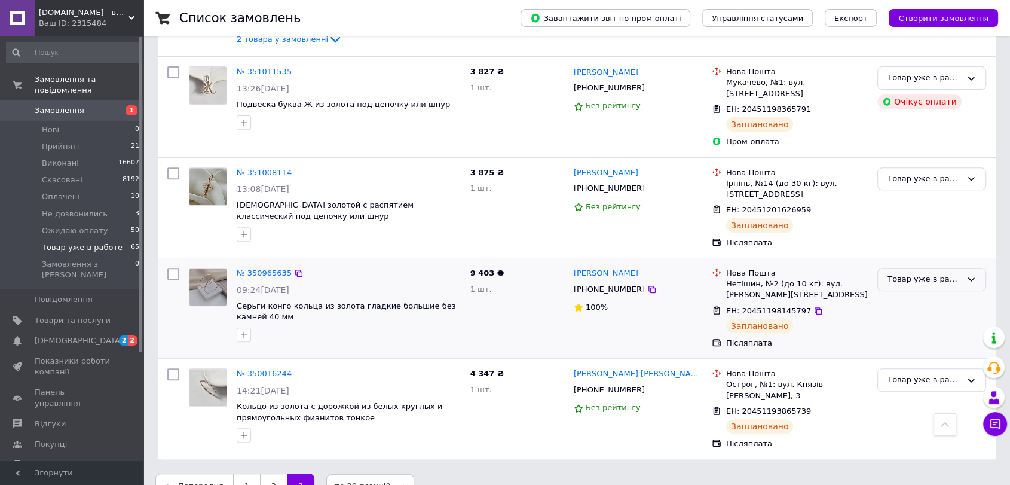
click at [904, 273] on div "Товар уже в работе" at bounding box center [924, 279] width 74 height 13
click at [909, 315] on li "Виконано" at bounding box center [932, 326] width 108 height 22
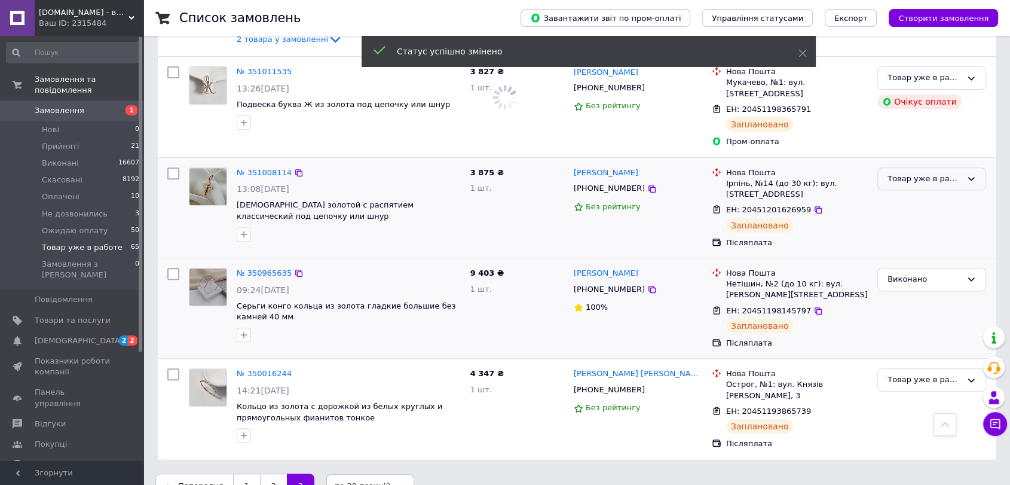
click at [908, 173] on div "Товар уже в работе" at bounding box center [924, 179] width 74 height 13
click at [909, 214] on li "Виконано" at bounding box center [932, 225] width 108 height 22
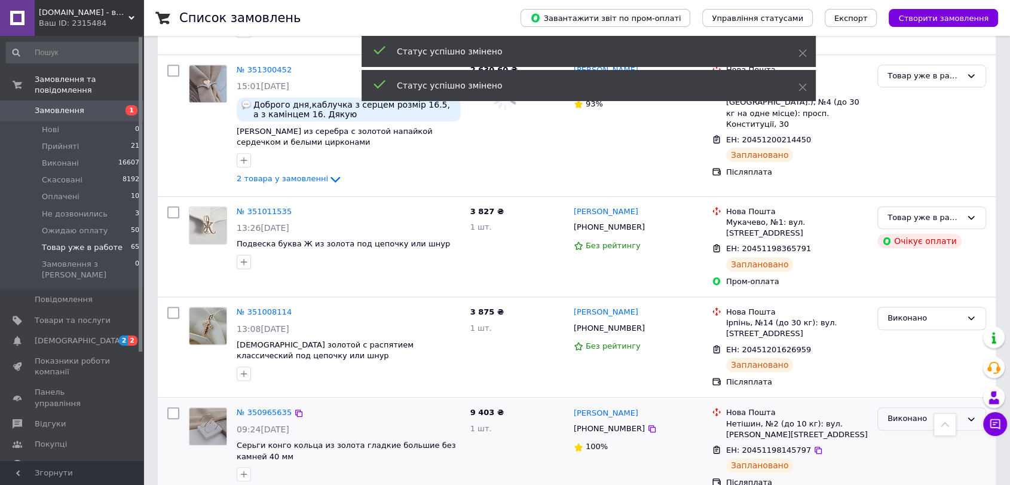
scroll to position [808, 0]
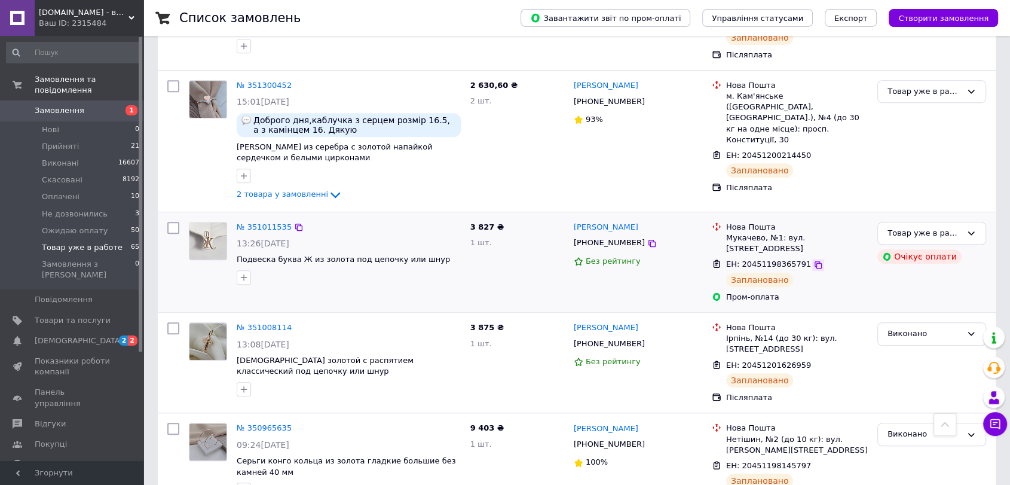
click at [814, 261] on icon at bounding box center [817, 264] width 7 height 7
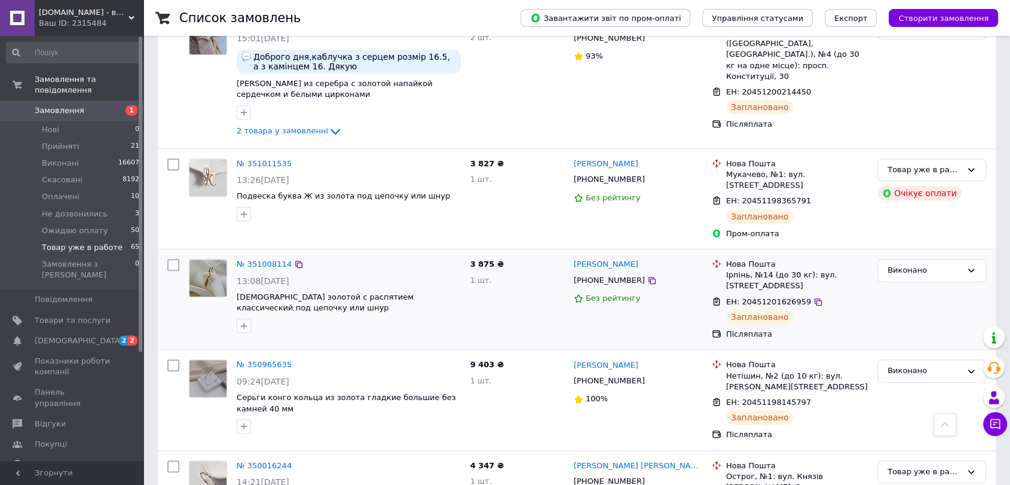
scroll to position [942, 0]
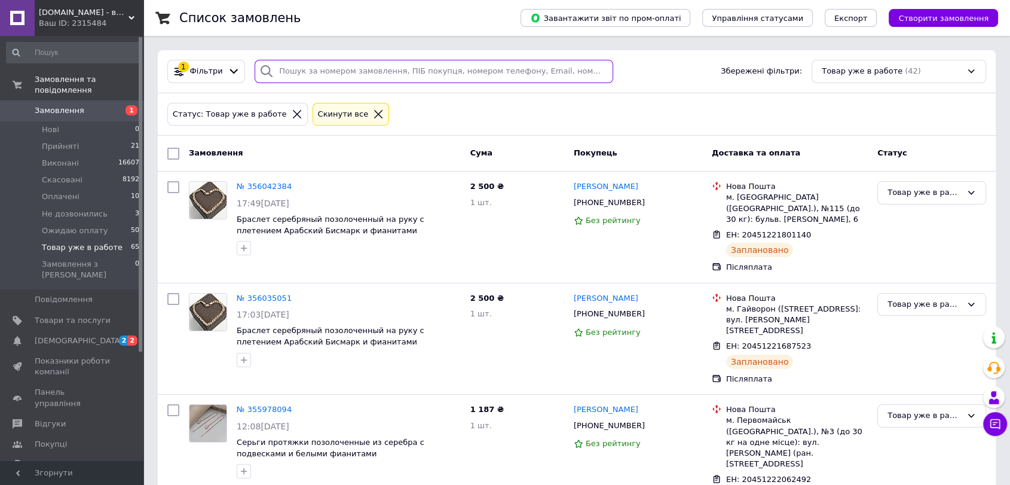
click at [310, 77] on input "search" at bounding box center [434, 71] width 358 height 23
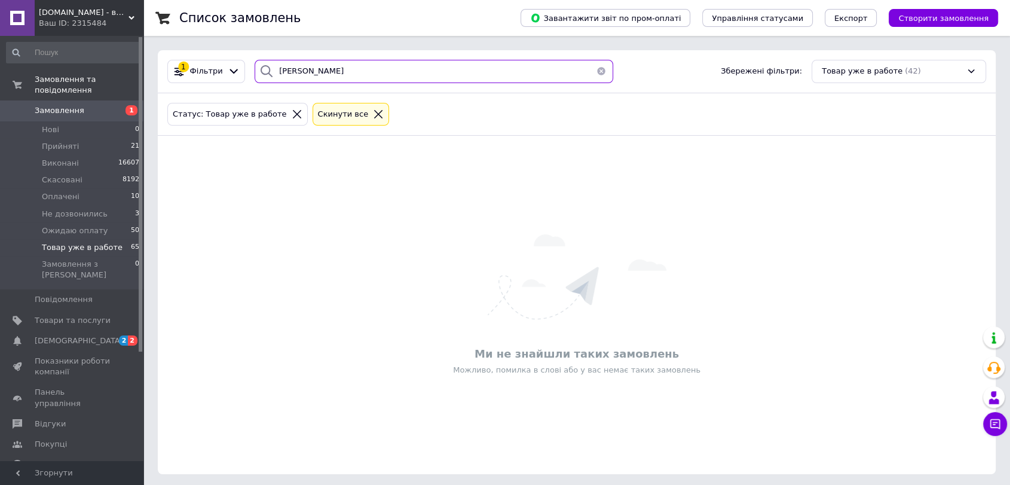
type input "[PERSON_NAME]"
click at [373, 111] on icon at bounding box center [378, 114] width 11 height 11
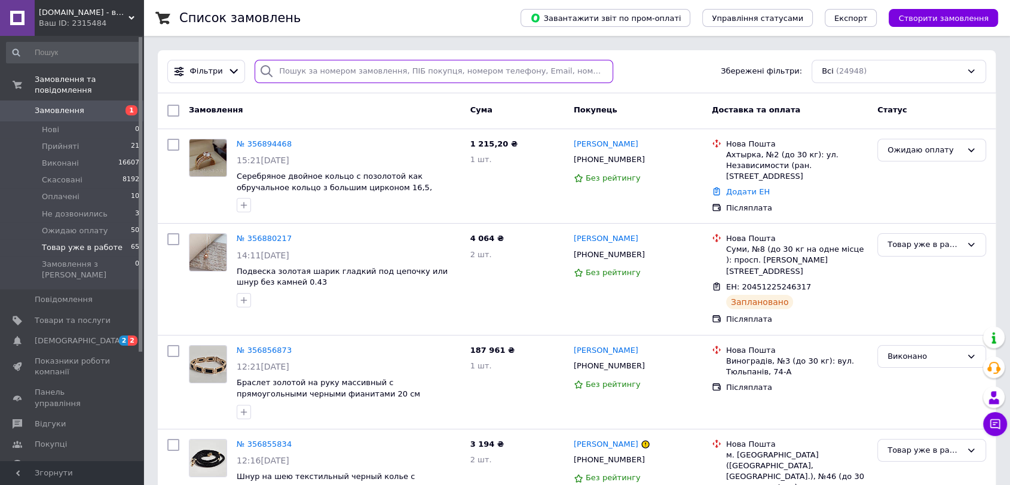
click at [317, 66] on input "search" at bounding box center [434, 71] width 358 height 23
type input "[PERSON_NAME]"
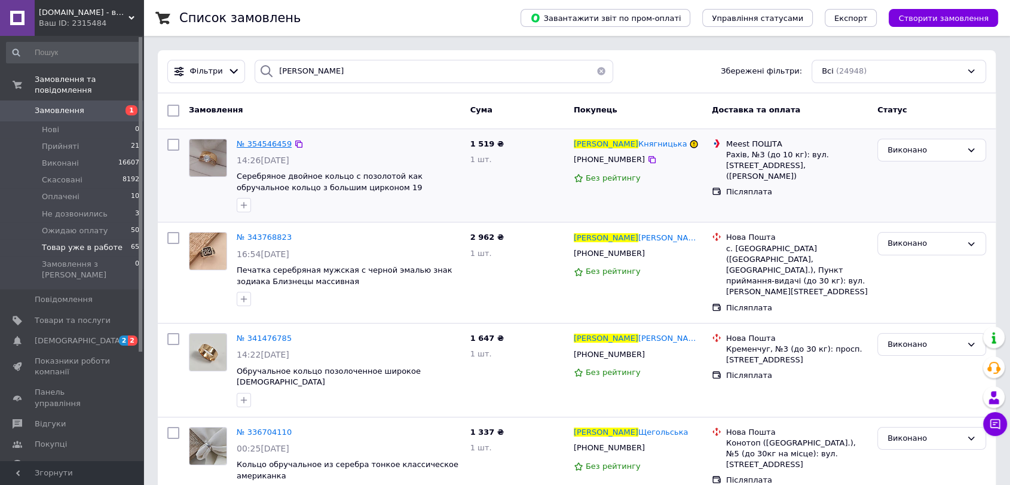
click at [274, 143] on span "№ 354546459" at bounding box center [264, 143] width 55 height 9
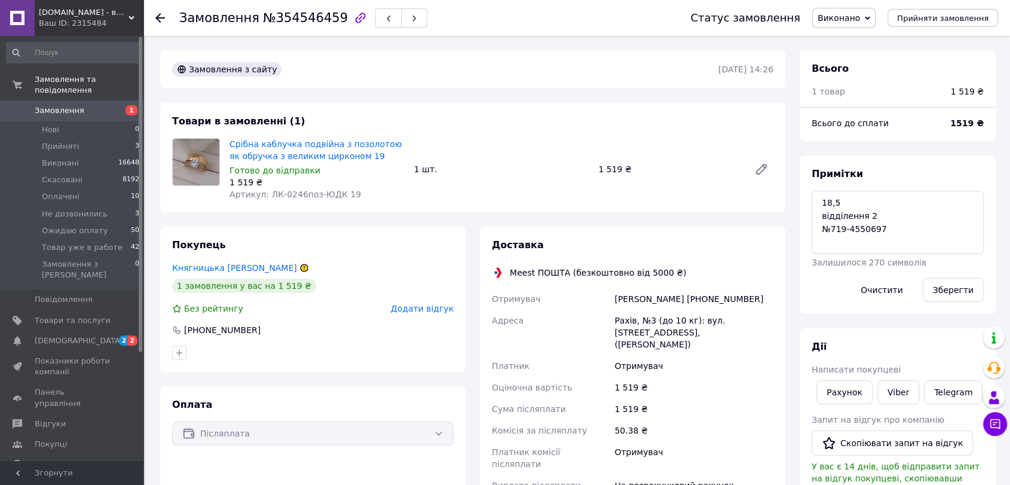
click at [94, 105] on span "Замовлення" at bounding box center [73, 110] width 76 height 11
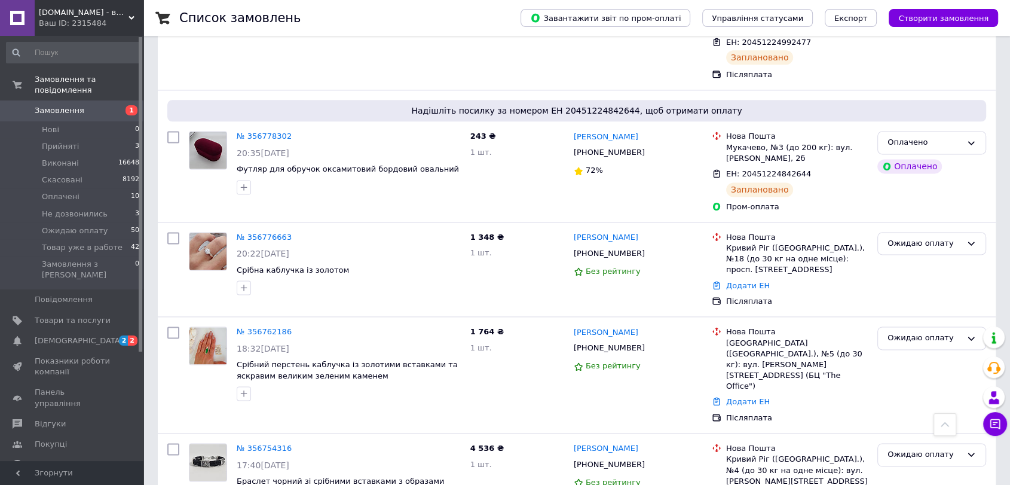
scroll to position [1593, 0]
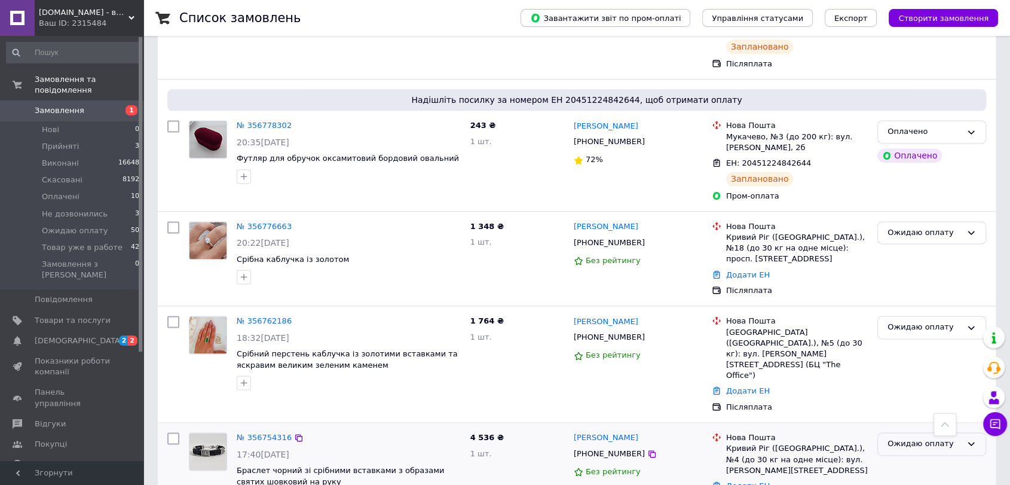
click at [909, 437] on div "Ожидаю оплату" at bounding box center [924, 443] width 74 height 13
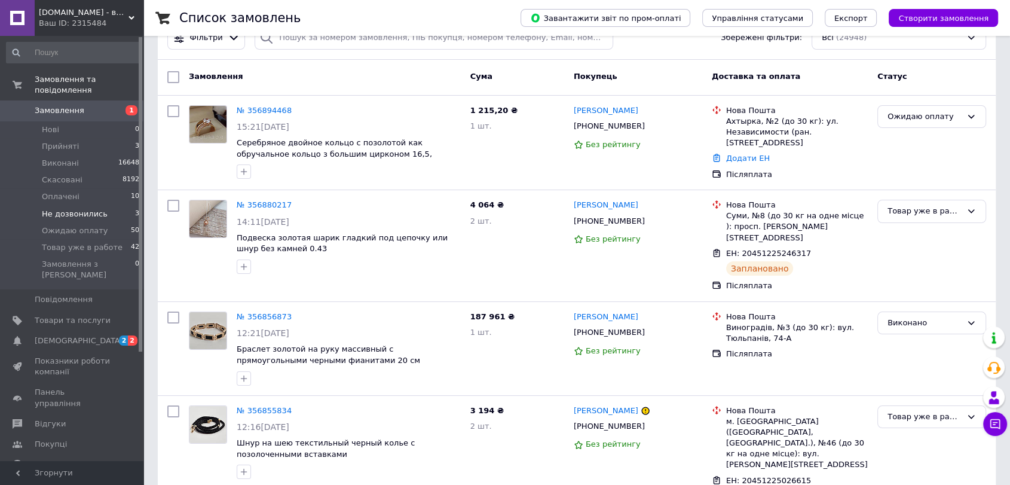
scroll to position [0, 0]
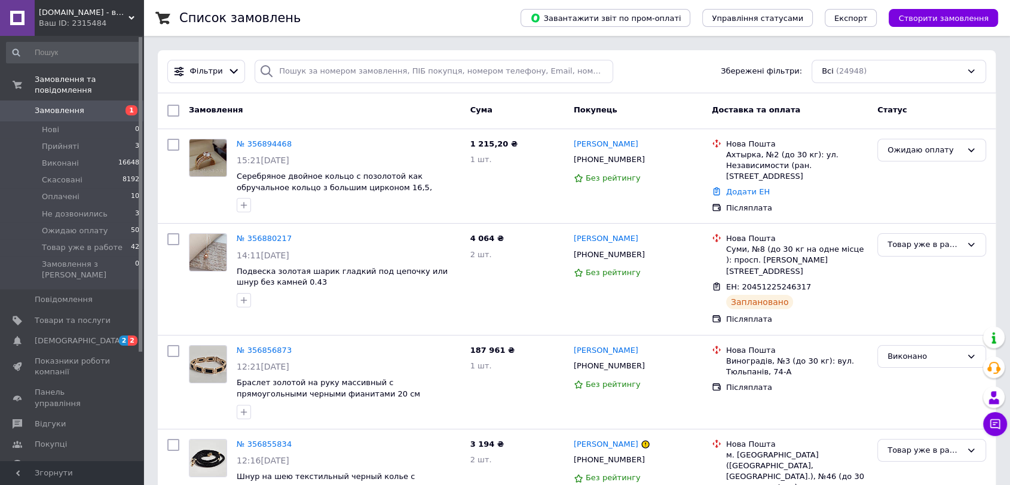
click at [32, 105] on span at bounding box center [17, 110] width 35 height 11
click at [72, 105] on span "Замовлення" at bounding box center [60, 110] width 50 height 11
